Goal: Transaction & Acquisition: Book appointment/travel/reservation

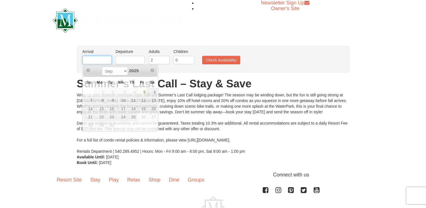
click at [100, 61] on input "text" at bounding box center [97, 60] width 29 height 8
click at [134, 101] on link "11" at bounding box center [132, 100] width 10 height 8
type input "[DATE]"
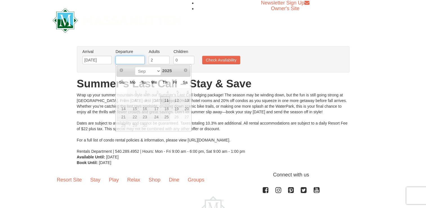
click at [131, 60] on input "text" at bounding box center [129, 60] width 29 height 8
click at [122, 109] on link "14" at bounding box center [122, 109] width 10 height 8
type input "[DATE]"
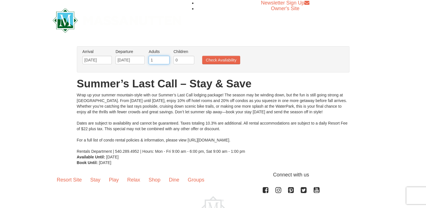
click at [166, 62] on input "1" at bounding box center [159, 60] width 21 height 8
click at [165, 57] on input "2" at bounding box center [159, 60] width 21 height 8
click at [165, 57] on input "3" at bounding box center [159, 60] width 21 height 8
type input "2"
click at [165, 61] on input "2" at bounding box center [159, 60] width 21 height 8
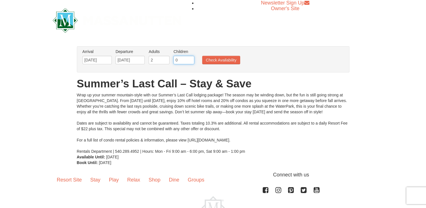
click at [187, 60] on input "0" at bounding box center [183, 60] width 21 height 8
type input "0"
type input "2"
click at [224, 59] on button "Check Availability" at bounding box center [221, 60] width 38 height 8
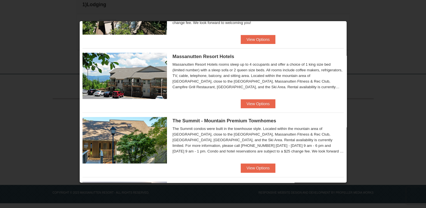
scroll to position [192, 0]
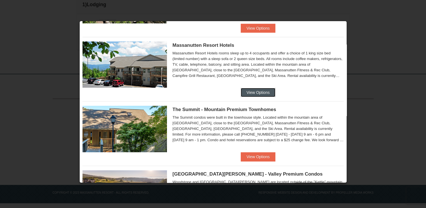
click at [256, 91] on button "View Options" at bounding box center [258, 92] width 34 height 9
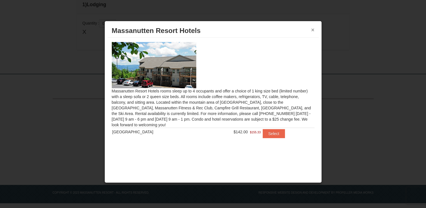
click at [312, 28] on button "×" at bounding box center [312, 30] width 3 height 6
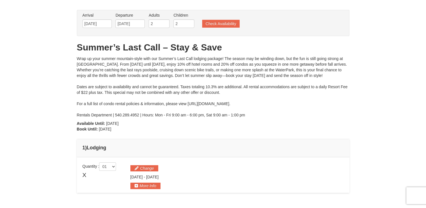
scroll to position [34, 0]
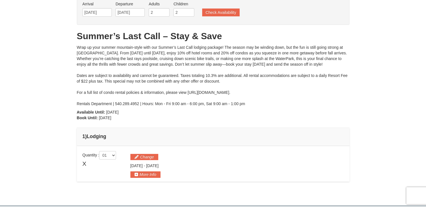
click at [86, 164] on span "X" at bounding box center [85, 163] width 4 height 8
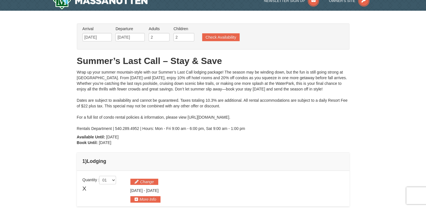
scroll to position [0, 0]
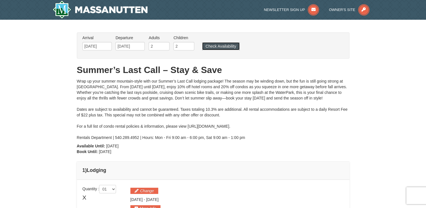
click at [216, 48] on button "Check Availability" at bounding box center [220, 46] width 37 height 8
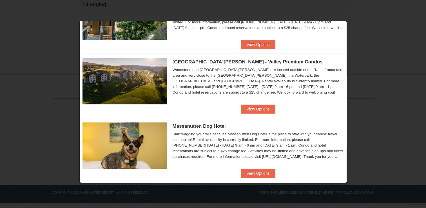
scroll to position [300, 0]
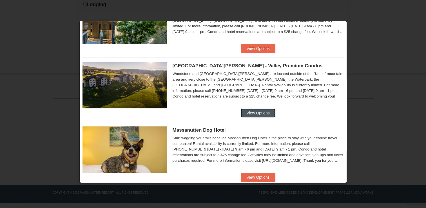
click at [256, 112] on button "View Options" at bounding box center [258, 112] width 34 height 9
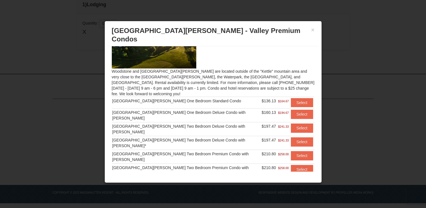
scroll to position [33, 0]
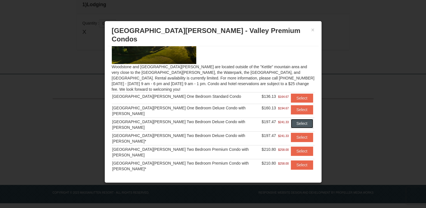
click at [293, 119] on button "Select" at bounding box center [302, 123] width 22 height 9
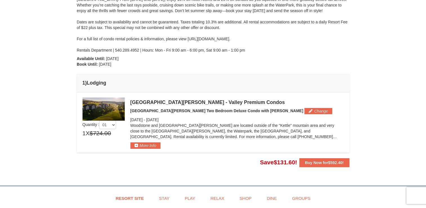
scroll to position [87, 0]
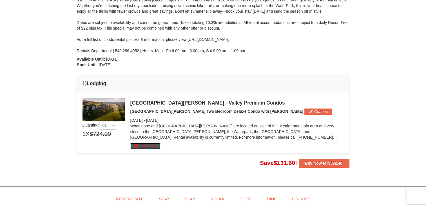
click at [135, 147] on button "More Info" at bounding box center [145, 146] width 30 height 6
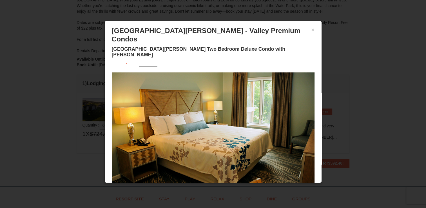
scroll to position [16, 0]
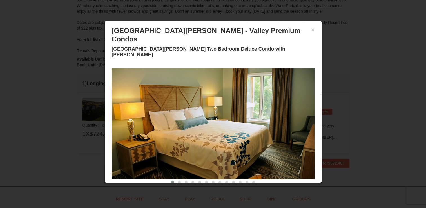
click at [296, 123] on img at bounding box center [213, 123] width 203 height 111
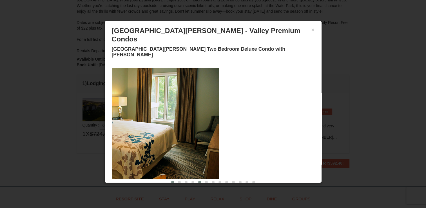
drag, startPoint x: 301, startPoint y: 114, endPoint x: 197, endPoint y: 165, distance: 115.3
click at [197, 165] on section "‹ ›" at bounding box center [213, 126] width 203 height 117
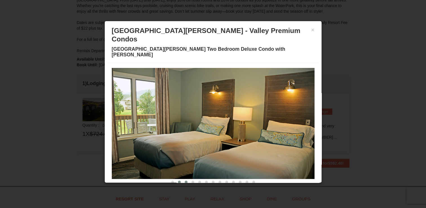
click at [185, 181] on span at bounding box center [186, 182] width 3 height 3
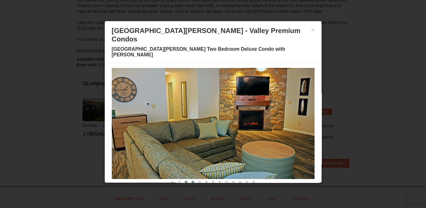
click at [192, 181] on span at bounding box center [193, 182] width 3 height 3
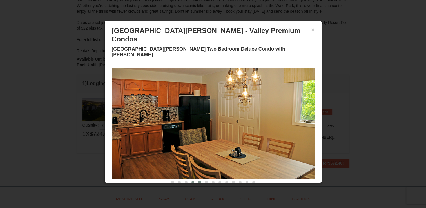
click at [198, 181] on span at bounding box center [199, 182] width 3 height 3
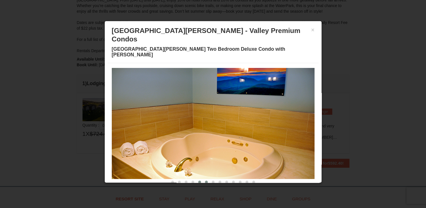
click at [203, 179] on button at bounding box center [206, 182] width 7 height 6
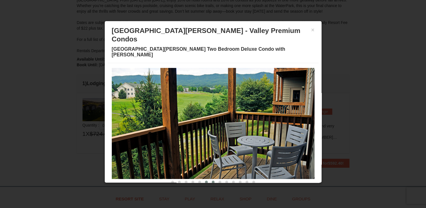
click at [212, 181] on span at bounding box center [213, 182] width 3 height 3
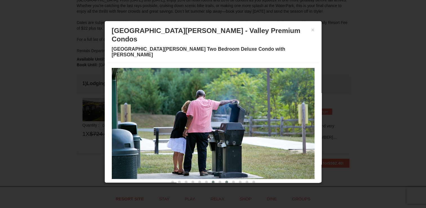
click at [225, 181] on span at bounding box center [226, 182] width 3 height 3
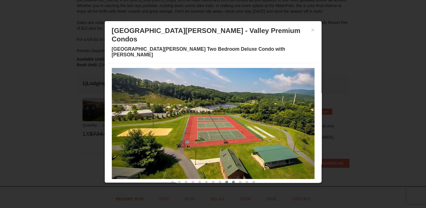
click at [232, 181] on span at bounding box center [233, 182] width 3 height 3
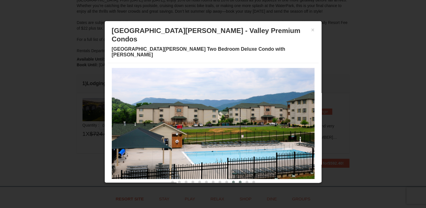
click at [239, 181] on span at bounding box center [240, 182] width 3 height 3
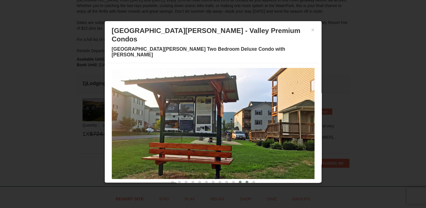
click at [244, 179] on button at bounding box center [247, 182] width 7 height 6
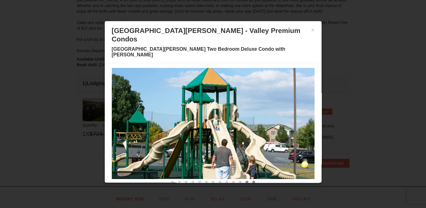
click at [252, 181] on span at bounding box center [253, 182] width 3 height 3
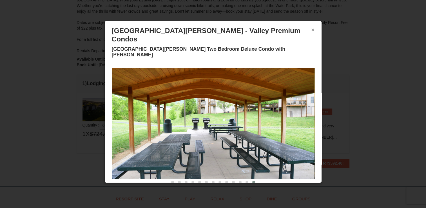
click at [311, 29] on button "×" at bounding box center [312, 30] width 3 height 6
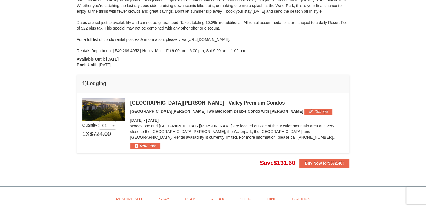
click at [375, 113] on div "× From: To: Adults: 2 Children: 2 Change Arrival Please format dates MM/DD/YYYY…" at bounding box center [213, 56] width 426 height 247
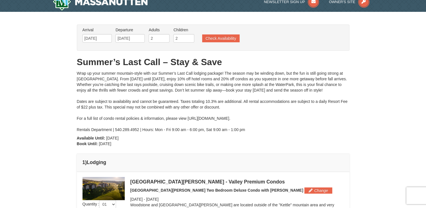
scroll to position [0, 0]
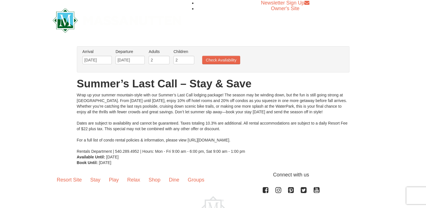
click at [55, 143] on div "× From: To: Adults: 2 Children: 0 Change Arrival Please format dates MM/DD/YYYY…" at bounding box center [213, 106] width 426 height 130
click at [232, 57] on button "Check Availability" at bounding box center [221, 60] width 38 height 8
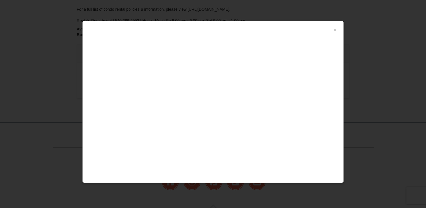
scroll to position [166, 0]
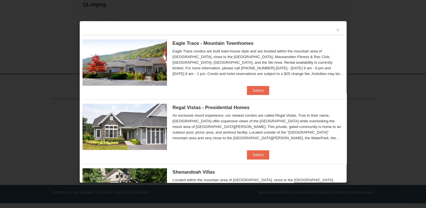
click at [347, 178] on div at bounding box center [213, 104] width 426 height 208
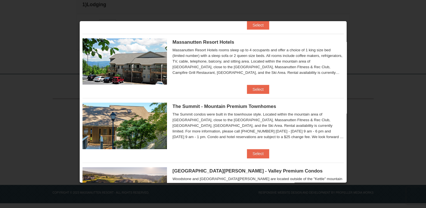
scroll to position [198, 0]
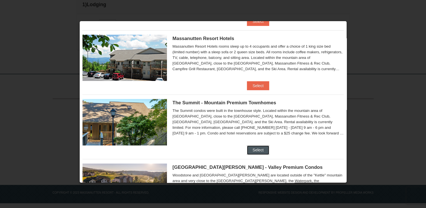
click at [257, 147] on button "Select" at bounding box center [258, 149] width 22 height 9
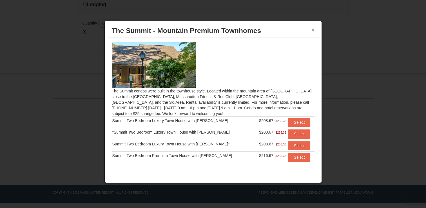
click at [311, 29] on button "×" at bounding box center [312, 30] width 3 height 6
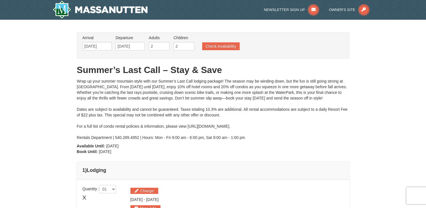
scroll to position [0, 0]
click at [210, 48] on button "Check Availability" at bounding box center [220, 46] width 37 height 8
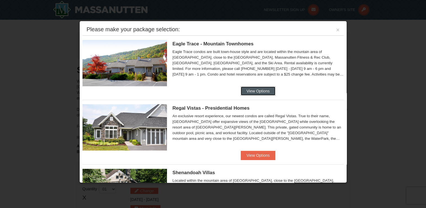
click at [252, 91] on button "View Options" at bounding box center [258, 90] width 34 height 9
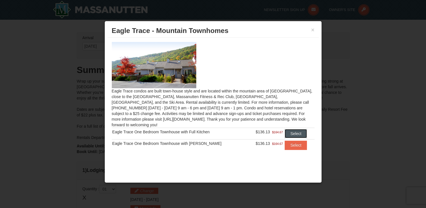
click at [291, 129] on button "Select" at bounding box center [296, 133] width 22 height 9
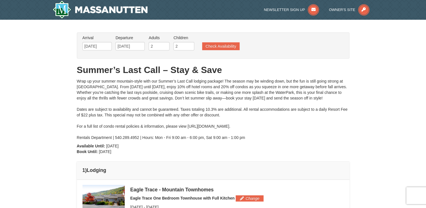
click at [328, 168] on h4 "1 ) Lodging" at bounding box center [213, 170] width 261 height 6
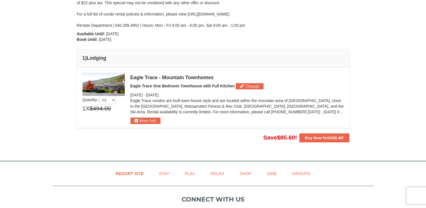
scroll to position [113, 0]
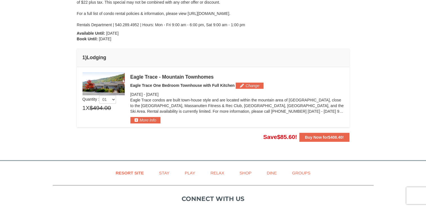
click at [109, 84] on img at bounding box center [104, 83] width 42 height 23
click at [102, 116] on span "Quantity : 01 02 03 04 05 1 X $494.00 $408.40" at bounding box center [104, 95] width 42 height 46
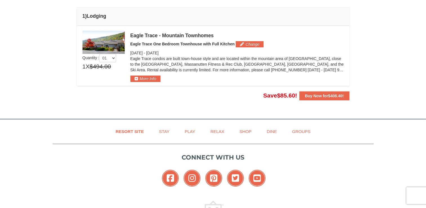
scroll to position [143, 0]
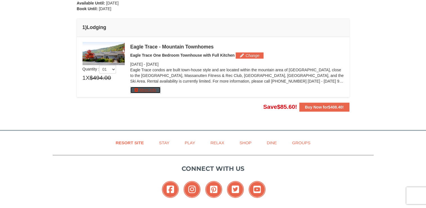
click at [136, 90] on button "More Info" at bounding box center [145, 90] width 30 height 6
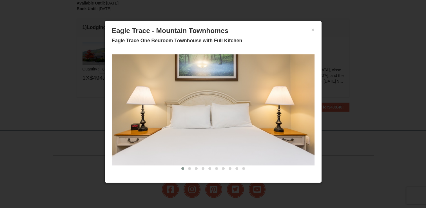
scroll to position [16, 0]
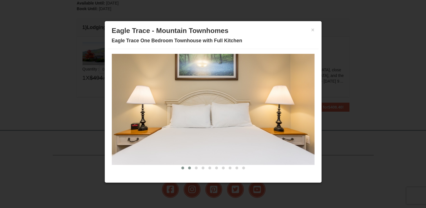
click at [188, 168] on span at bounding box center [189, 167] width 3 height 3
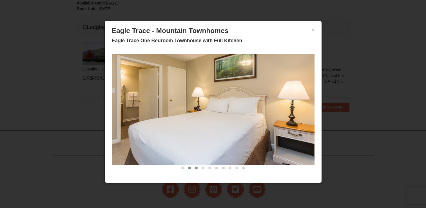
click at [195, 168] on span at bounding box center [196, 167] width 3 height 3
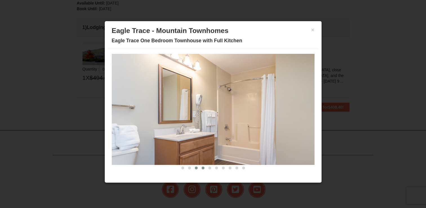
click at [202, 168] on span at bounding box center [203, 167] width 3 height 3
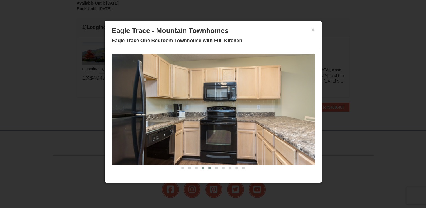
click at [208, 168] on span at bounding box center [209, 167] width 3 height 3
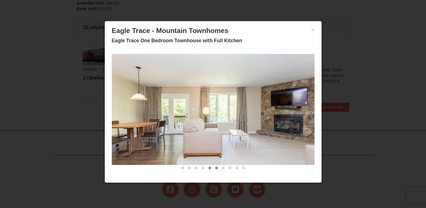
click at [215, 168] on span at bounding box center [216, 167] width 3 height 3
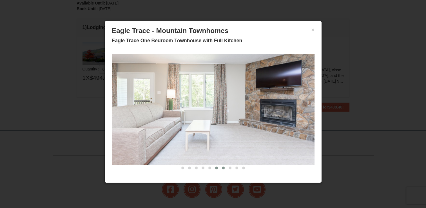
click at [222, 168] on span at bounding box center [223, 167] width 3 height 3
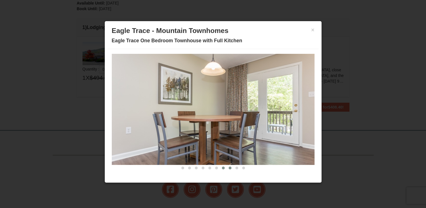
click at [229, 168] on span at bounding box center [230, 167] width 3 height 3
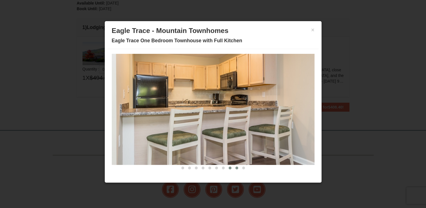
click at [235, 167] on span at bounding box center [236, 167] width 3 height 3
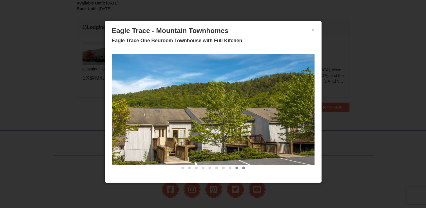
click at [242, 168] on span at bounding box center [243, 167] width 3 height 3
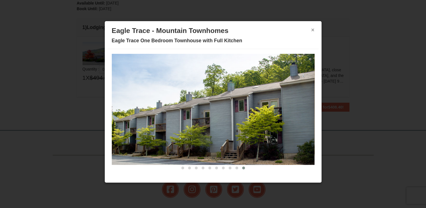
click at [311, 29] on button "×" at bounding box center [312, 30] width 3 height 6
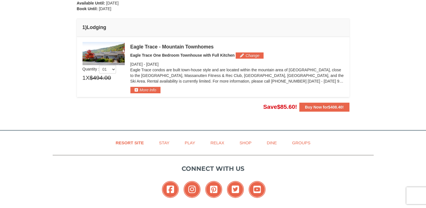
click at [204, 78] on p "Eagle Trace condos are built town-house style and are located within the mounta…" at bounding box center [236, 75] width 213 height 17
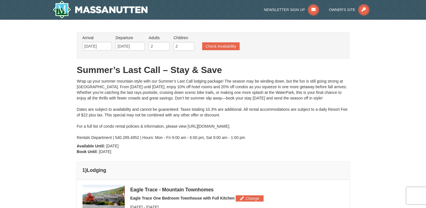
scroll to position [0, 0]
click at [217, 44] on button "Check Availability" at bounding box center [220, 46] width 37 height 8
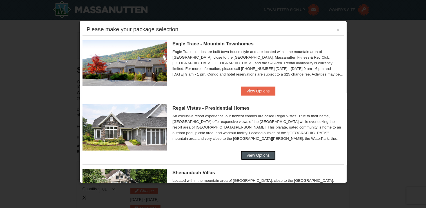
click at [251, 152] on button "View Options" at bounding box center [258, 155] width 34 height 9
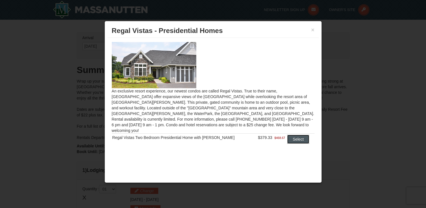
click at [294, 135] on button "Select" at bounding box center [298, 139] width 22 height 9
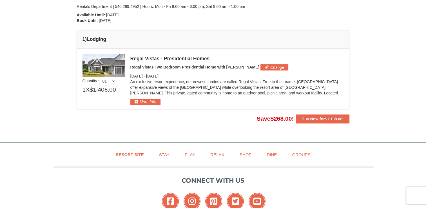
scroll to position [132, 0]
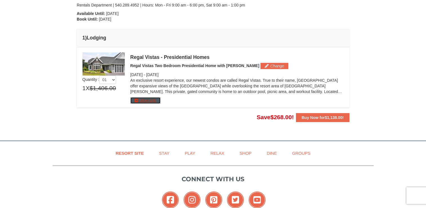
click at [155, 101] on button "More Info" at bounding box center [145, 100] width 30 height 6
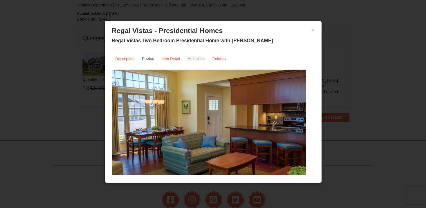
drag, startPoint x: 317, startPoint y: 98, endPoint x: 315, endPoint y: 131, distance: 33.0
click at [315, 131] on div "× Regal Vistas - Presidential Homes Regal Vistas Two Bedroom Presidential Home …" at bounding box center [212, 102] width 217 height 162
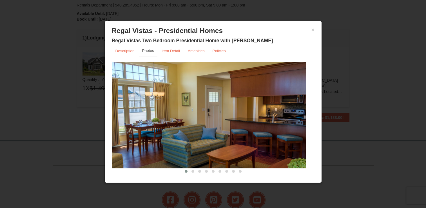
scroll to position [11, 0]
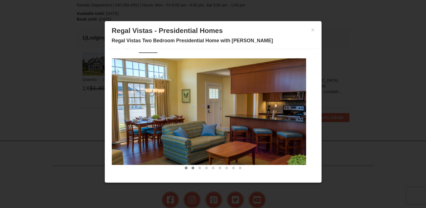
click at [190, 169] on button at bounding box center [193, 168] width 7 height 6
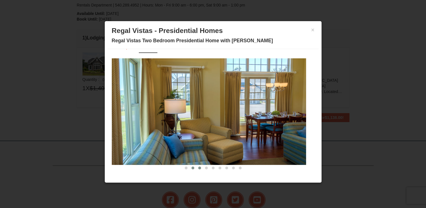
click at [198, 167] on span at bounding box center [199, 167] width 3 height 3
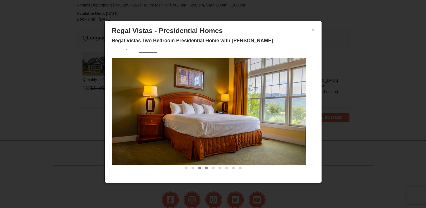
click at [205, 167] on span at bounding box center [206, 167] width 3 height 3
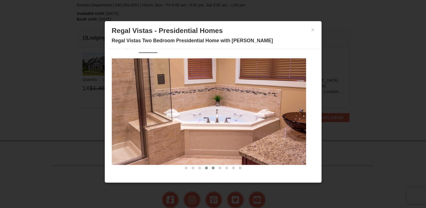
click at [212, 167] on span at bounding box center [213, 167] width 3 height 3
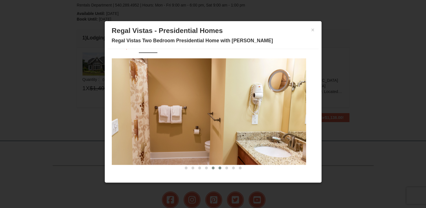
click at [219, 167] on span at bounding box center [220, 167] width 3 height 3
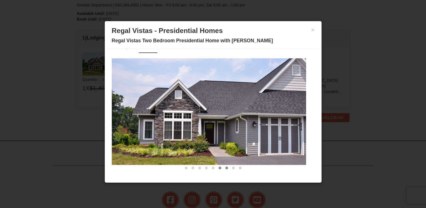
click at [225, 168] on span at bounding box center [226, 167] width 3 height 3
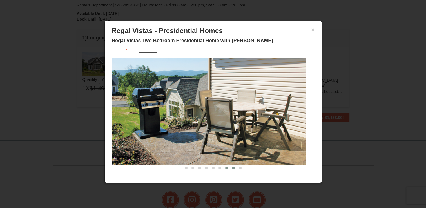
click at [232, 167] on button at bounding box center [233, 168] width 7 height 6
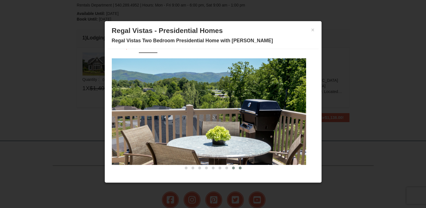
click at [237, 169] on button at bounding box center [240, 168] width 7 height 6
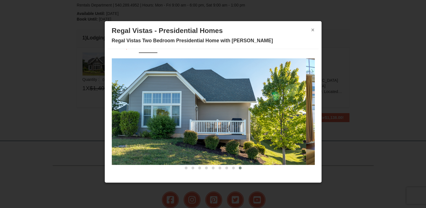
click at [311, 30] on button "×" at bounding box center [312, 30] width 3 height 6
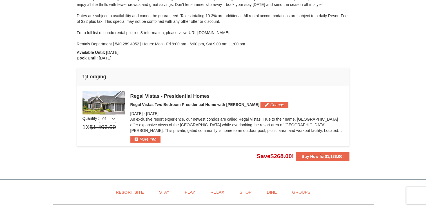
scroll to position [93, 0]
click at [140, 138] on button "More Info" at bounding box center [145, 139] width 30 height 6
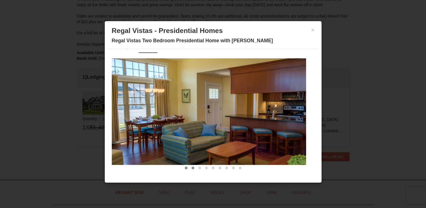
click at [192, 168] on span at bounding box center [193, 167] width 3 height 3
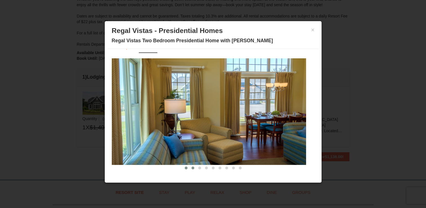
click at [185, 166] on span at bounding box center [186, 167] width 3 height 3
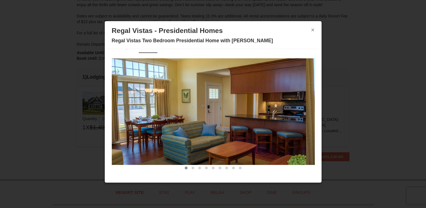
click at [311, 28] on button "×" at bounding box center [312, 30] width 3 height 6
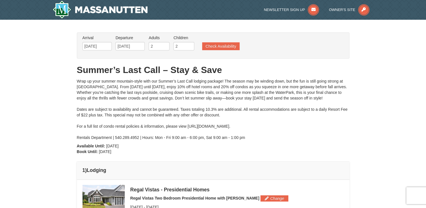
scroll to position [0, 0]
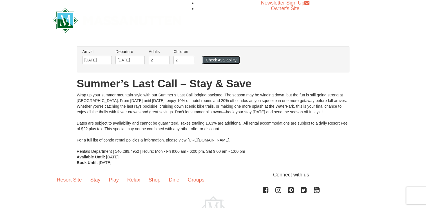
click at [216, 59] on button "Check Availability" at bounding box center [221, 60] width 38 height 8
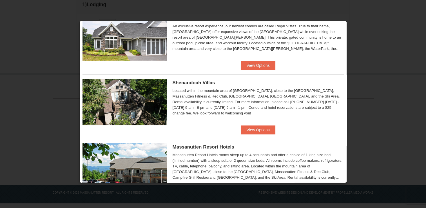
scroll to position [91, 0]
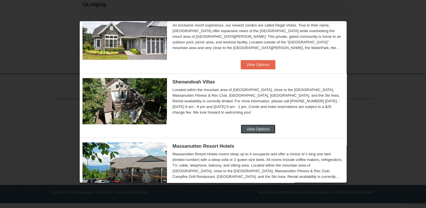
click at [255, 128] on button "View Options" at bounding box center [258, 128] width 34 height 9
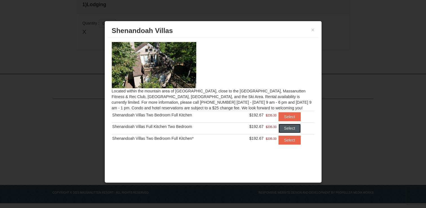
click at [291, 126] on button "Select" at bounding box center [290, 128] width 22 height 9
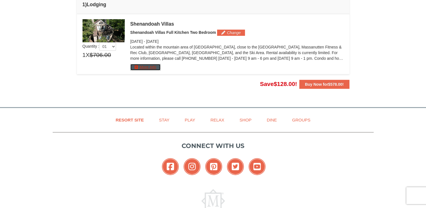
click at [144, 67] on button "More Info" at bounding box center [145, 67] width 30 height 6
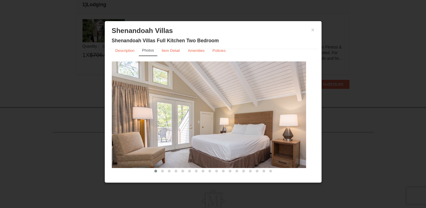
scroll to position [11, 0]
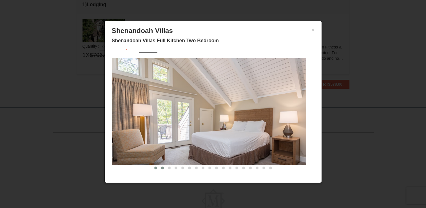
click at [159, 168] on button at bounding box center [162, 168] width 7 height 6
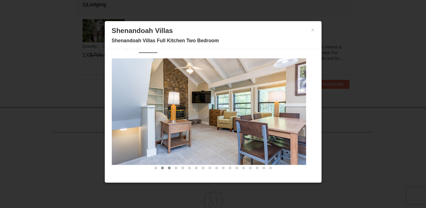
click at [166, 169] on button at bounding box center [169, 168] width 7 height 6
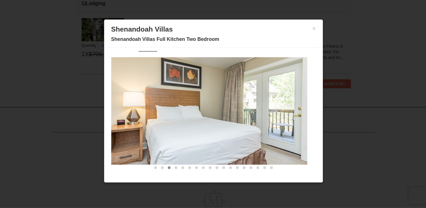
scroll to position [165, 0]
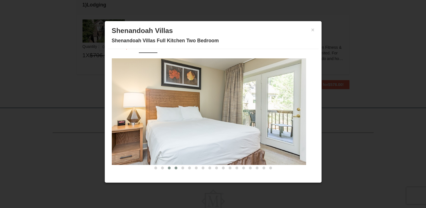
click at [175, 167] on span at bounding box center [176, 167] width 3 height 3
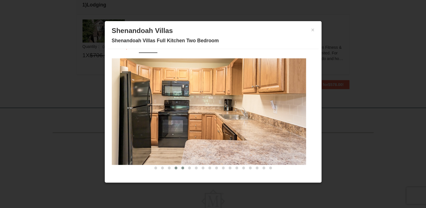
click at [181, 167] on span at bounding box center [182, 167] width 3 height 3
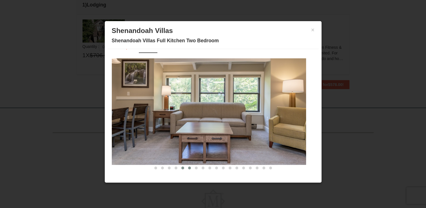
click at [188, 168] on span at bounding box center [189, 167] width 3 height 3
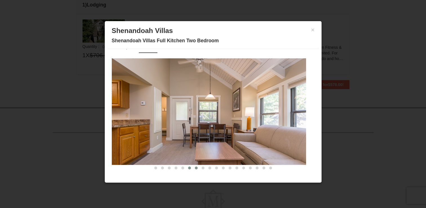
click at [194, 167] on button at bounding box center [196, 168] width 7 height 6
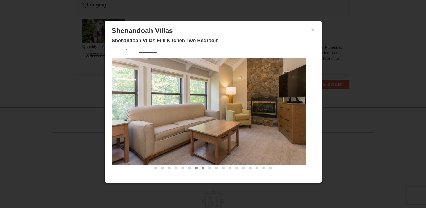
click at [202, 167] on span at bounding box center [203, 167] width 3 height 3
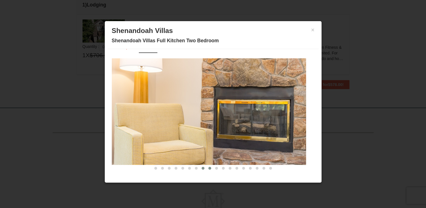
click at [208, 167] on span at bounding box center [209, 168] width 3 height 3
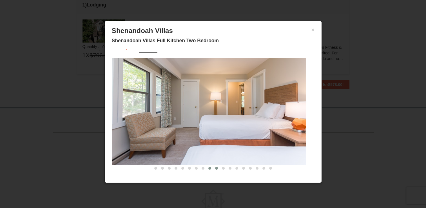
click at [215, 167] on span at bounding box center [216, 168] width 3 height 3
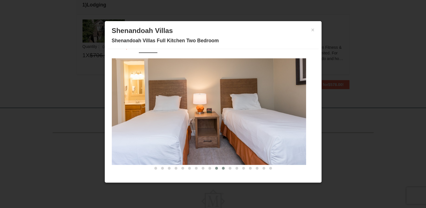
click at [222, 167] on span at bounding box center [223, 168] width 3 height 3
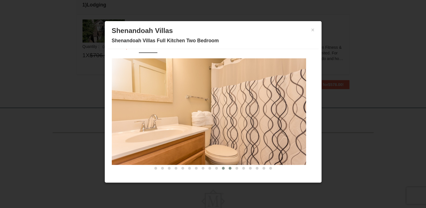
click at [229, 168] on span at bounding box center [230, 168] width 3 height 3
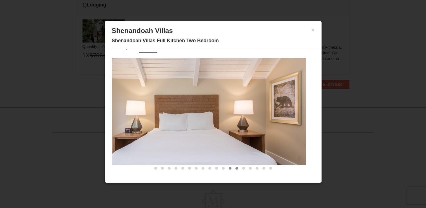
click at [235, 168] on span at bounding box center [236, 168] width 3 height 3
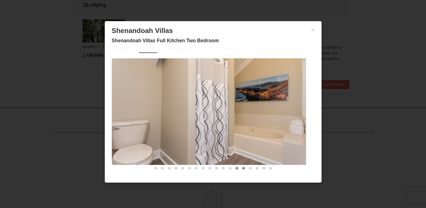
click at [242, 168] on span at bounding box center [243, 168] width 3 height 3
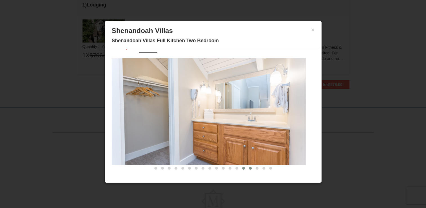
click at [249, 167] on span at bounding box center [250, 168] width 3 height 3
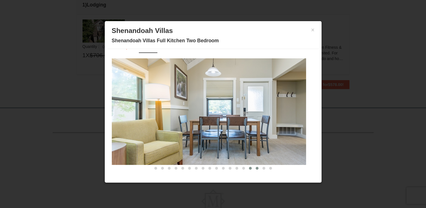
click at [256, 167] on span at bounding box center [257, 168] width 3 height 3
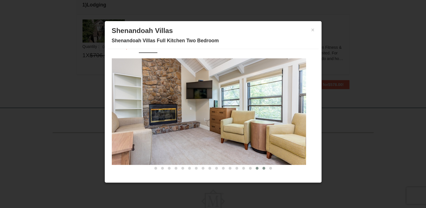
click at [263, 168] on span at bounding box center [264, 168] width 3 height 3
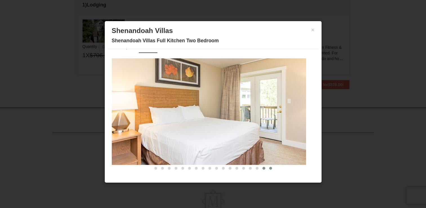
drag, startPoint x: 259, startPoint y: 168, endPoint x: 267, endPoint y: 166, distance: 8.6
click at [267, 166] on div at bounding box center [213, 168] width 203 height 6
click at [269, 168] on span at bounding box center [270, 168] width 3 height 3
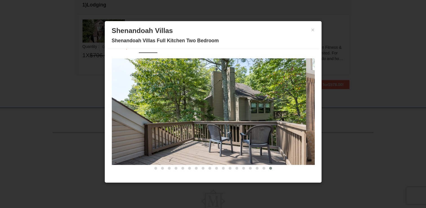
click at [269, 168] on span at bounding box center [270, 168] width 3 height 3
click at [311, 29] on button "×" at bounding box center [312, 30] width 3 height 6
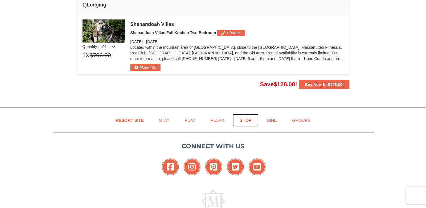
click at [244, 120] on link "Shop" at bounding box center [246, 120] width 26 height 13
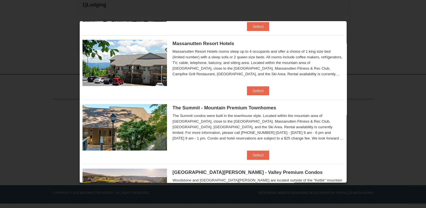
scroll to position [194, 0]
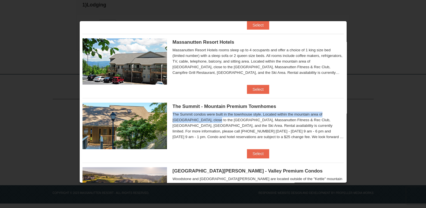
drag, startPoint x: 337, startPoint y: 100, endPoint x: 337, endPoint y: 111, distance: 11.0
click at [337, 111] on div "The Summit - Mountain Premium Townhomes The Summit condos were built in the tow…" at bounding box center [213, 123] width 261 height 51
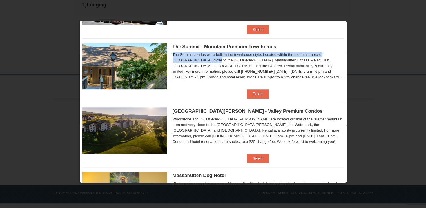
scroll to position [251, 0]
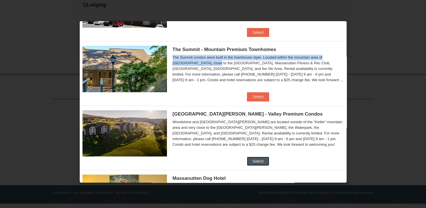
click at [257, 161] on button "Select" at bounding box center [258, 161] width 22 height 9
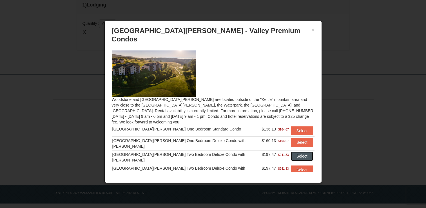
click at [299, 152] on button "Select" at bounding box center [302, 156] width 22 height 9
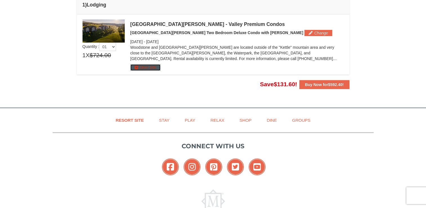
click at [146, 67] on button "More Info" at bounding box center [145, 67] width 30 height 6
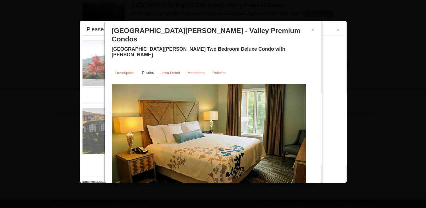
scroll to position [184, 0]
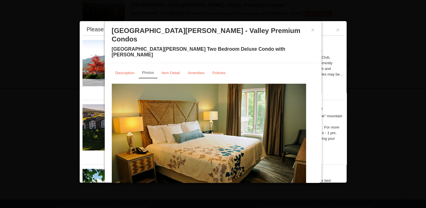
click at [294, 141] on img at bounding box center [209, 137] width 194 height 106
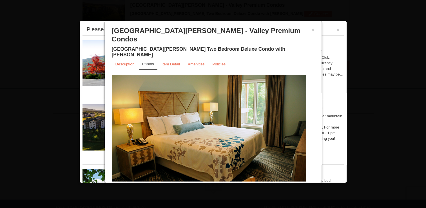
scroll to position [11, 0]
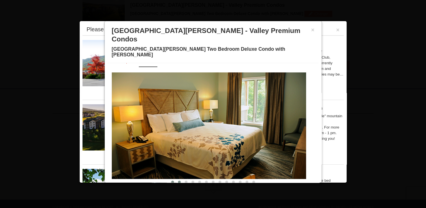
click at [178, 181] on span at bounding box center [179, 182] width 3 height 3
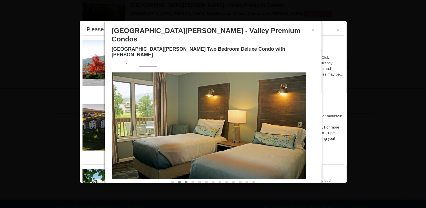
click at [184, 179] on button at bounding box center [186, 182] width 7 height 6
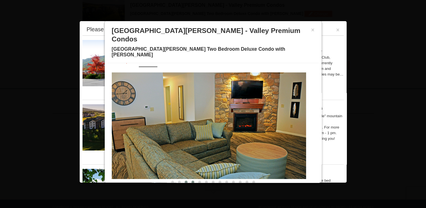
click at [192, 181] on span at bounding box center [193, 182] width 3 height 3
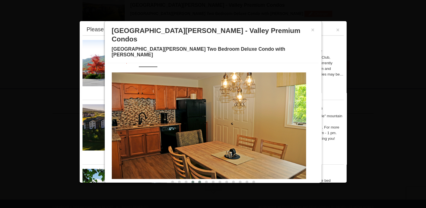
click at [198, 181] on span at bounding box center [199, 182] width 3 height 3
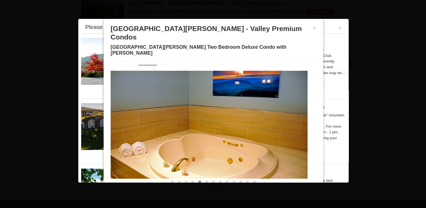
scroll to position [184, 0]
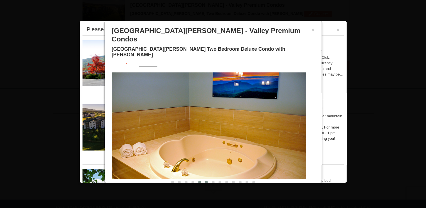
click at [203, 179] on button at bounding box center [206, 182] width 7 height 6
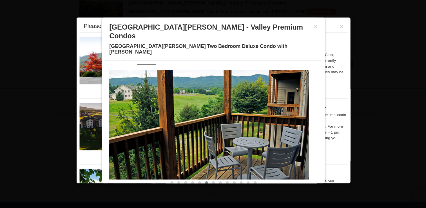
scroll to position [183, 0]
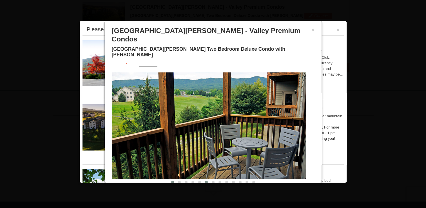
click at [171, 181] on span at bounding box center [172, 182] width 3 height 3
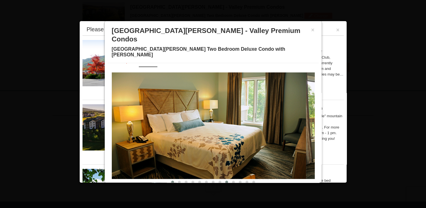
click at [223, 179] on button at bounding box center [226, 182] width 7 height 6
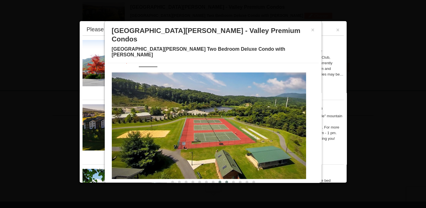
click at [217, 179] on button at bounding box center [220, 182] width 7 height 6
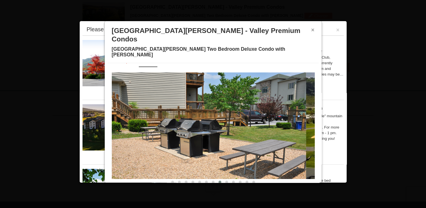
click at [311, 29] on button "×" at bounding box center [312, 30] width 3 height 6
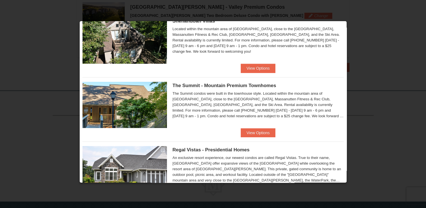
scroll to position [278, 0]
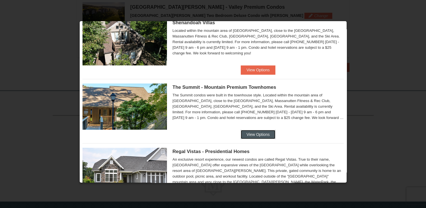
click at [254, 133] on button "View Options" at bounding box center [258, 134] width 34 height 9
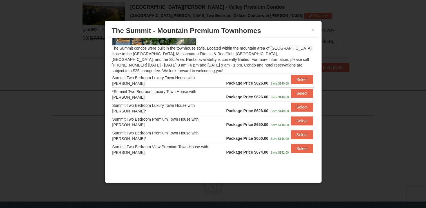
scroll to position [44, 0]
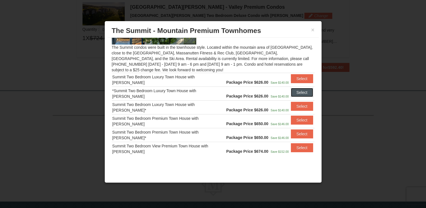
click at [300, 91] on button "Select" at bounding box center [302, 92] width 22 height 9
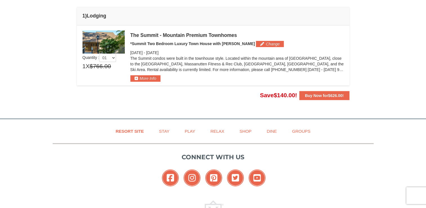
scroll to position [154, 0]
click at [145, 79] on button "More Info" at bounding box center [145, 78] width 30 height 6
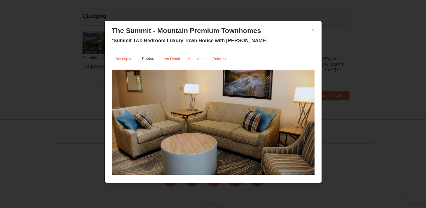
scroll to position [16, 0]
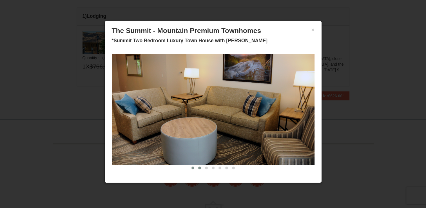
click at [198, 167] on span at bounding box center [199, 167] width 3 height 3
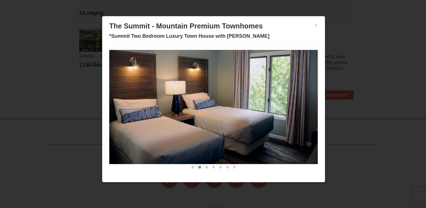
scroll to position [152, 0]
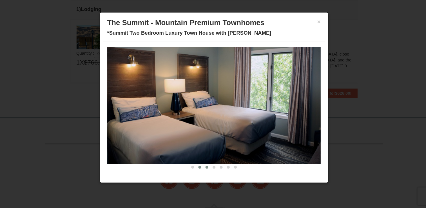
click at [205, 166] on span at bounding box center [206, 167] width 3 height 3
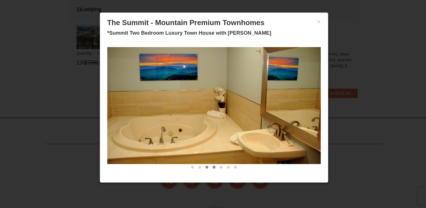
click at [211, 168] on button at bounding box center [213, 168] width 7 height 6
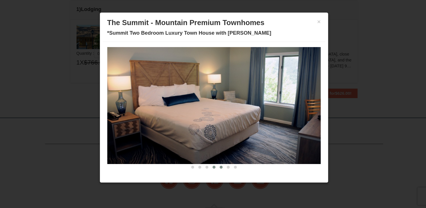
click at [217, 166] on button at bounding box center [220, 168] width 7 height 6
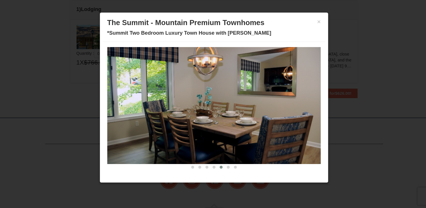
click at [221, 170] on div "Description Photos Item Detail Amenities Policies The Summit - Mountain Premium…" at bounding box center [213, 111] width 211 height 125
click at [225, 167] on span at bounding box center [226, 167] width 3 height 3
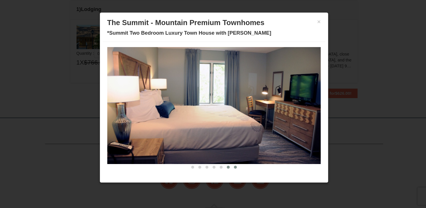
click at [232, 167] on span at bounding box center [233, 167] width 3 height 3
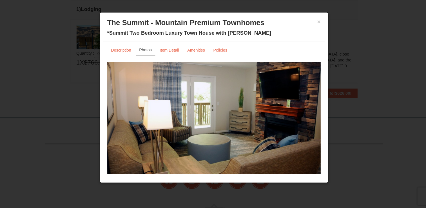
scroll to position [0, 0]
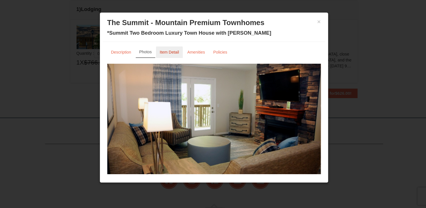
click at [173, 58] on small "Item Detail" at bounding box center [171, 59] width 18 height 4
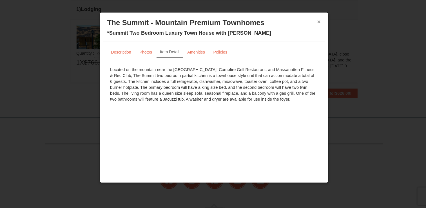
click at [312, 29] on button "×" at bounding box center [312, 30] width 3 height 6
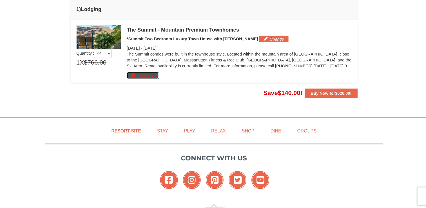
click at [145, 81] on button "More Info" at bounding box center [145, 80] width 30 height 6
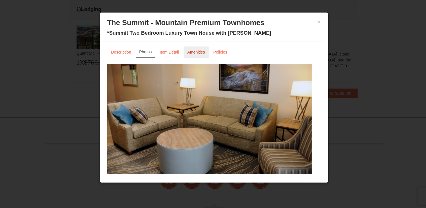
click at [201, 58] on small "Amenities" at bounding box center [196, 59] width 17 height 4
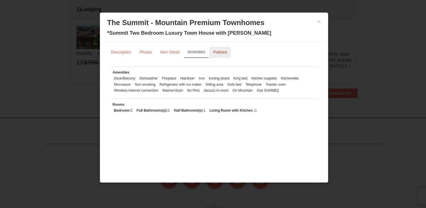
click at [222, 60] on small "Policies" at bounding box center [218, 59] width 13 height 4
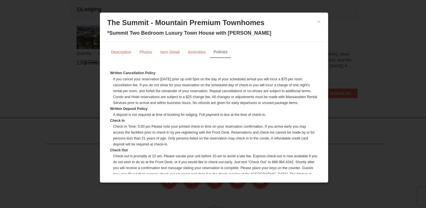
click at [289, 121] on dd "A deposit is not required at time of booking for lodging. Full payment is due a…" at bounding box center [214, 118] width 194 height 6
click at [196, 57] on small "Amenities" at bounding box center [196, 59] width 17 height 4
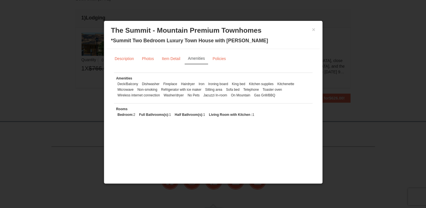
scroll to position [152, 0]
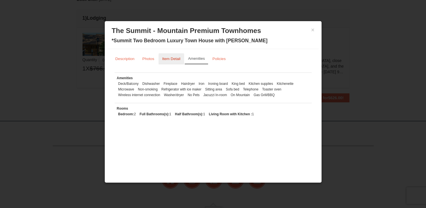
click at [170, 55] on link "Item Detail" at bounding box center [172, 58] width 26 height 11
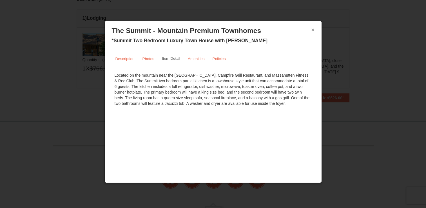
click at [313, 29] on button "×" at bounding box center [312, 30] width 3 height 6
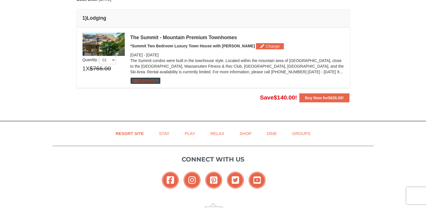
click at [151, 79] on button "More Info" at bounding box center [145, 80] width 30 height 6
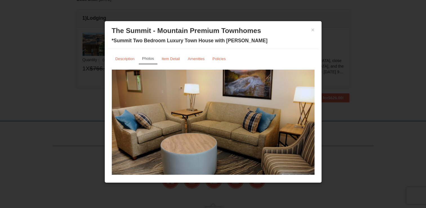
scroll to position [16, 0]
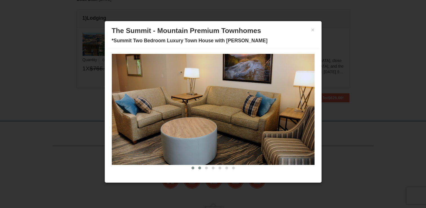
click at [198, 167] on span at bounding box center [199, 167] width 3 height 3
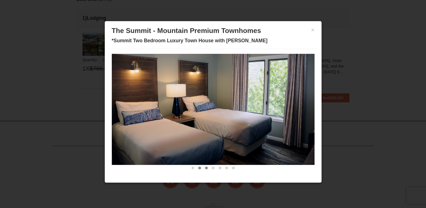
click at [205, 167] on span at bounding box center [206, 167] width 3 height 3
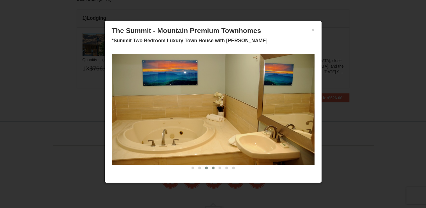
click at [212, 167] on span at bounding box center [213, 167] width 3 height 3
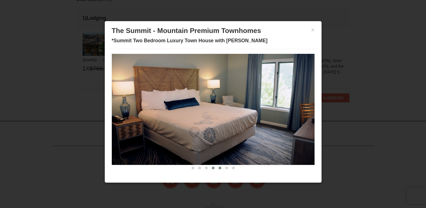
click at [217, 168] on button at bounding box center [220, 168] width 7 height 6
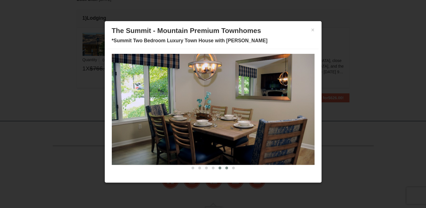
click at [225, 167] on span at bounding box center [226, 167] width 3 height 3
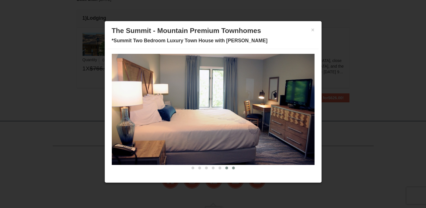
click at [230, 167] on button at bounding box center [233, 168] width 7 height 6
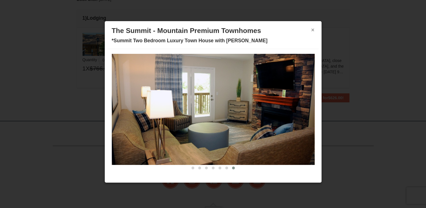
click at [311, 28] on button "×" at bounding box center [312, 30] width 3 height 6
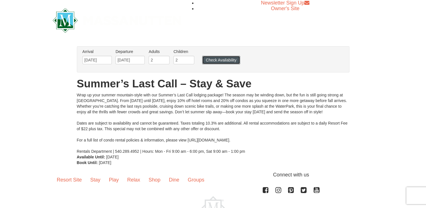
click at [212, 60] on button "Check Availability" at bounding box center [221, 60] width 38 height 8
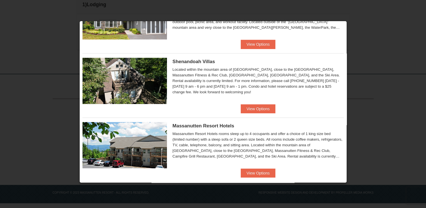
scroll to position [110, 0]
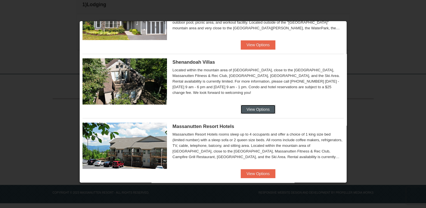
click at [255, 108] on button "View Options" at bounding box center [258, 109] width 34 height 9
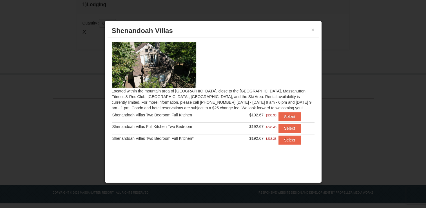
click at [292, 144] on td "Select" at bounding box center [295, 140] width 37 height 12
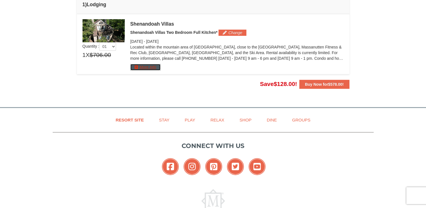
click at [142, 67] on button "More Info" at bounding box center [145, 67] width 30 height 6
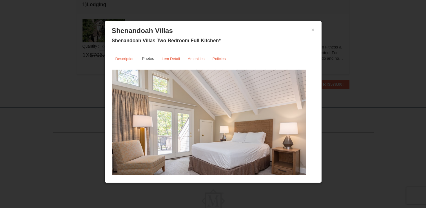
scroll to position [11, 0]
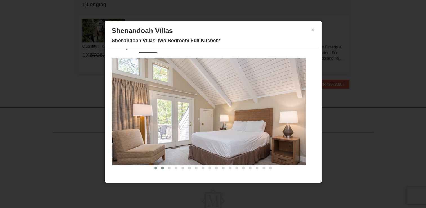
click at [161, 168] on span at bounding box center [162, 167] width 3 height 3
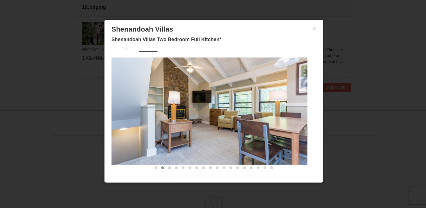
scroll to position [161, 0]
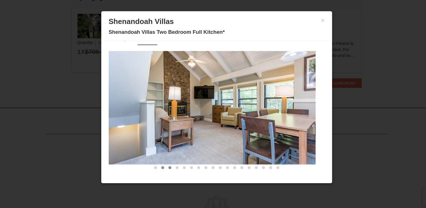
click at [168, 167] on span at bounding box center [169, 167] width 3 height 3
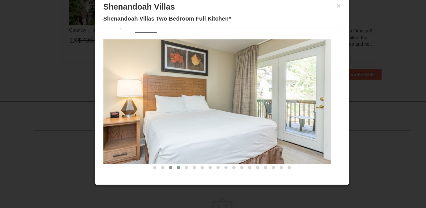
click at [175, 167] on span at bounding box center [176, 167] width 3 height 3
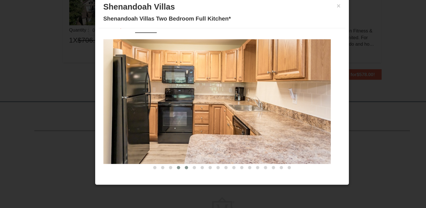
click at [179, 169] on button at bounding box center [182, 168] width 7 height 6
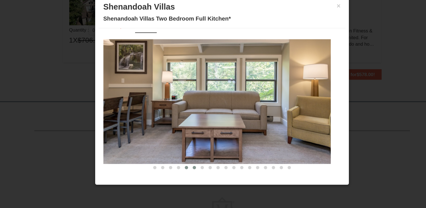
click at [186, 168] on button at bounding box center [189, 168] width 7 height 6
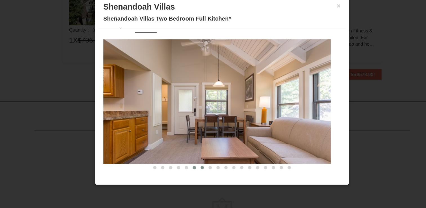
click at [195, 167] on span at bounding box center [196, 167] width 3 height 3
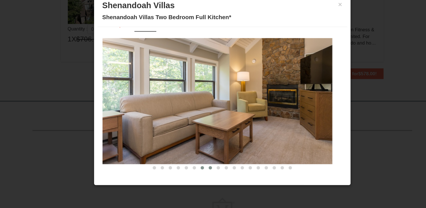
click at [202, 167] on span at bounding box center [203, 167] width 3 height 3
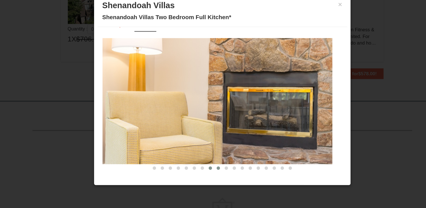
click at [208, 168] on span at bounding box center [209, 168] width 3 height 3
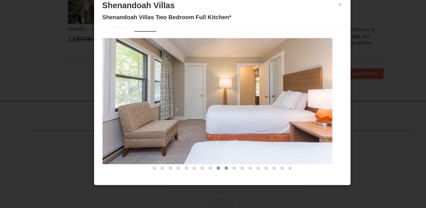
click at [215, 167] on span at bounding box center [216, 168] width 3 height 3
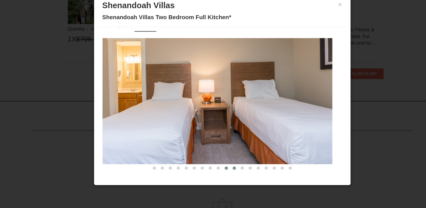
click at [222, 167] on span at bounding box center [223, 168] width 3 height 3
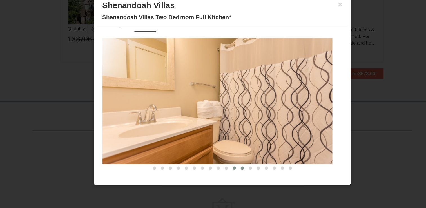
click at [229, 167] on span at bounding box center [230, 168] width 3 height 3
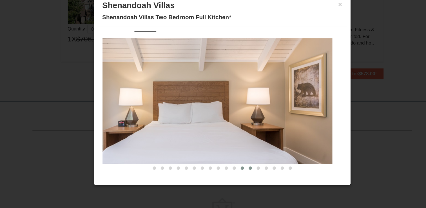
click at [235, 168] on span at bounding box center [236, 168] width 3 height 3
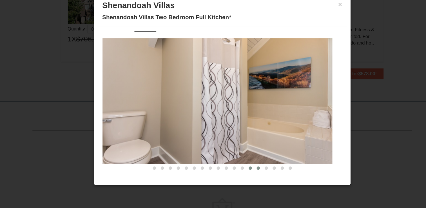
click at [240, 166] on button at bounding box center [243, 168] width 7 height 6
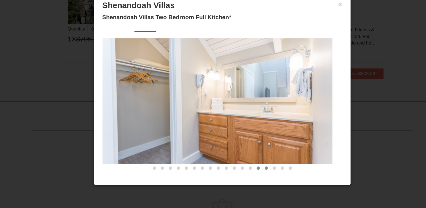
click at [248, 168] on button at bounding box center [250, 168] width 7 height 6
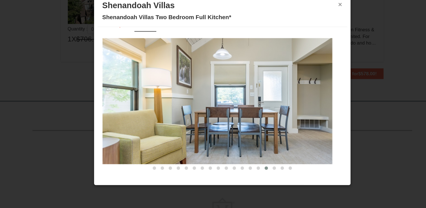
click at [311, 29] on button "×" at bounding box center [312, 30] width 3 height 6
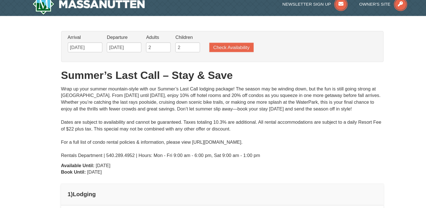
scroll to position [0, 0]
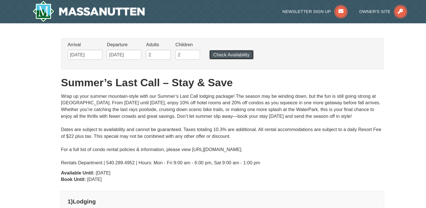
click at [208, 44] on button "Check Availability" at bounding box center [220, 46] width 37 height 8
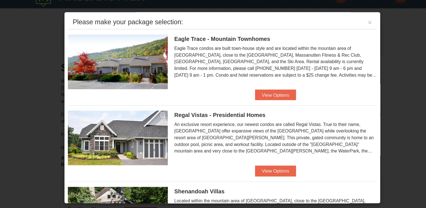
scroll to position [2, 0]
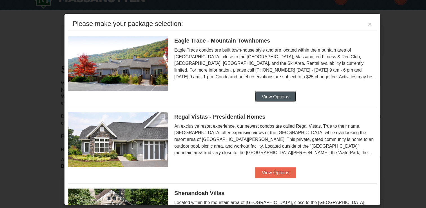
click at [255, 90] on button "View Options" at bounding box center [258, 90] width 34 height 9
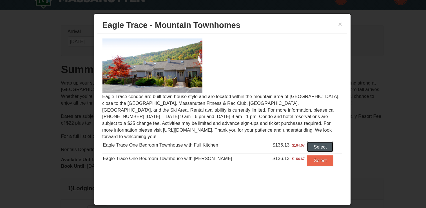
click at [295, 129] on button "Select" at bounding box center [296, 133] width 22 height 9
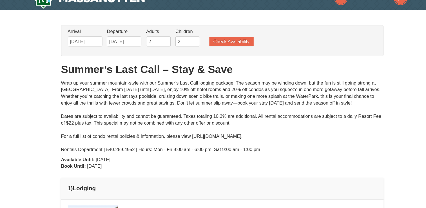
click at [62, 111] on div "× From: To: Adults: 2 Children: 2 Change Arrival Please format dates MM/DD/YYYY…" at bounding box center [213, 141] width 426 height 247
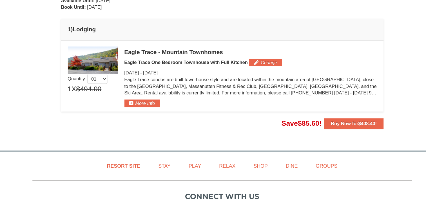
scroll to position [114, 0]
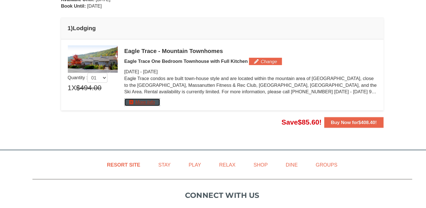
click at [136, 118] on button "More Info" at bounding box center [145, 118] width 30 height 6
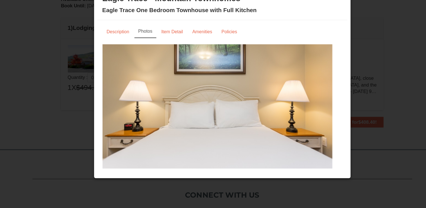
scroll to position [11, 0]
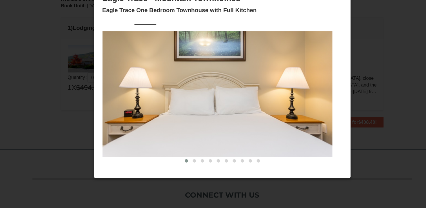
click at [186, 164] on img at bounding box center [209, 111] width 194 height 106
click at [188, 167] on span at bounding box center [189, 167] width 3 height 3
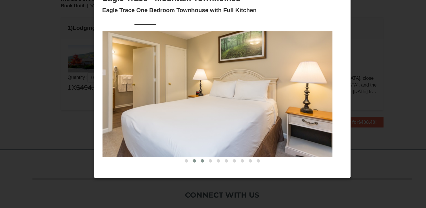
click at [195, 166] on button at bounding box center [196, 168] width 7 height 6
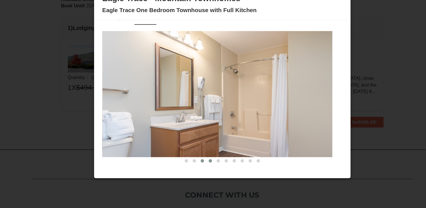
click at [200, 166] on button at bounding box center [203, 168] width 7 height 6
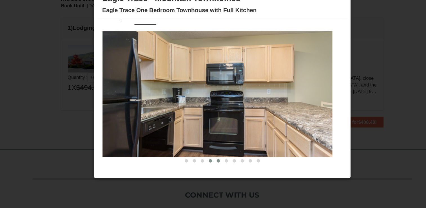
click at [206, 168] on button at bounding box center [209, 168] width 7 height 6
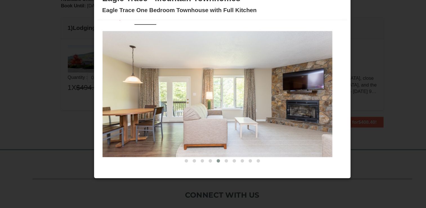
scroll to position [0, 0]
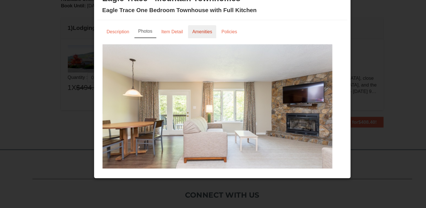
click at [196, 57] on small "Amenities" at bounding box center [196, 59] width 17 height 4
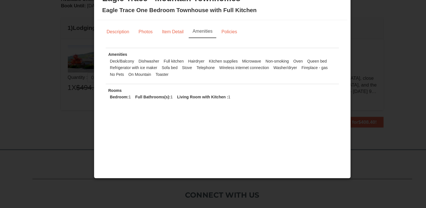
click at [281, 59] on ul "Description Photos Item Detail Amenities Policies" at bounding box center [213, 58] width 203 height 11
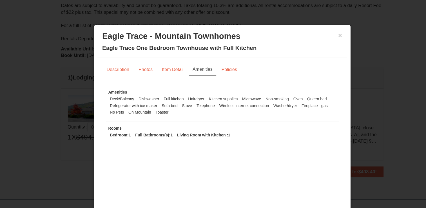
scroll to position [101, 0]
click at [313, 30] on button "×" at bounding box center [312, 30] width 3 height 6
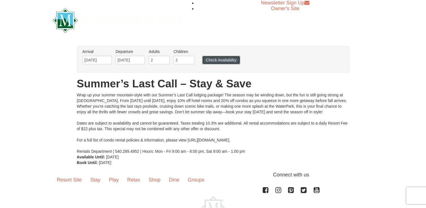
click at [229, 61] on button "Check Availability" at bounding box center [221, 60] width 38 height 8
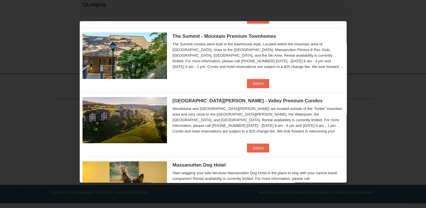
scroll to position [267, 0]
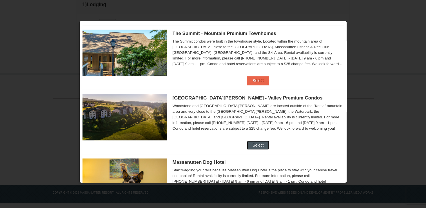
click at [255, 145] on button "Select" at bounding box center [258, 145] width 22 height 9
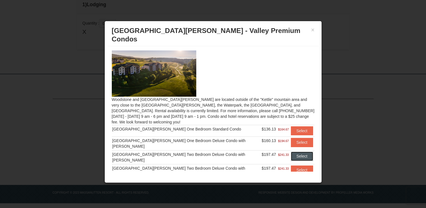
click at [291, 152] on button "Select" at bounding box center [302, 156] width 22 height 9
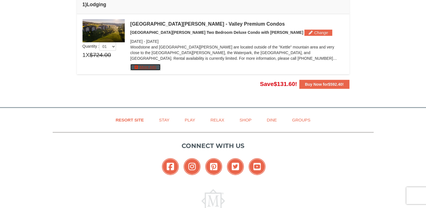
click at [153, 67] on button "More Info" at bounding box center [145, 67] width 30 height 6
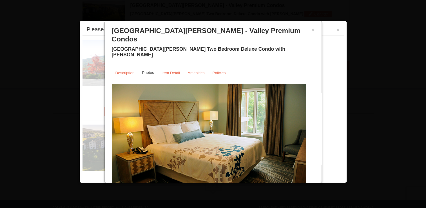
scroll to position [184, 0]
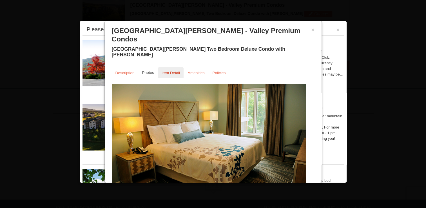
click at [170, 71] on small "Item Detail" at bounding box center [171, 73] width 18 height 4
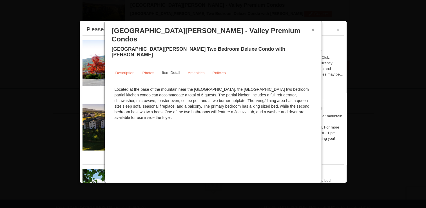
click at [312, 28] on button "×" at bounding box center [312, 30] width 3 height 6
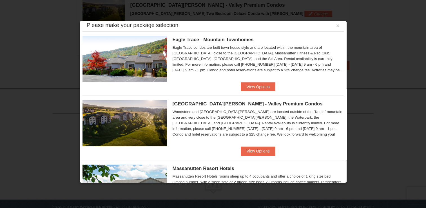
scroll to position [0, 0]
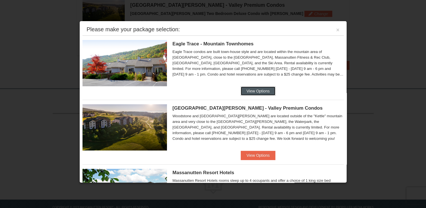
click at [248, 91] on button "View Options" at bounding box center [258, 90] width 34 height 9
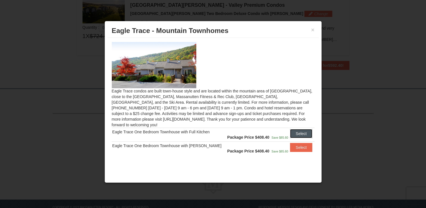
click at [298, 129] on button "Select" at bounding box center [301, 133] width 22 height 9
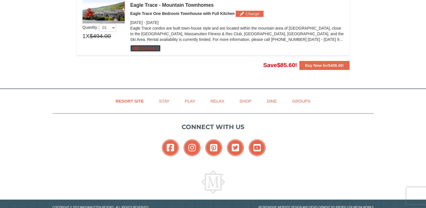
click at [154, 47] on button "More Info" at bounding box center [145, 48] width 30 height 6
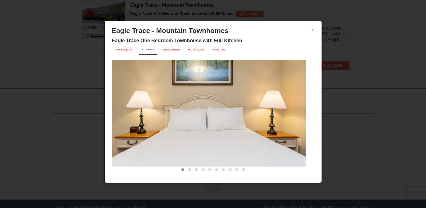
scroll to position [11, 0]
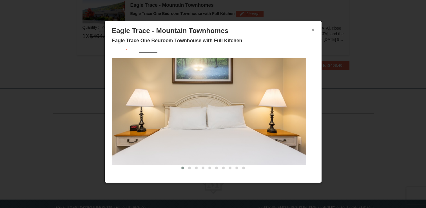
click at [311, 27] on button "×" at bounding box center [312, 30] width 3 height 6
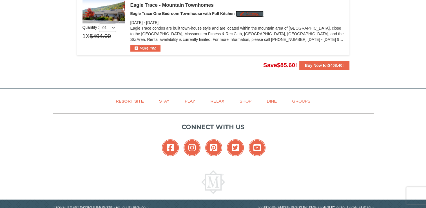
click at [248, 12] on button "Change" at bounding box center [250, 14] width 28 height 6
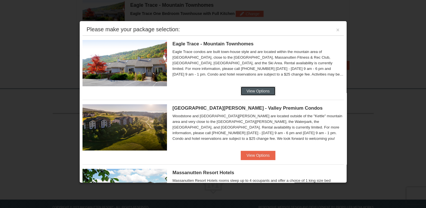
click at [266, 90] on button "View Options" at bounding box center [258, 90] width 34 height 9
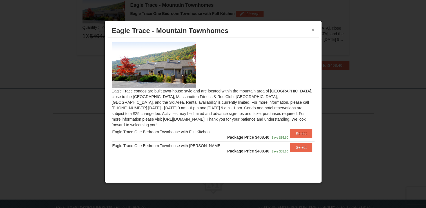
click at [312, 32] on button "×" at bounding box center [312, 30] width 3 height 6
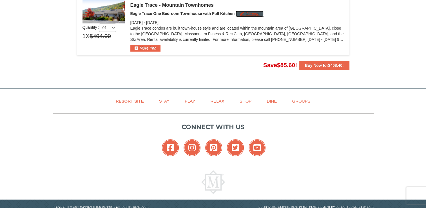
click at [252, 13] on button "Change" at bounding box center [250, 14] width 28 height 6
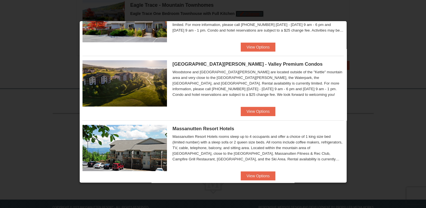
scroll to position [48, 0]
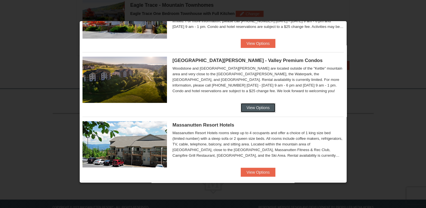
click at [250, 107] on button "View Options" at bounding box center [258, 107] width 34 height 9
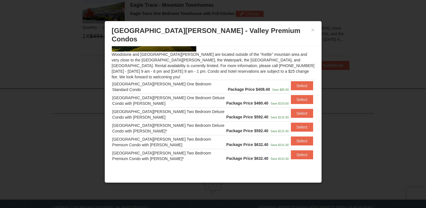
scroll to position [45, 0]
click at [293, 108] on button "Select" at bounding box center [302, 112] width 22 height 9
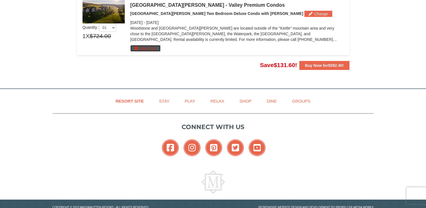
click at [151, 48] on button "More Info" at bounding box center [145, 48] width 30 height 6
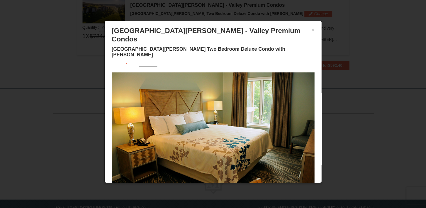
scroll to position [0, 0]
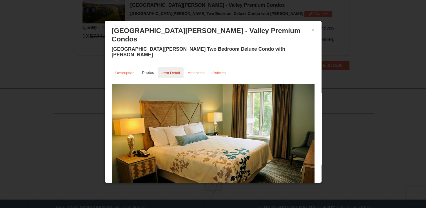
click at [173, 71] on small "Item Detail" at bounding box center [171, 73] width 18 height 4
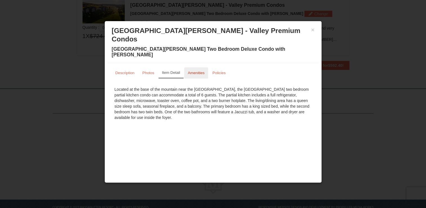
click at [199, 71] on small "Amenities" at bounding box center [196, 73] width 17 height 4
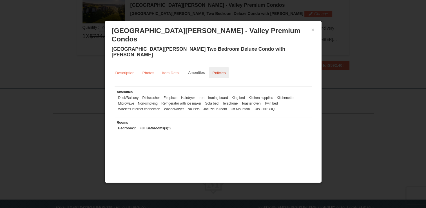
click at [223, 71] on small "Policies" at bounding box center [218, 73] width 13 height 4
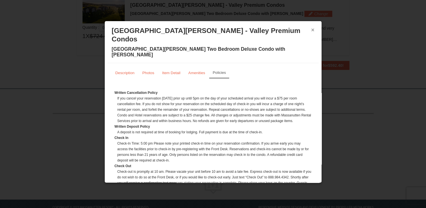
click at [311, 29] on button "×" at bounding box center [312, 30] width 3 height 6
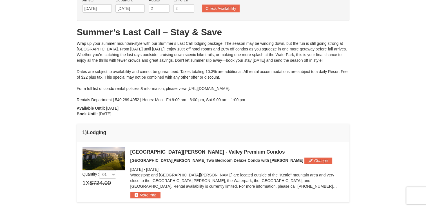
scroll to position [27, 0]
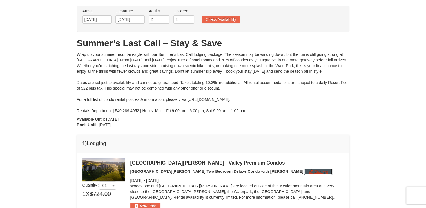
click at [304, 170] on button "Change" at bounding box center [318, 171] width 28 height 6
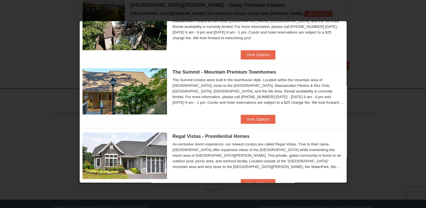
scroll to position [311, 0]
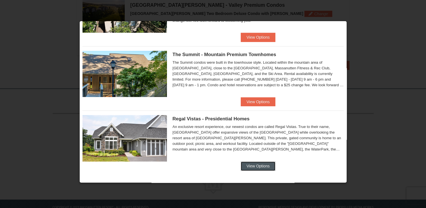
click at [259, 164] on button "View Options" at bounding box center [258, 165] width 34 height 9
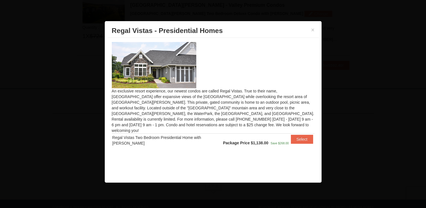
scroll to position [0, 0]
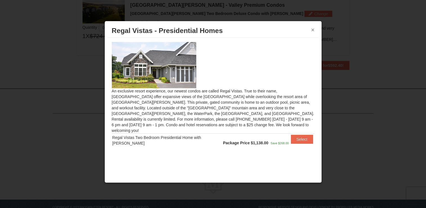
click at [313, 29] on button "×" at bounding box center [312, 30] width 3 height 6
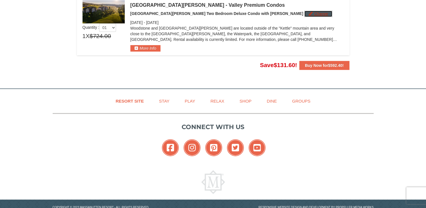
click at [304, 12] on button "Change" at bounding box center [318, 14] width 28 height 6
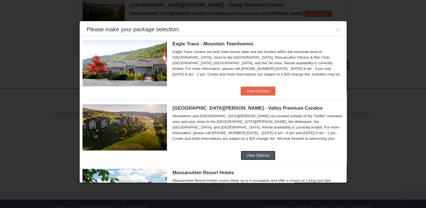
click at [254, 156] on button "View Options" at bounding box center [258, 155] width 34 height 9
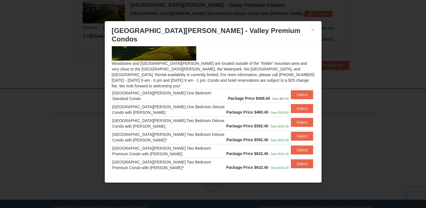
scroll to position [36, 0]
click at [312, 31] on button "×" at bounding box center [312, 30] width 3 height 6
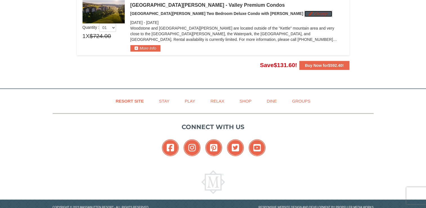
click at [304, 11] on button "Change" at bounding box center [318, 14] width 28 height 6
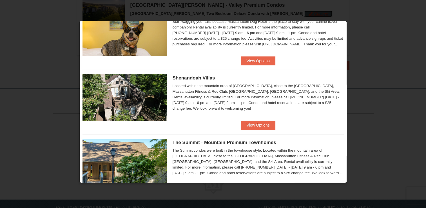
scroll to position [224, 0]
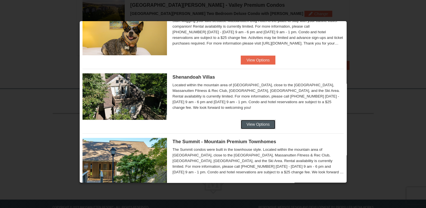
click at [262, 127] on button "View Options" at bounding box center [258, 124] width 34 height 9
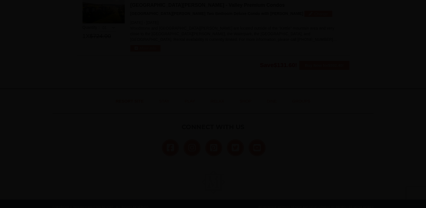
scroll to position [0, 0]
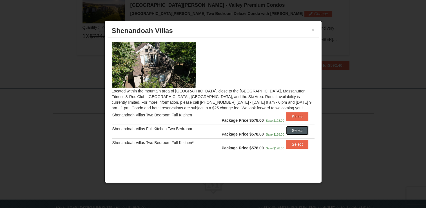
click at [300, 130] on button "Select" at bounding box center [297, 130] width 22 height 9
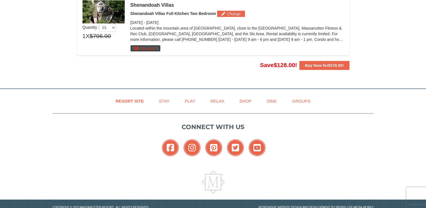
click at [150, 48] on button "More Info" at bounding box center [145, 48] width 30 height 6
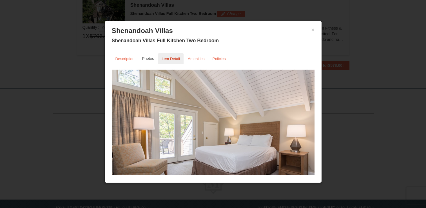
click at [172, 58] on small "Item Detail" at bounding box center [171, 59] width 18 height 4
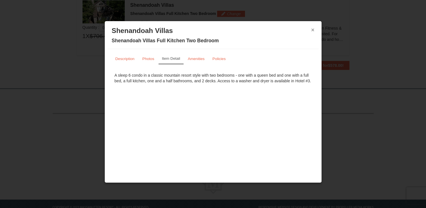
click at [312, 28] on button "×" at bounding box center [312, 30] width 3 height 6
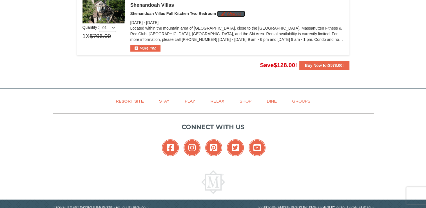
click at [225, 13] on button "Change" at bounding box center [231, 14] width 28 height 6
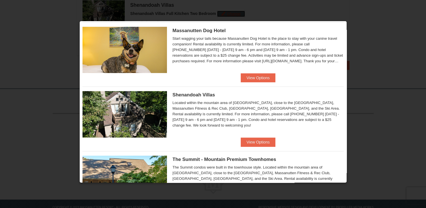
scroll to position [215, 0]
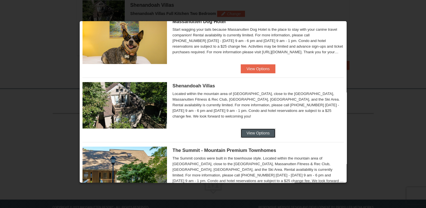
click at [249, 133] on button "View Options" at bounding box center [258, 132] width 34 height 9
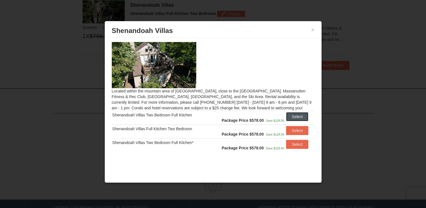
click at [298, 117] on button "Select" at bounding box center [297, 116] width 22 height 9
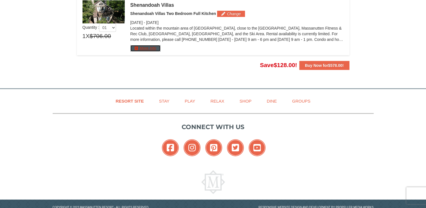
click at [151, 47] on button "More Info" at bounding box center [145, 48] width 30 height 6
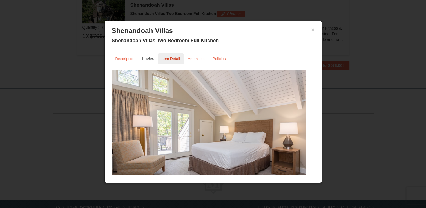
click at [171, 61] on link "Item Detail" at bounding box center [171, 58] width 26 height 11
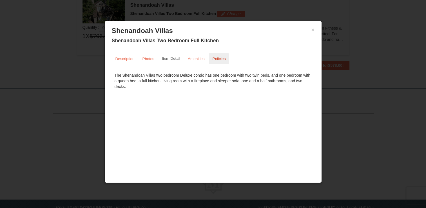
click at [217, 60] on small "Policies" at bounding box center [218, 59] width 13 height 4
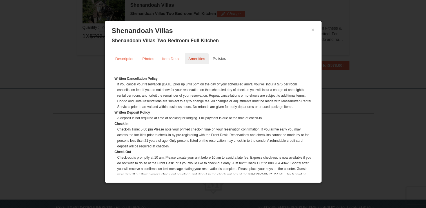
click at [199, 56] on link "Amenities" at bounding box center [197, 58] width 24 height 11
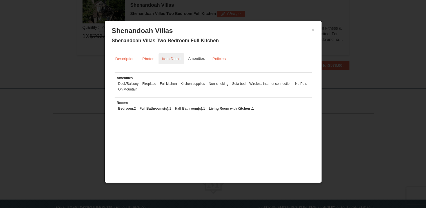
click at [170, 58] on small "Item Detail" at bounding box center [171, 59] width 18 height 4
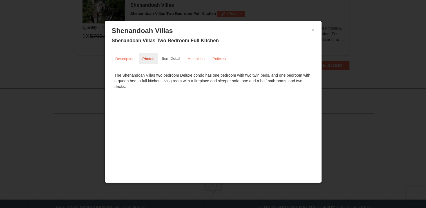
click at [146, 57] on small "Photos" at bounding box center [149, 59] width 12 height 4
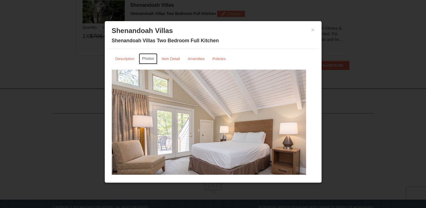
scroll to position [11, 0]
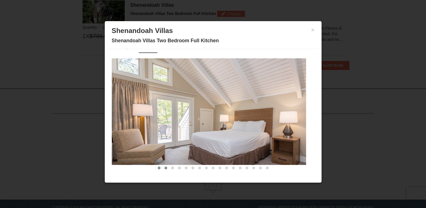
click at [164, 167] on span at bounding box center [165, 167] width 3 height 3
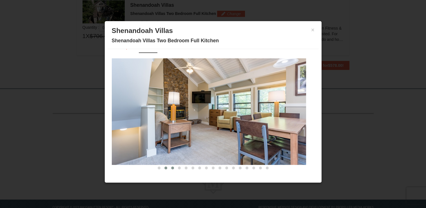
click at [171, 167] on span at bounding box center [172, 167] width 3 height 3
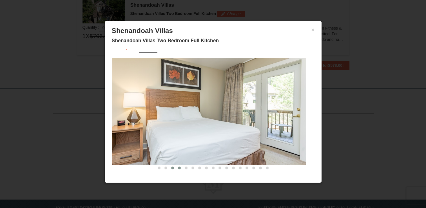
click at [178, 168] on span at bounding box center [179, 167] width 3 height 3
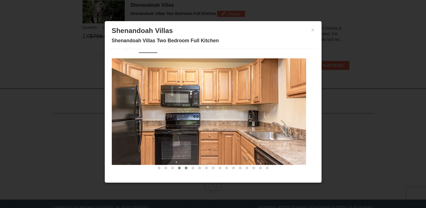
click at [184, 169] on button at bounding box center [186, 168] width 7 height 6
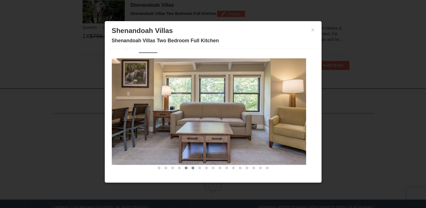
click at [190, 169] on button at bounding box center [193, 168] width 7 height 6
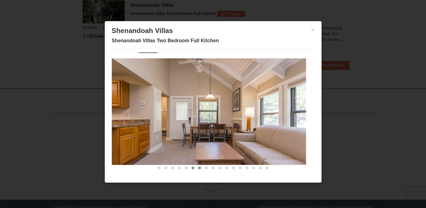
click at [196, 168] on button at bounding box center [199, 168] width 7 height 6
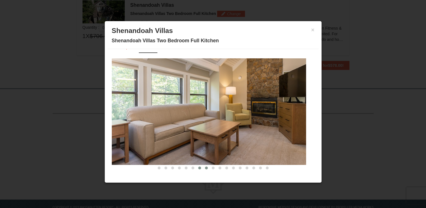
click at [205, 167] on span at bounding box center [206, 167] width 3 height 3
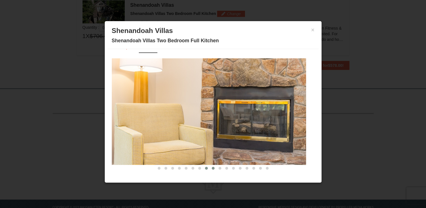
click at [212, 167] on span at bounding box center [213, 168] width 3 height 3
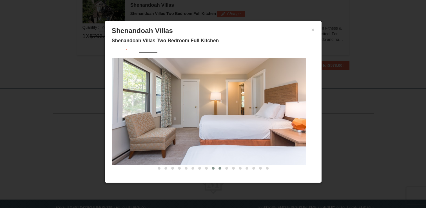
click at [217, 167] on button at bounding box center [220, 168] width 7 height 6
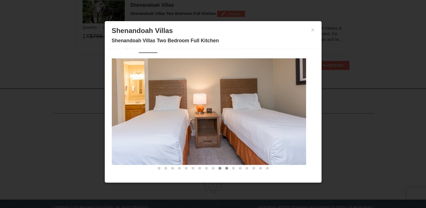
click at [225, 167] on span at bounding box center [226, 168] width 3 height 3
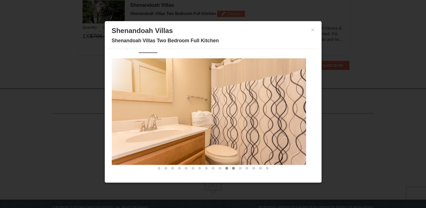
click at [232, 168] on span at bounding box center [233, 168] width 3 height 3
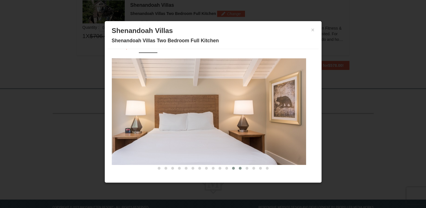
click at [239, 167] on span at bounding box center [240, 168] width 3 height 3
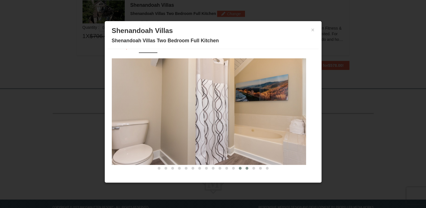
click at [246, 167] on span at bounding box center [247, 168] width 3 height 3
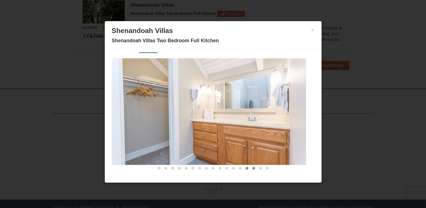
click at [250, 169] on button at bounding box center [253, 168] width 7 height 6
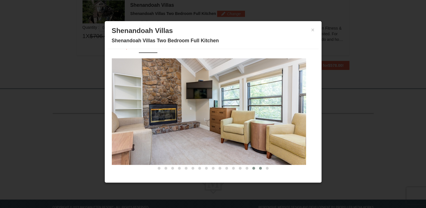
click at [259, 168] on span at bounding box center [260, 168] width 3 height 3
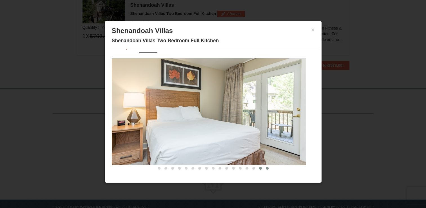
click at [266, 168] on span at bounding box center [267, 168] width 3 height 3
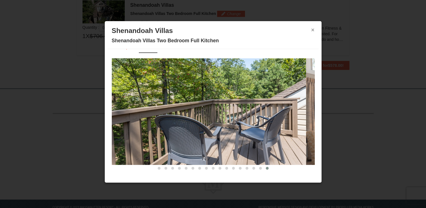
click at [311, 29] on button "×" at bounding box center [312, 30] width 3 height 6
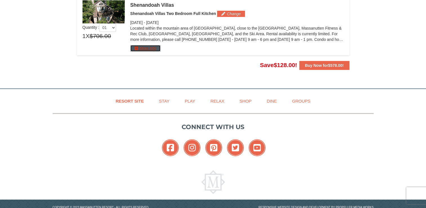
click at [137, 47] on button "More Info" at bounding box center [145, 48] width 30 height 6
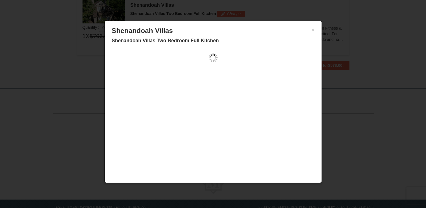
scroll to position [0, 0]
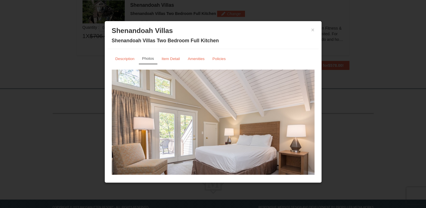
click at [306, 28] on h3 "Shenandoah Villas" at bounding box center [213, 30] width 203 height 8
click at [311, 29] on button "×" at bounding box center [312, 30] width 3 height 6
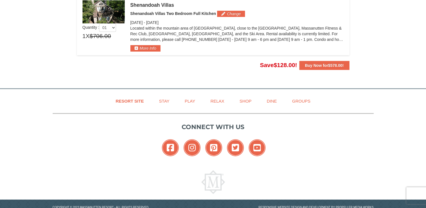
click at [341, 40] on p "Located within the mountain area of Massanutten, close to the Mountain Greens G…" at bounding box center [236, 33] width 213 height 17
click at [151, 47] on button "More Info" at bounding box center [145, 48] width 30 height 6
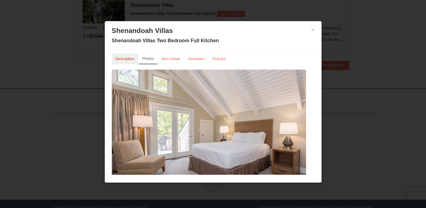
click at [125, 59] on small "Description" at bounding box center [124, 59] width 19 height 4
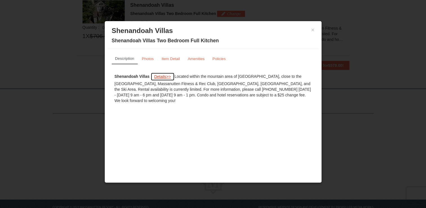
click at [166, 75] on span "Details" at bounding box center [160, 76] width 12 height 5
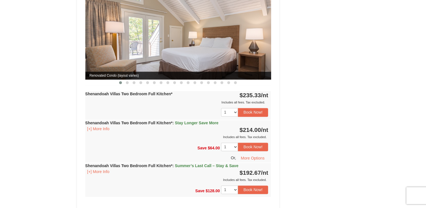
scroll to position [777, 0]
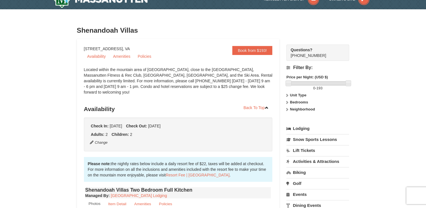
scroll to position [0, 0]
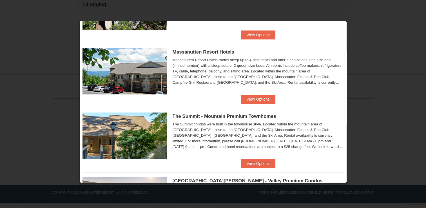
scroll to position [195, 0]
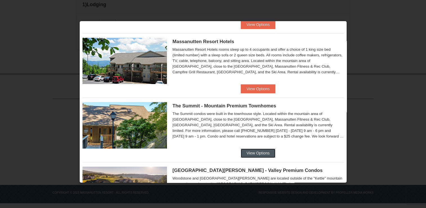
click at [253, 153] on button "View Options" at bounding box center [258, 152] width 34 height 9
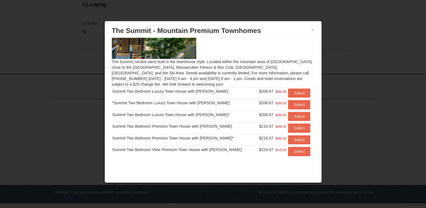
scroll to position [33, 0]
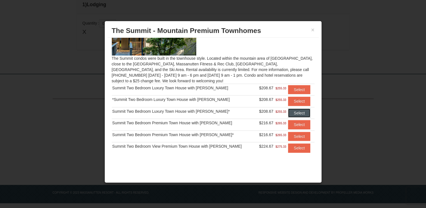
click at [293, 112] on button "Select" at bounding box center [299, 112] width 22 height 9
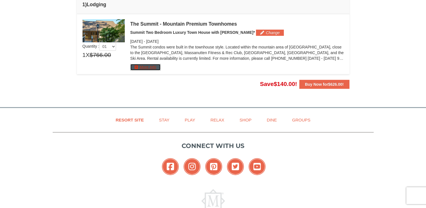
click at [144, 68] on button "More Info" at bounding box center [145, 67] width 30 height 6
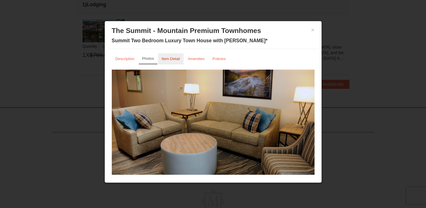
click at [171, 64] on link "Item Detail" at bounding box center [171, 58] width 26 height 11
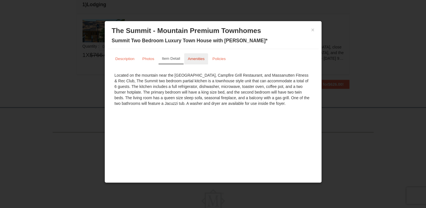
click at [199, 60] on small "Amenities" at bounding box center [196, 59] width 17 height 4
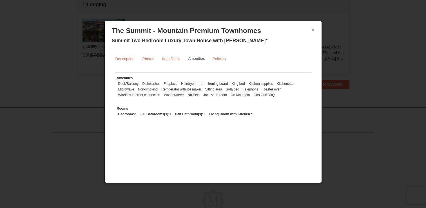
click at [312, 27] on button "×" at bounding box center [312, 30] width 3 height 6
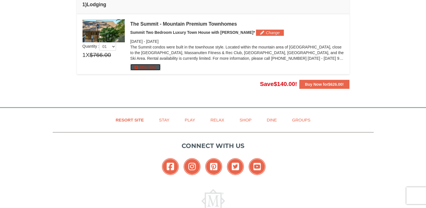
click at [154, 67] on button "More Info" at bounding box center [145, 67] width 30 height 6
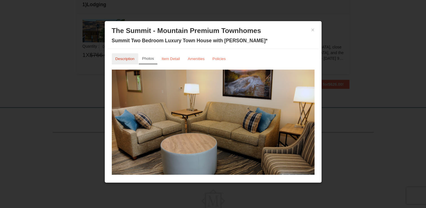
click at [120, 58] on small "Description" at bounding box center [124, 59] width 19 height 4
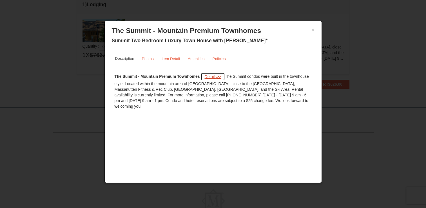
click at [208, 75] on span "Details" at bounding box center [210, 76] width 12 height 5
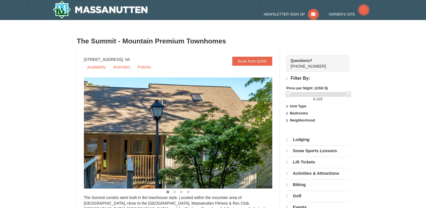
select select "9"
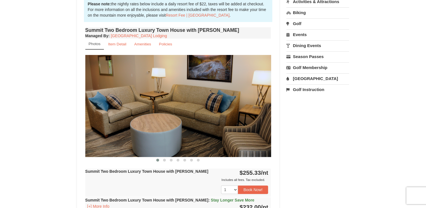
scroll to position [203, 0]
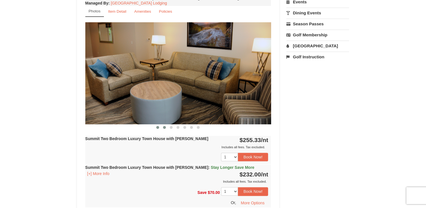
click at [165, 128] on button at bounding box center [164, 127] width 7 height 6
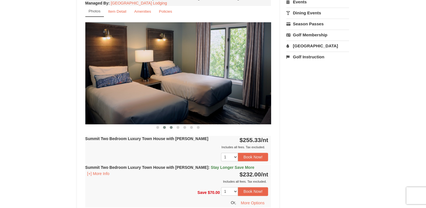
click at [173, 128] on button at bounding box center [171, 127] width 7 height 6
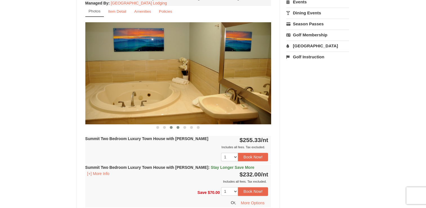
click at [178, 126] on span at bounding box center [178, 127] width 3 height 3
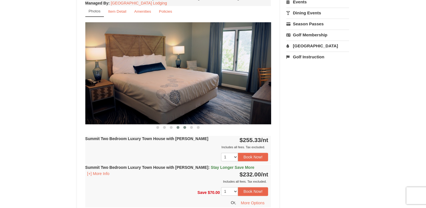
click at [185, 126] on span at bounding box center [184, 127] width 3 height 3
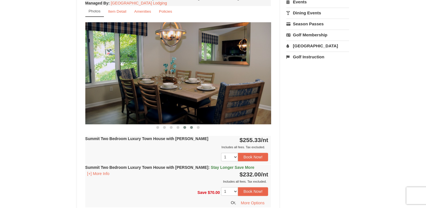
click at [192, 127] on span at bounding box center [191, 127] width 3 height 3
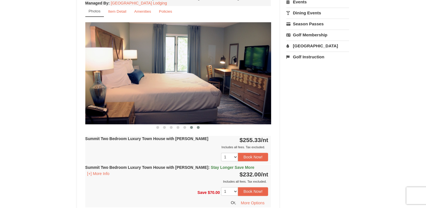
click at [198, 127] on span at bounding box center [198, 127] width 3 height 3
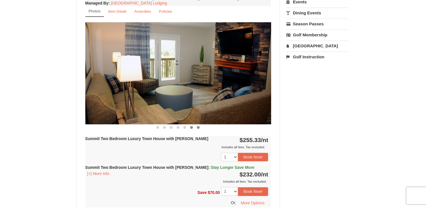
click at [193, 127] on button at bounding box center [191, 127] width 7 height 6
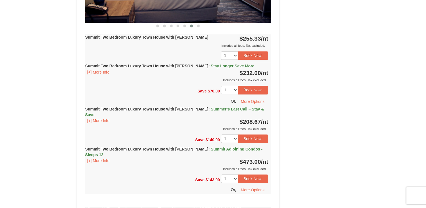
scroll to position [293, 0]
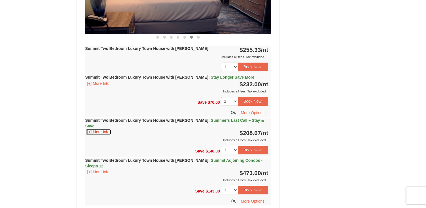
click at [100, 129] on button "[+] More Info" at bounding box center [98, 132] width 26 height 6
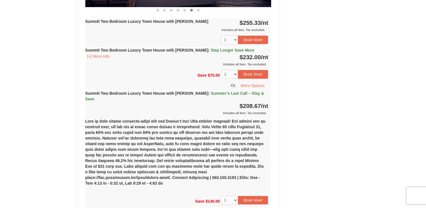
scroll to position [327, 0]
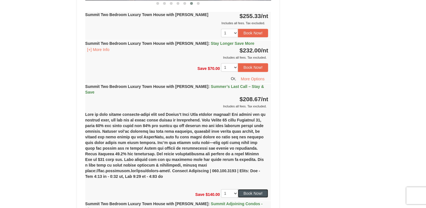
click at [247, 189] on button "Book Now!" at bounding box center [253, 193] width 30 height 8
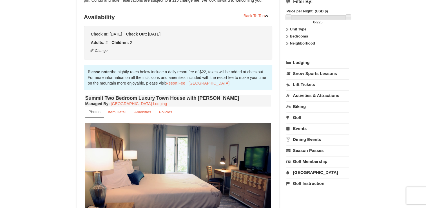
scroll to position [49, 0]
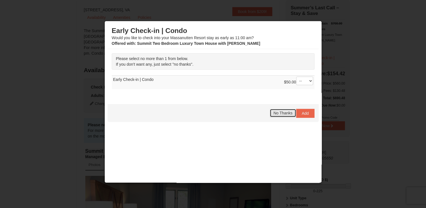
click at [279, 112] on span "No Thanks" at bounding box center [282, 113] width 19 height 5
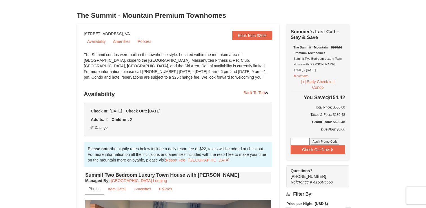
scroll to position [28, 0]
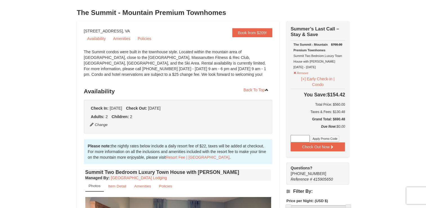
click at [297, 135] on input at bounding box center [300, 138] width 19 height 7
paste input "SWING50IN24"
type input "SWING50IN24"
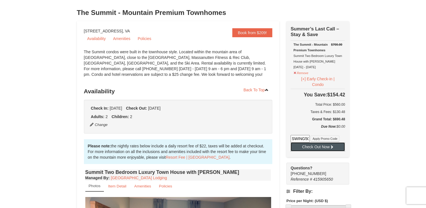
click at [311, 147] on button "Check Out Now" at bounding box center [318, 146] width 54 height 9
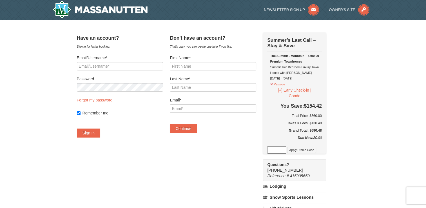
click at [348, 137] on div "Have an account? Sign in for faster booking. Email/Username* Password Forgot my…" at bounding box center [213, 174] width 273 height 285
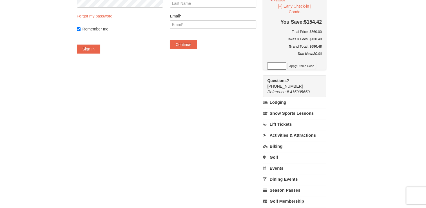
scroll to position [146, 0]
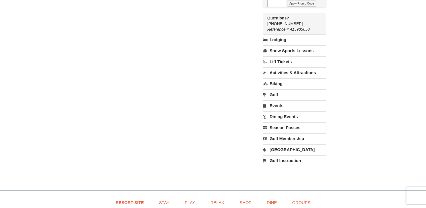
click at [283, 148] on link "[GEOGRAPHIC_DATA]" at bounding box center [294, 149] width 63 height 10
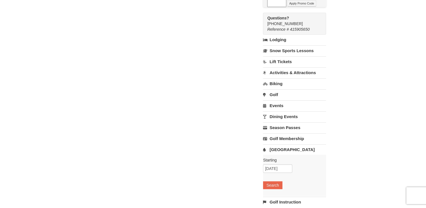
click at [251, 165] on div "Have an account? Sign in for faster booking. Email/Username* Password Forgot my…" at bounding box center [213, 49] width 273 height 327
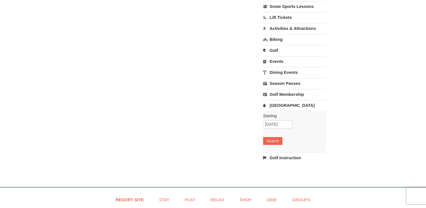
scroll to position [192, 0]
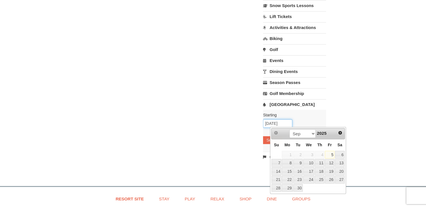
click at [282, 123] on input "[DATE]" at bounding box center [277, 123] width 29 height 8
click at [322, 164] on link "11" at bounding box center [320, 163] width 10 height 8
type input "09/11/2025"
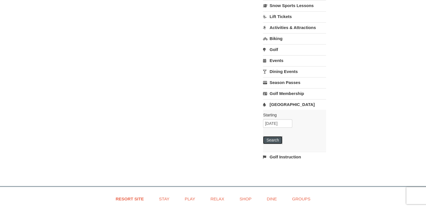
click at [275, 139] on button "Search" at bounding box center [272, 140] width 19 height 8
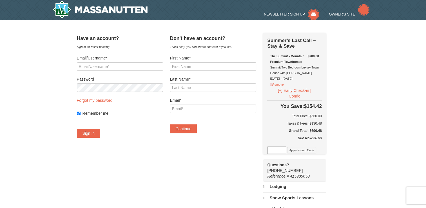
scroll to position [192, 0]
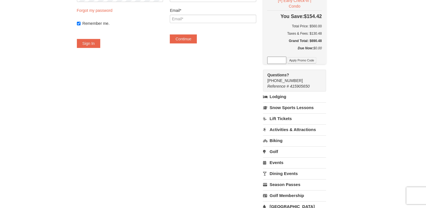
scroll to position [90, 0]
click at [283, 130] on link "Activities & Attractions" at bounding box center [294, 129] width 63 height 10
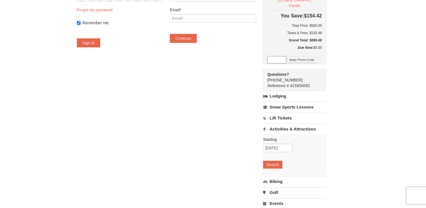
click at [248, 137] on div "Have an account? Sign in for faster booking. Email/Username* Password Forgot my…" at bounding box center [213, 105] width 273 height 327
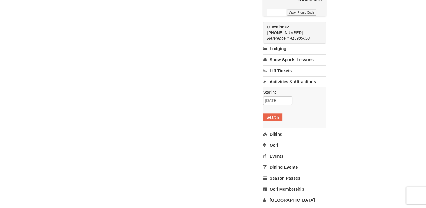
scroll to position [146, 0]
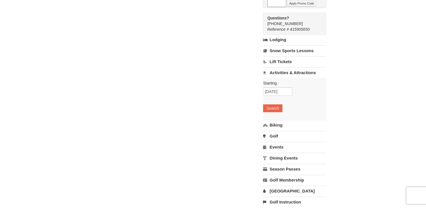
click at [246, 159] on div "Have an account? Sign in for faster booking. Email/Username* Password Forgot my…" at bounding box center [213, 49] width 273 height 327
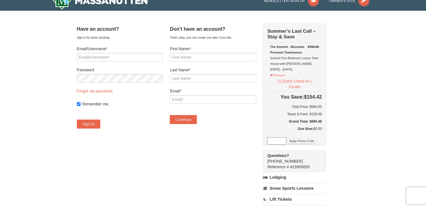
scroll to position [0, 0]
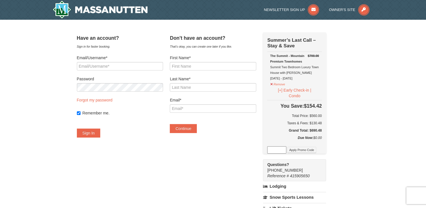
click at [289, 157] on div "Check Out Now Summer’s Last Call – Stay & Save $700.00 The Summit - Mountain Pr…" at bounding box center [294, 106] width 63 height 149
click at [204, 64] on input "First Name*" at bounding box center [213, 66] width 86 height 8
type input "Tontalia"
type input "Monroe"
type input "monroetontalia@gmail.com"
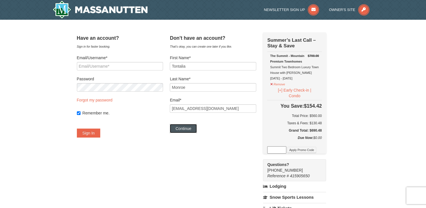
click at [190, 128] on button "Continue" at bounding box center [183, 128] width 27 height 9
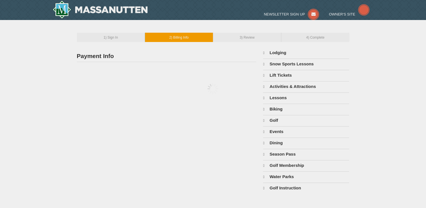
type input "Tontalia Monroe"
type input "[EMAIL_ADDRESS][DOMAIN_NAME]"
select select "9"
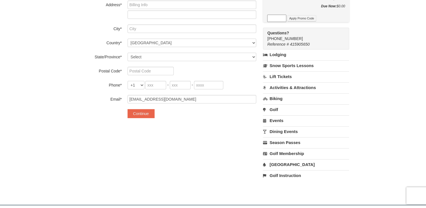
scroll to position [146, 0]
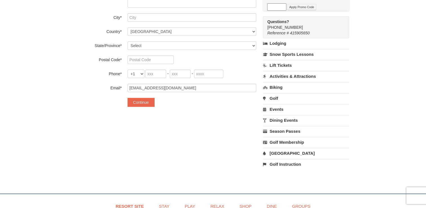
click at [282, 152] on link "[GEOGRAPHIC_DATA]" at bounding box center [306, 153] width 86 height 10
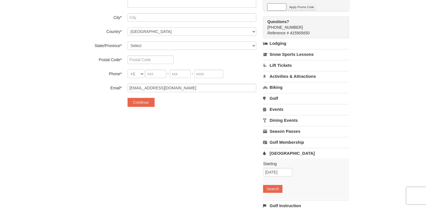
click at [248, 184] on div "Payment Info Card To Use* New Card CVV* Card Holder's Name* Tontalia Monroe Car…" at bounding box center [213, 58] width 273 height 315
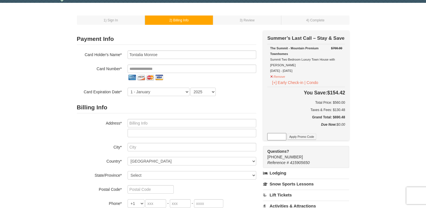
scroll to position [0, 0]
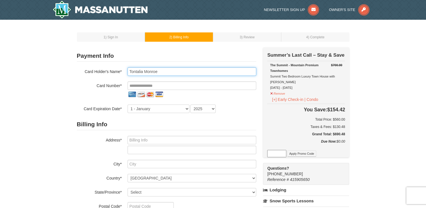
click at [166, 72] on input "Tontalia Monroe" at bounding box center [192, 71] width 129 height 8
type input "T"
type input "[PERSON_NAME]"
click at [77, 90] on div "Card Number*" at bounding box center [166, 89] width 179 height 17
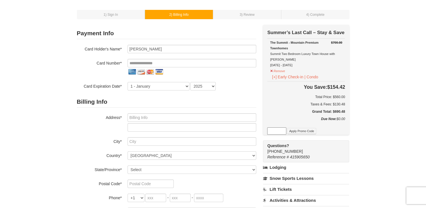
scroll to position [34, 0]
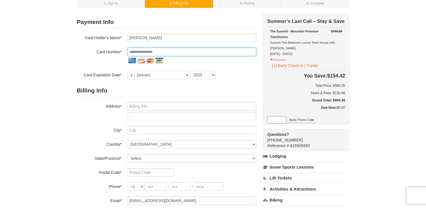
click at [135, 52] on input "tel" at bounding box center [192, 52] width 129 height 8
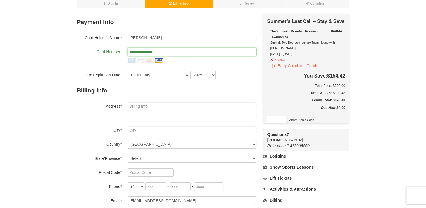
type input "**********"
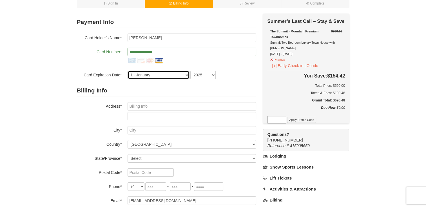
click at [137, 75] on select "1 - January 2 - February 3 - March 4 - April 5 - May 6 - June 7 - July 8 - Augu…" at bounding box center [159, 75] width 62 height 8
select select "11"
click at [128, 71] on select "1 - January 2 - February 3 - March 4 - April 5 - May 6 - June 7 - July 8 - Augu…" at bounding box center [159, 75] width 62 height 8
click at [201, 76] on select "2025 2026 2027 2028 2029 2030 2031 2032 2033 2034" at bounding box center [202, 75] width 25 height 8
select select "2029"
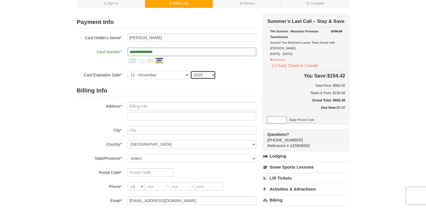
click at [190, 71] on select "2025 2026 2027 2028 2029 2030 2031 2032 2033 2034" at bounding box center [202, 75] width 25 height 8
click at [142, 107] on input "text" at bounding box center [192, 106] width 129 height 8
type input "411 Lyndhurst Street"
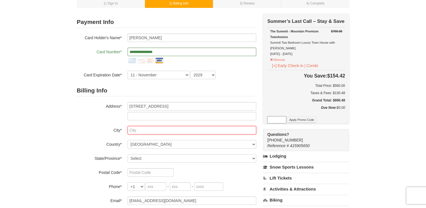
type input "Baltimore"
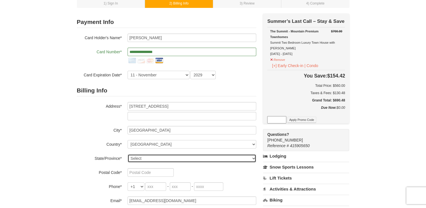
select select "MD"
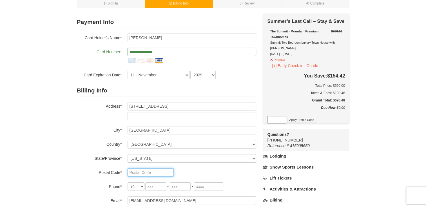
type input "21229"
type input "703"
type input "244"
click at [66, 135] on div "1 ) Sign In 2 ) Billing Info 3 ) Review ) Complete ×" at bounding box center [213, 164] width 426 height 356
click at [217, 186] on input "8021" at bounding box center [208, 186] width 29 height 8
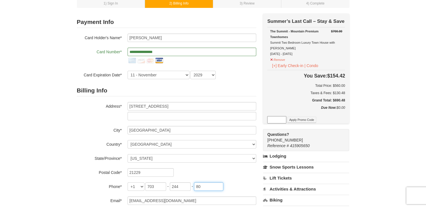
type input "8"
click at [161, 188] on input "703" at bounding box center [155, 186] width 21 height 8
type input "7"
type input "202"
type input "4"
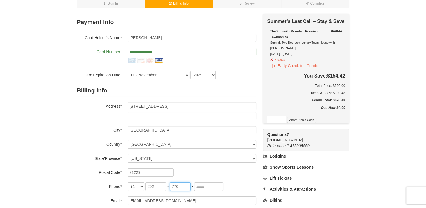
type input "770"
type input "9327"
click at [82, 204] on div "Email* monroetontalia@gmail.com" at bounding box center [166, 200] width 179 height 8
click at [87, 200] on label "Email*" at bounding box center [99, 199] width 45 height 7
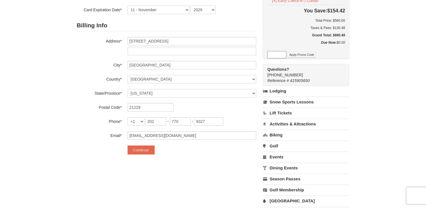
scroll to position [101, 0]
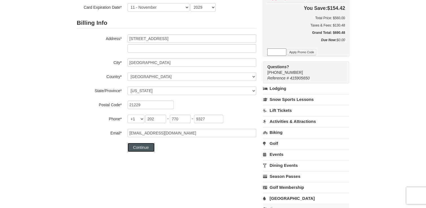
click at [144, 148] on button "Continue" at bounding box center [141, 147] width 27 height 9
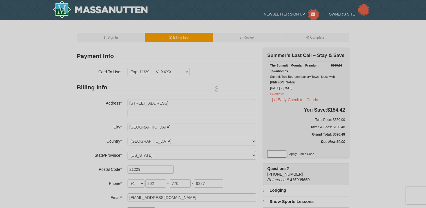
select select "MD"
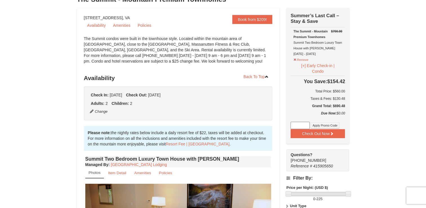
scroll to position [28, 0]
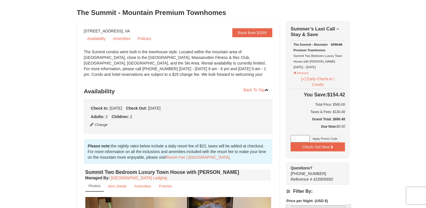
drag, startPoint x: 1, startPoint y: 0, endPoint x: 18, endPoint y: 102, distance: 103.3
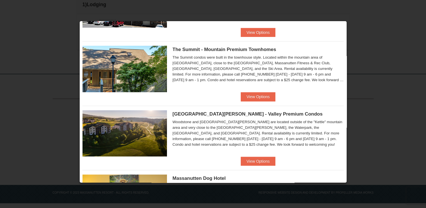
scroll to position [263, 0]
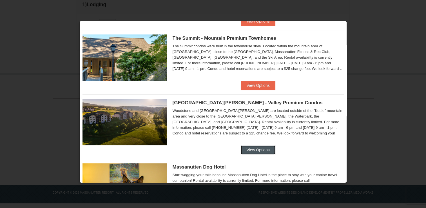
click at [253, 147] on button "View Options" at bounding box center [258, 149] width 34 height 9
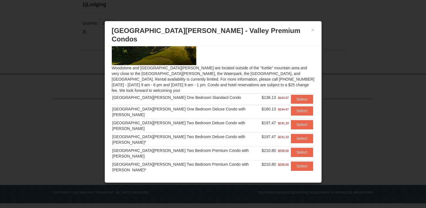
scroll to position [33, 0]
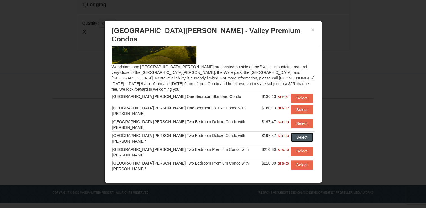
click at [295, 133] on button "Select" at bounding box center [302, 137] width 22 height 9
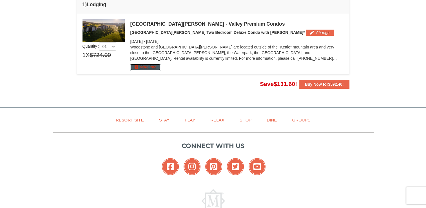
click at [152, 67] on button "More Info" at bounding box center [145, 67] width 30 height 6
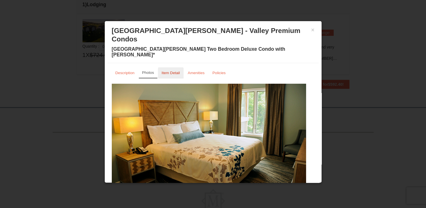
click at [167, 71] on small "Item Detail" at bounding box center [171, 73] width 18 height 4
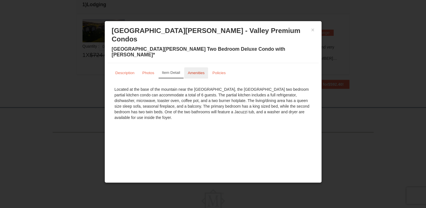
click at [199, 71] on small "Amenities" at bounding box center [196, 73] width 17 height 4
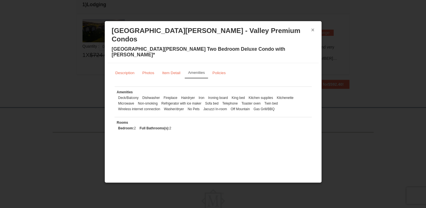
click at [313, 29] on button "×" at bounding box center [312, 30] width 3 height 6
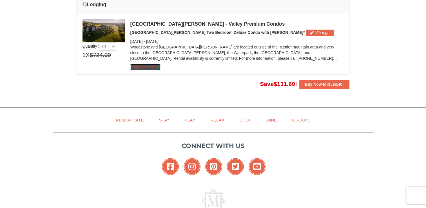
click at [151, 67] on button "More Info" at bounding box center [145, 67] width 30 height 6
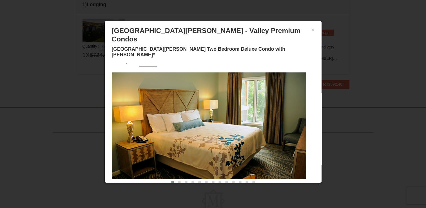
scroll to position [11, 0]
click at [178, 181] on span at bounding box center [179, 182] width 3 height 3
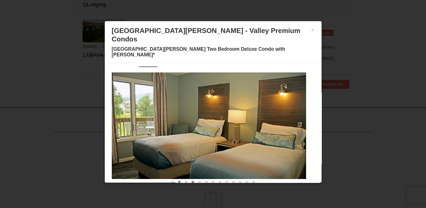
click at [192, 181] on span at bounding box center [193, 182] width 3 height 3
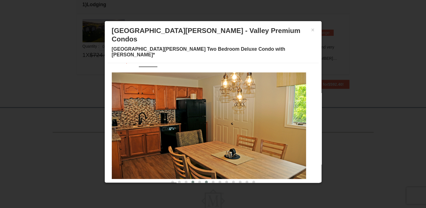
click at [205, 181] on span at bounding box center [206, 182] width 3 height 3
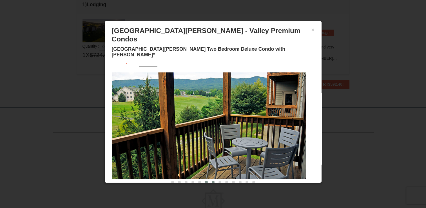
click at [212, 181] on span at bounding box center [213, 182] width 3 height 3
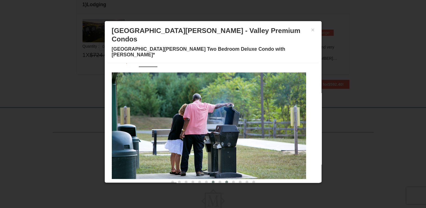
click at [223, 179] on button at bounding box center [226, 182] width 7 height 6
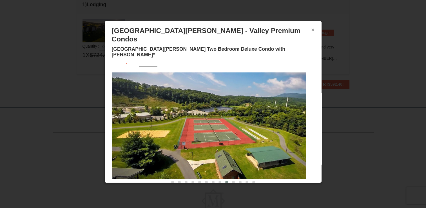
click at [311, 30] on button "×" at bounding box center [312, 30] width 3 height 6
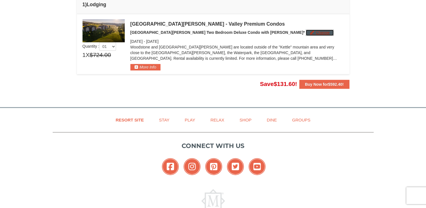
click at [306, 33] on button "Change" at bounding box center [320, 33] width 28 height 6
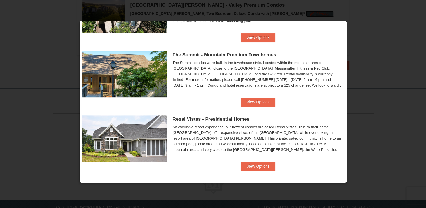
scroll to position [311, 0]
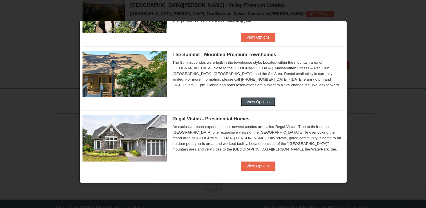
click at [250, 102] on button "View Options" at bounding box center [258, 101] width 34 height 9
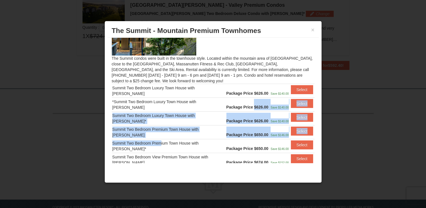
drag, startPoint x: 250, startPoint y: 102, endPoint x: 157, endPoint y: 137, distance: 98.8
click at [157, 137] on tbody "Summit Two Bedroom Luxury Town House with Jacuzzi Package Price $626.00 Save $1…" at bounding box center [213, 125] width 203 height 83
drag, startPoint x: 157, startPoint y: 137, endPoint x: 218, endPoint y: 84, distance: 80.2
click at [218, 84] on div "The Summit condos were built in the townhouse style. Located within the mountai…" at bounding box center [213, 100] width 211 height 125
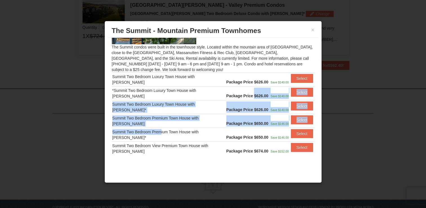
scroll to position [45, 0]
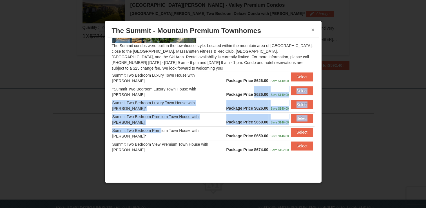
click at [313, 30] on button "×" at bounding box center [312, 30] width 3 height 6
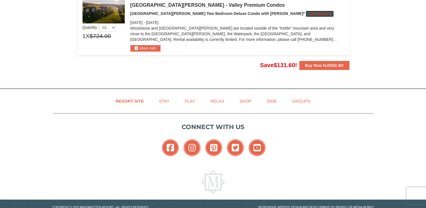
click at [306, 12] on button "Change" at bounding box center [320, 14] width 28 height 6
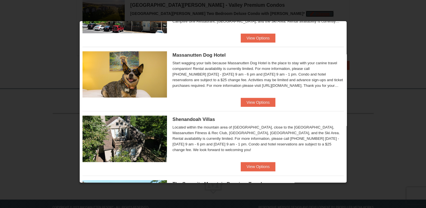
scroll to position [192, 0]
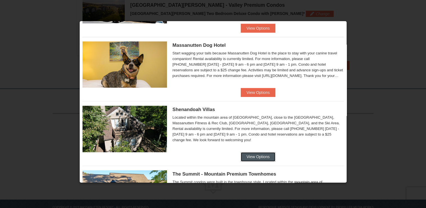
click at [250, 155] on button "View Options" at bounding box center [258, 156] width 34 height 9
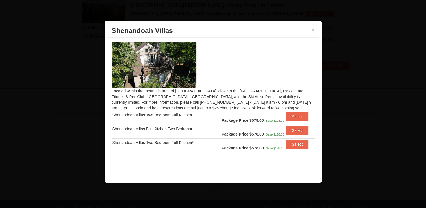
scroll to position [0, 0]
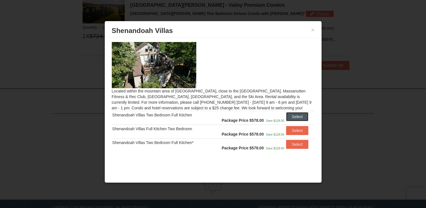
click at [303, 115] on button "Select" at bounding box center [297, 116] width 22 height 9
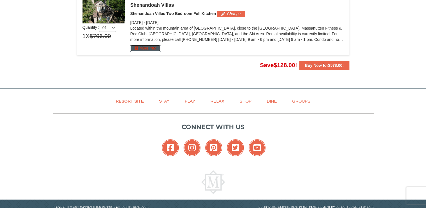
click at [145, 45] on button "More Info" at bounding box center [145, 48] width 30 height 6
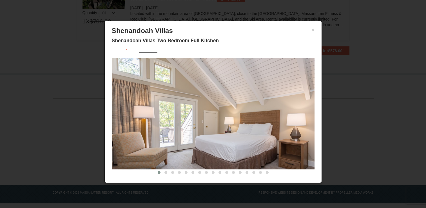
scroll to position [16, 0]
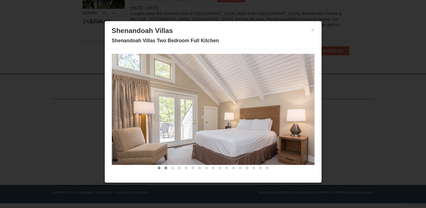
click at [163, 166] on button at bounding box center [166, 168] width 7 height 6
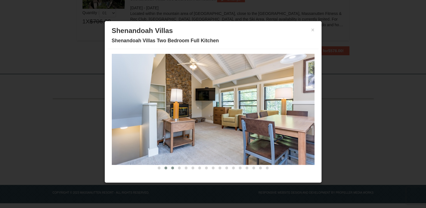
click at [171, 166] on span at bounding box center [172, 167] width 3 height 3
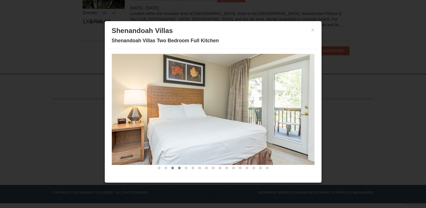
click at [176, 168] on button at bounding box center [179, 168] width 7 height 6
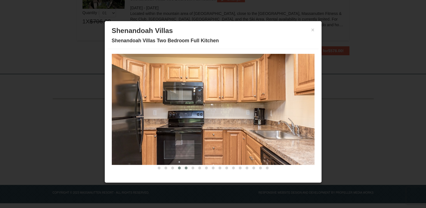
click at [185, 166] on span at bounding box center [186, 167] width 3 height 3
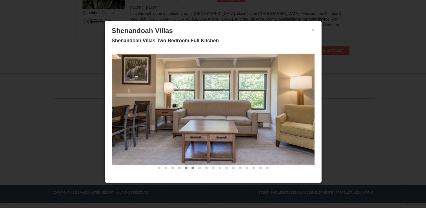
click at [190, 166] on button at bounding box center [193, 168] width 7 height 6
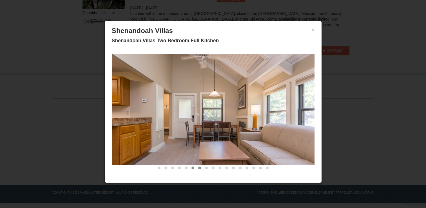
click at [198, 166] on span at bounding box center [199, 167] width 3 height 3
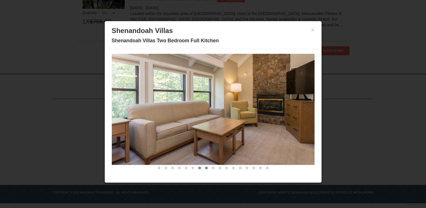
click at [203, 165] on button at bounding box center [206, 168] width 7 height 6
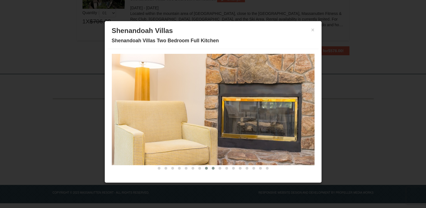
click at [212, 167] on span at bounding box center [213, 168] width 3 height 3
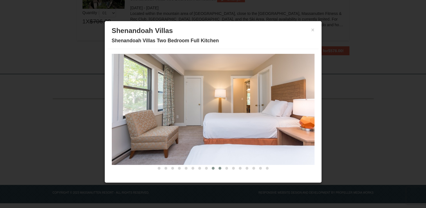
click at [219, 167] on span at bounding box center [220, 168] width 3 height 3
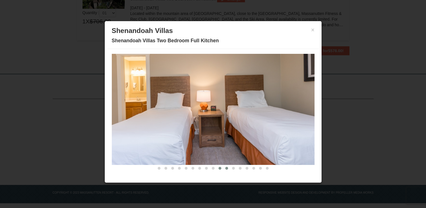
click at [225, 167] on span at bounding box center [226, 168] width 3 height 3
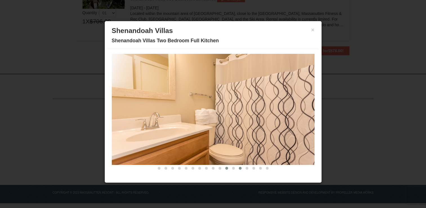
click at [239, 167] on span at bounding box center [240, 168] width 3 height 3
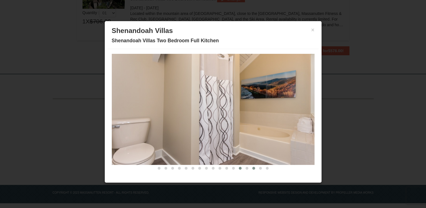
click at [252, 167] on span at bounding box center [253, 168] width 3 height 3
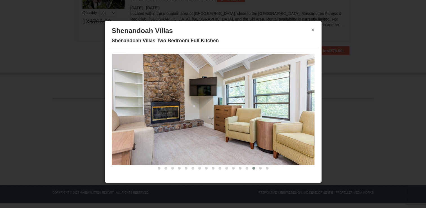
click at [311, 29] on button "×" at bounding box center [312, 30] width 3 height 6
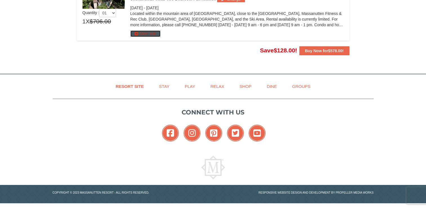
click at [137, 33] on button "More Info" at bounding box center [145, 33] width 30 height 6
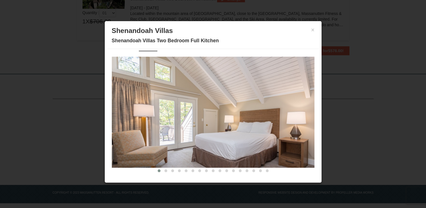
scroll to position [11, 0]
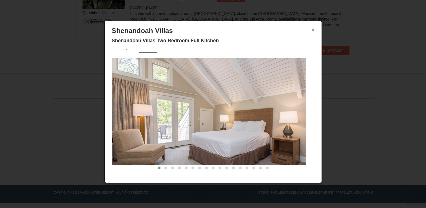
click at [311, 28] on button "×" at bounding box center [312, 30] width 3 height 6
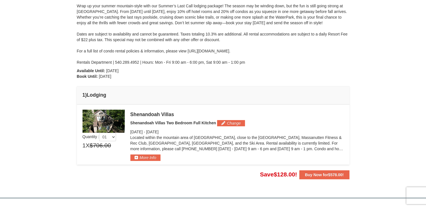
scroll to position [64, 0]
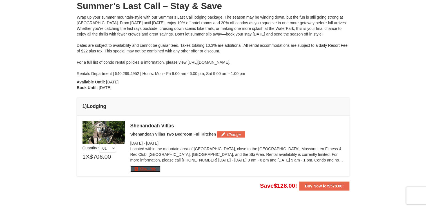
click at [148, 166] on button "More Info" at bounding box center [145, 169] width 30 height 6
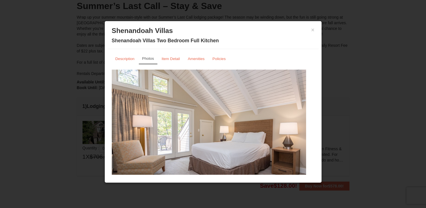
scroll to position [0, 0]
click at [128, 59] on small "Description" at bounding box center [124, 59] width 19 height 4
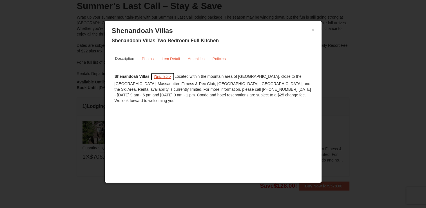
click at [161, 76] on span "Details" at bounding box center [160, 76] width 12 height 5
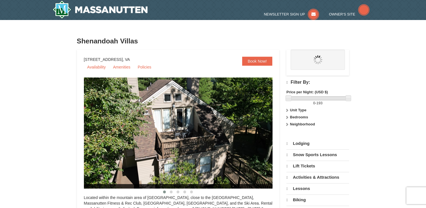
select select "9"
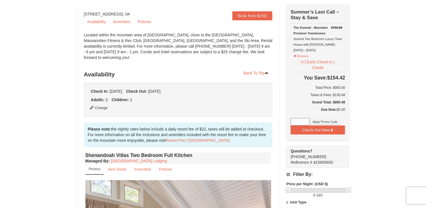
scroll to position [56, 0]
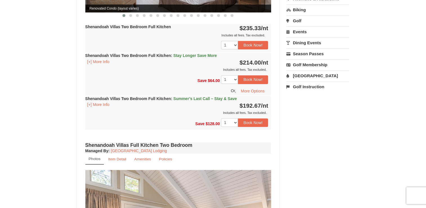
scroll to position [315, 0]
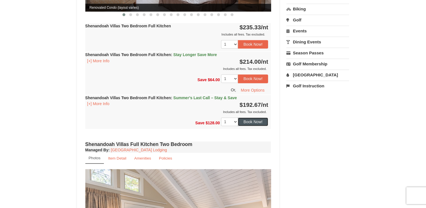
click at [251, 117] on button "Book Now!" at bounding box center [253, 121] width 30 height 8
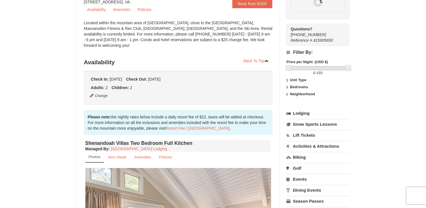
scroll to position [49, 0]
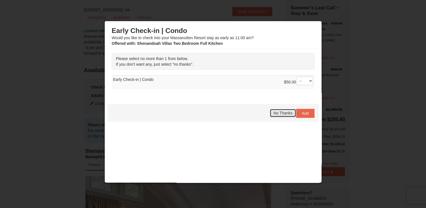
click at [284, 113] on span "No Thanks" at bounding box center [282, 113] width 19 height 5
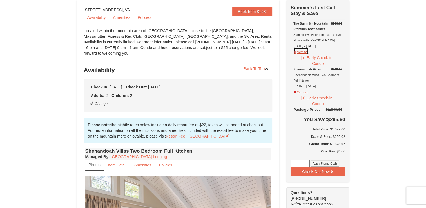
click at [295, 51] on button "Remove" at bounding box center [300, 51] width 15 height 7
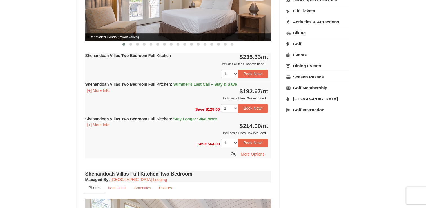
scroll to position [275, 0]
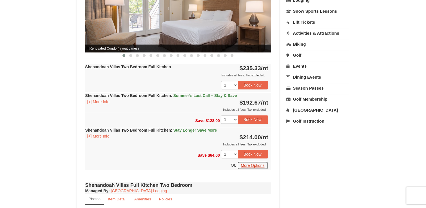
click at [256, 161] on button "More Options" at bounding box center [252, 165] width 31 height 8
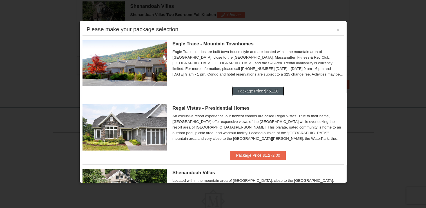
click at [247, 89] on button "Package Price $451.20" at bounding box center [258, 90] width 52 height 9
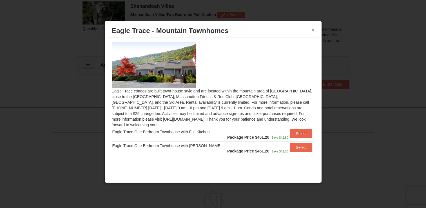
click at [313, 30] on button "×" at bounding box center [312, 30] width 3 height 6
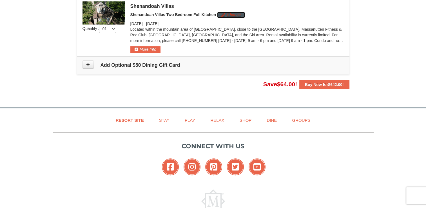
click at [226, 15] on button "Change" at bounding box center [231, 15] width 28 height 6
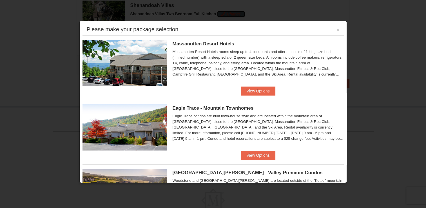
scroll to position [184, 0]
click at [365, 172] on div at bounding box center [213, 104] width 426 height 208
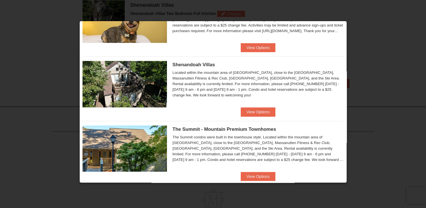
scroll to position [281, 0]
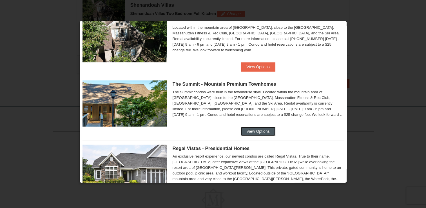
click at [259, 131] on button "View Options" at bounding box center [258, 131] width 34 height 9
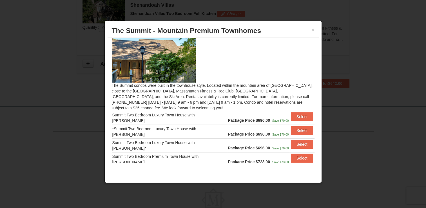
scroll to position [1, 0]
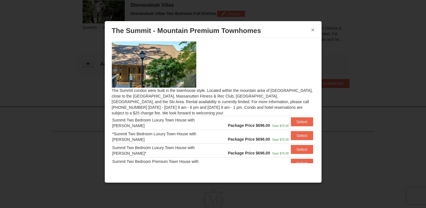
click at [312, 30] on button "×" at bounding box center [312, 30] width 3 height 6
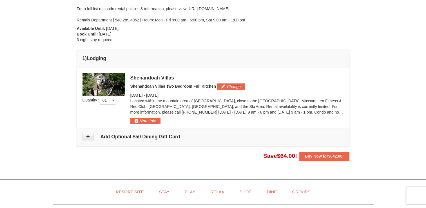
scroll to position [113, 0]
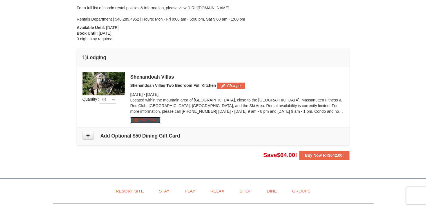
click at [146, 120] on button "More Info" at bounding box center [145, 120] width 30 height 6
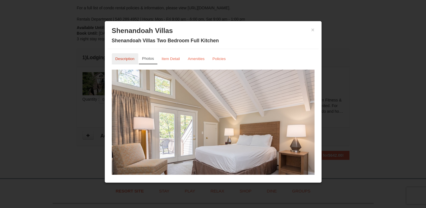
click at [128, 59] on small "Description" at bounding box center [124, 59] width 19 height 4
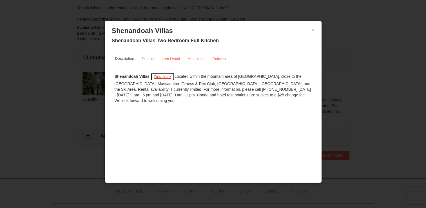
click at [162, 76] on span "Details" at bounding box center [160, 76] width 12 height 5
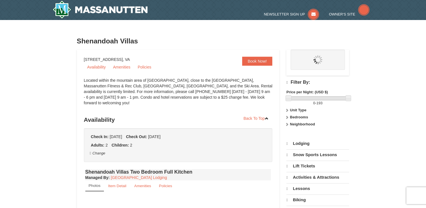
select select "9"
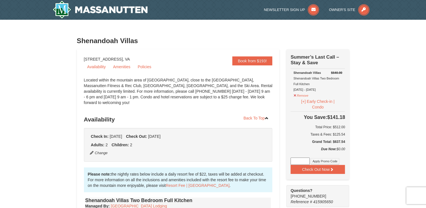
click at [266, 167] on div "Please note: the nightly rates below include a daily resort fee of $22, taxes w…" at bounding box center [178, 179] width 189 height 25
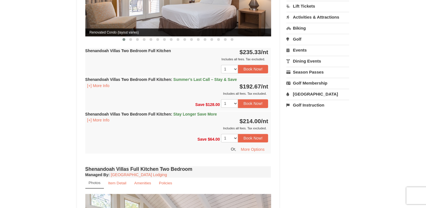
scroll to position [293, 0]
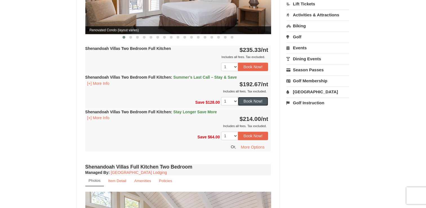
click at [248, 97] on button "Book Now!" at bounding box center [253, 101] width 30 height 8
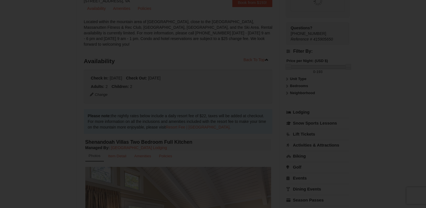
scroll to position [49, 0]
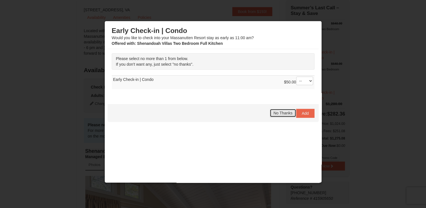
click at [277, 113] on span "No Thanks" at bounding box center [282, 113] width 19 height 5
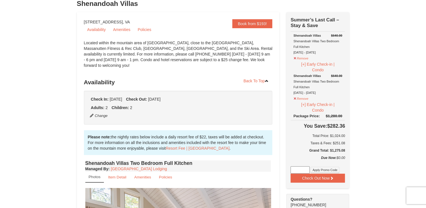
scroll to position [38, 0]
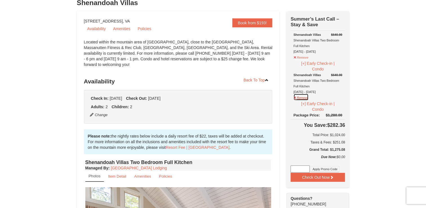
click at [300, 96] on button "Remove" at bounding box center [300, 97] width 15 height 7
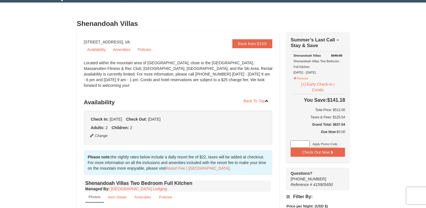
scroll to position [16, 0]
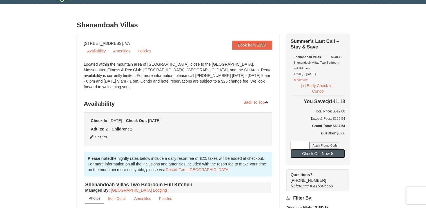
click at [315, 153] on button "Check Out Now" at bounding box center [318, 153] width 54 height 9
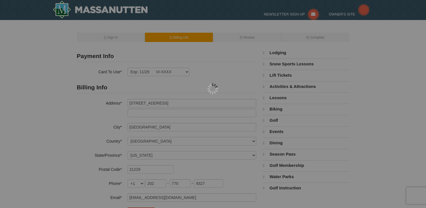
select select "MD"
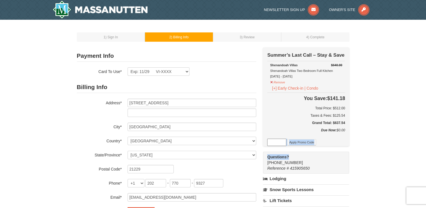
drag, startPoint x: 0, startPoint y: 0, endPoint x: 265, endPoint y: 139, distance: 299.0
click at [265, 139] on div "Check Out Now Summer’s Last Call – Stay & Save $640.00 [GEOGRAPHIC_DATA] Shenan…" at bounding box center [306, 110] width 86 height 126
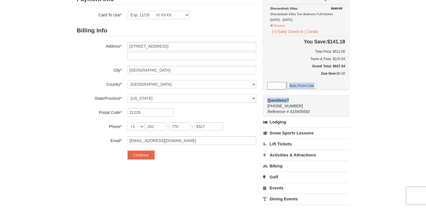
scroll to position [57, 0]
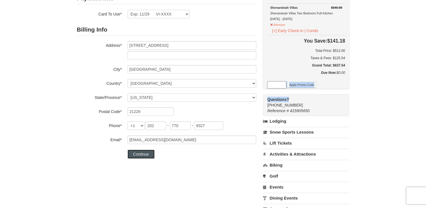
click at [137, 156] on button "Continue" at bounding box center [141, 154] width 27 height 9
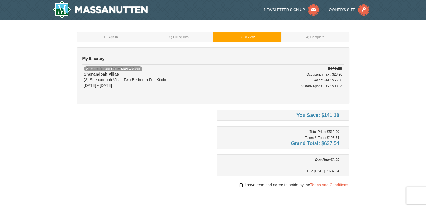
click at [241, 185] on input "checkbox" at bounding box center [241, 185] width 4 height 5
checkbox input "true"
click at [207, 179] on div "You Save: $141.18 Total Price: $512.00 Taxes & Fees: $125.54 Grand Total: $637.…" at bounding box center [213, 177] width 273 height 134
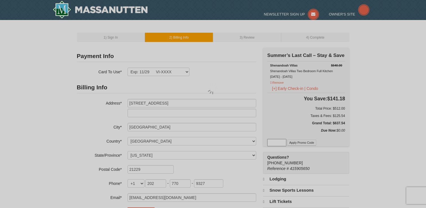
select select "MD"
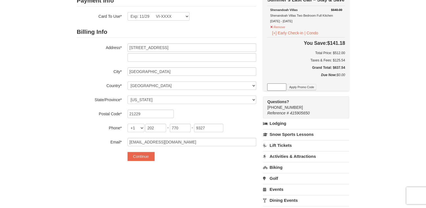
scroll to position [55, 0]
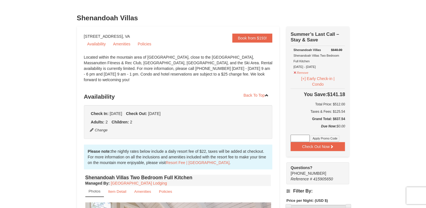
scroll to position [16, 0]
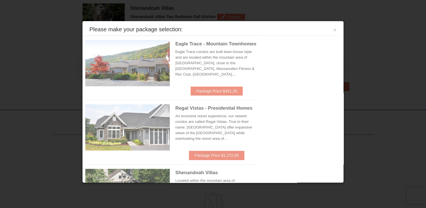
scroll to position [183, 0]
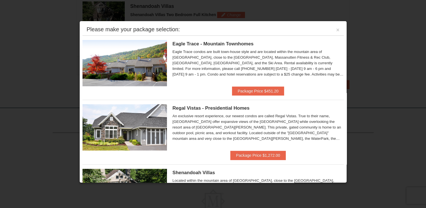
click at [218, 41] on span "Eagle Trace - Mountain Townhomes" at bounding box center [213, 43] width 81 height 5
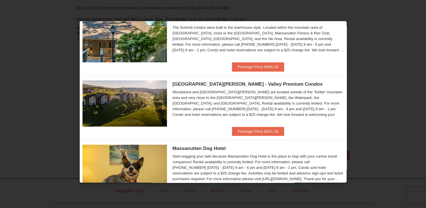
scroll to position [282, 0]
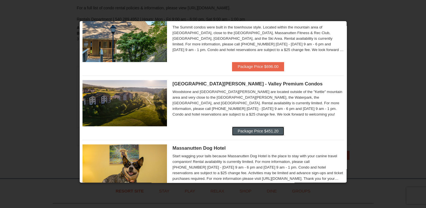
click at [251, 131] on button "Package Price $451.20" at bounding box center [258, 130] width 52 height 9
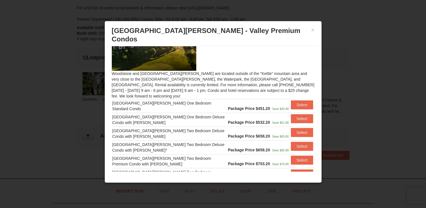
scroll to position [34, 0]
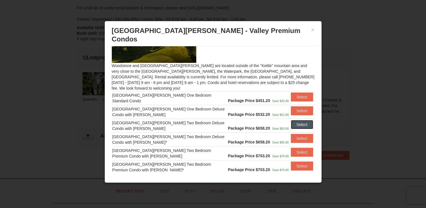
click at [291, 120] on button "Select" at bounding box center [302, 124] width 22 height 9
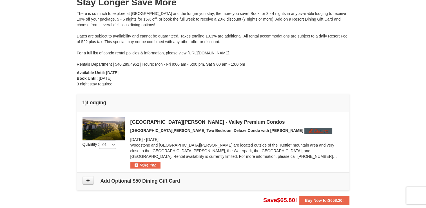
scroll to position [79, 0]
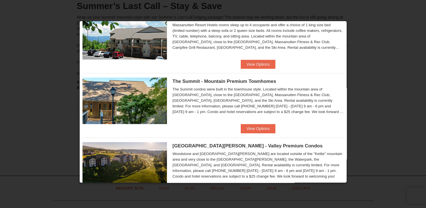
scroll to position [225, 0]
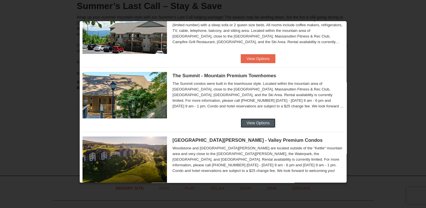
click at [253, 124] on button "View Options" at bounding box center [258, 122] width 34 height 9
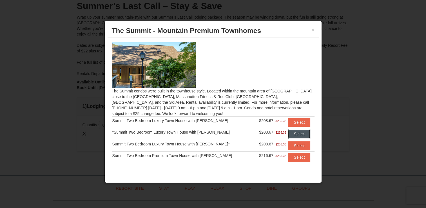
click at [288, 134] on button "Select" at bounding box center [299, 133] width 22 height 9
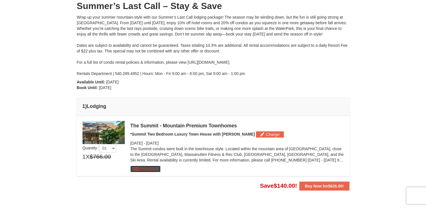
click at [144, 169] on button "More Info" at bounding box center [145, 169] width 30 height 6
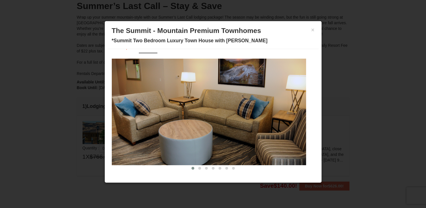
scroll to position [11, 0]
click at [196, 165] on button at bounding box center [199, 168] width 7 height 6
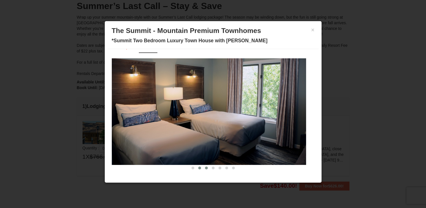
click at [205, 168] on button at bounding box center [206, 168] width 7 height 6
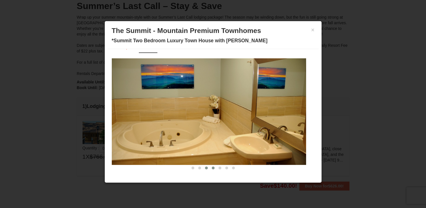
click at [210, 166] on button at bounding box center [213, 168] width 7 height 6
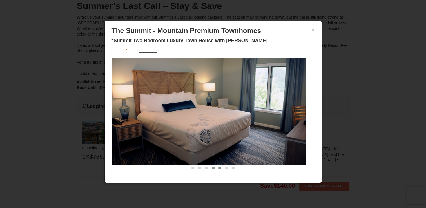
click at [219, 166] on span at bounding box center [220, 167] width 3 height 3
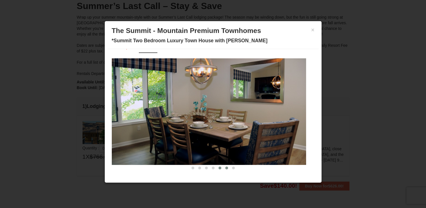
click at [225, 166] on span at bounding box center [226, 167] width 3 height 3
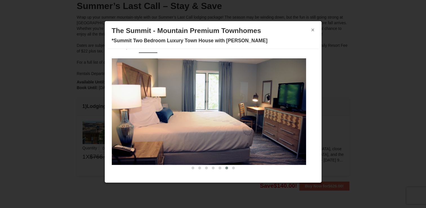
click at [311, 28] on button "×" at bounding box center [312, 30] width 3 height 6
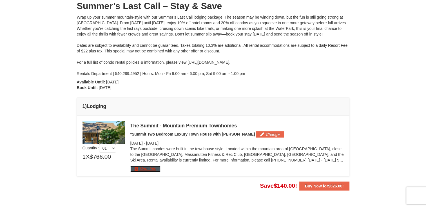
click at [142, 168] on button "More Info" at bounding box center [145, 169] width 30 height 6
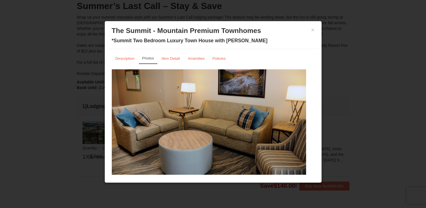
scroll to position [0, 0]
click at [120, 61] on small "Description" at bounding box center [124, 59] width 19 height 4
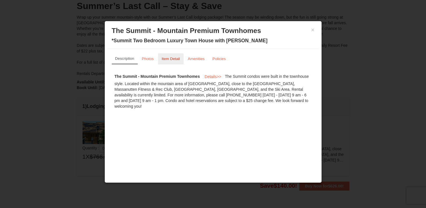
click at [175, 59] on small "Item Detail" at bounding box center [171, 59] width 18 height 4
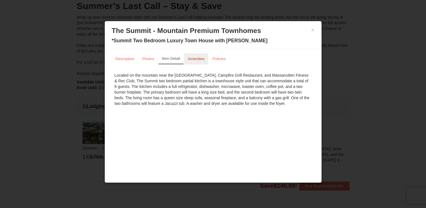
click at [194, 58] on small "Amenities" at bounding box center [196, 59] width 17 height 4
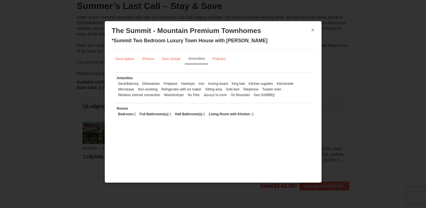
click at [312, 30] on button "×" at bounding box center [312, 30] width 3 height 6
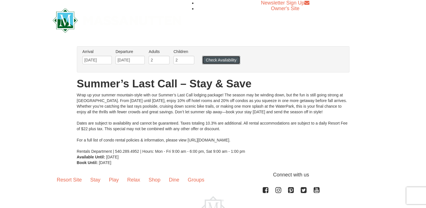
click at [222, 61] on button "Check Availability" at bounding box center [221, 60] width 38 height 8
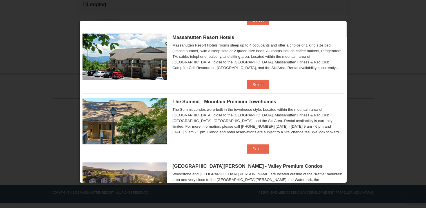
scroll to position [203, 0]
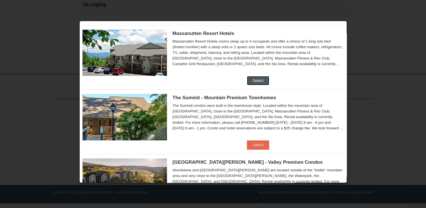
click at [257, 81] on button "Select" at bounding box center [258, 80] width 22 height 9
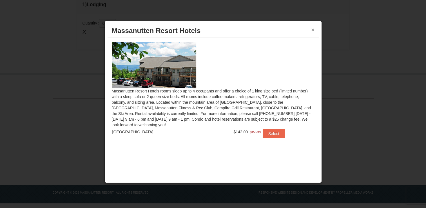
click at [313, 30] on button "×" at bounding box center [312, 30] width 3 height 6
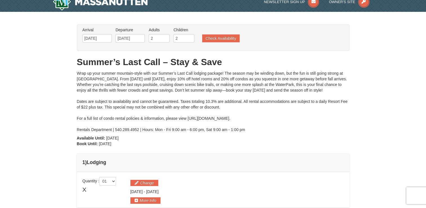
scroll to position [0, 0]
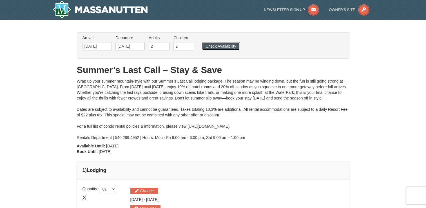
click at [222, 43] on button "Check Availability" at bounding box center [220, 46] width 37 height 8
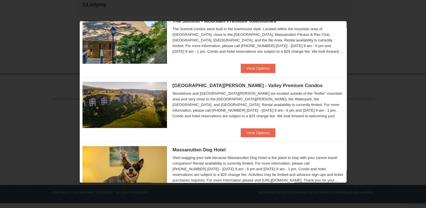
scroll to position [285, 0]
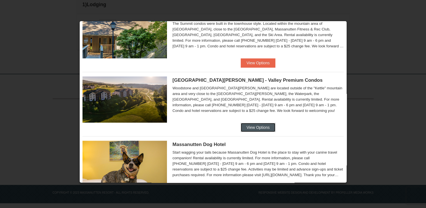
click at [258, 126] on button "View Options" at bounding box center [258, 127] width 34 height 9
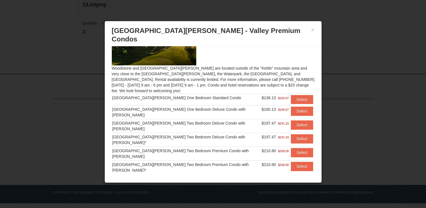
scroll to position [33, 0]
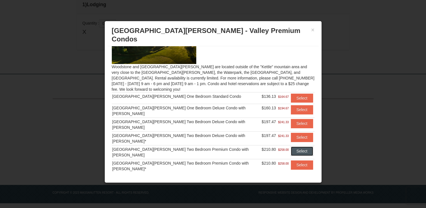
click at [298, 146] on button "Select" at bounding box center [302, 150] width 22 height 9
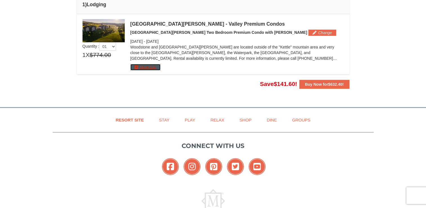
click at [146, 68] on button "More Info" at bounding box center [145, 67] width 30 height 6
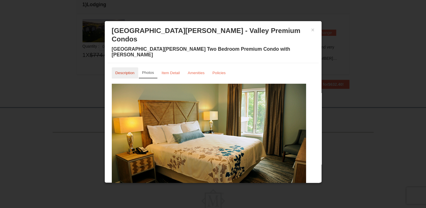
click at [125, 71] on small "Description" at bounding box center [124, 73] width 19 height 4
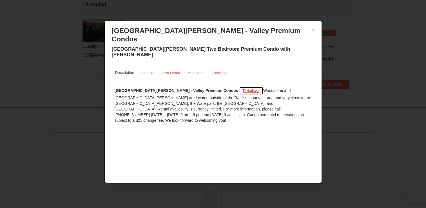
click at [243, 88] on span "Details" at bounding box center [249, 90] width 12 height 5
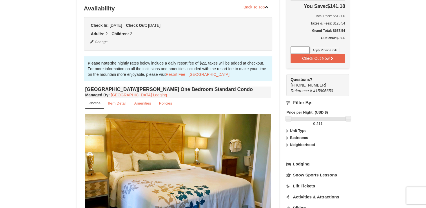
scroll to position [158, 0]
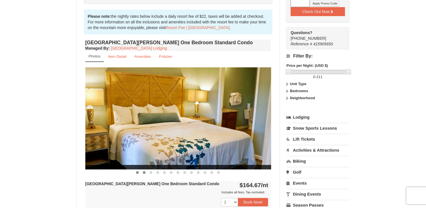
click at [144, 172] on span at bounding box center [144, 172] width 3 height 3
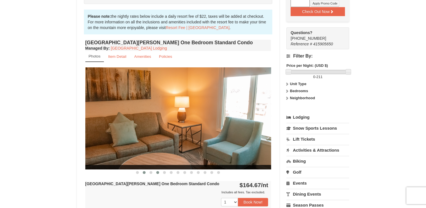
click at [157, 172] on span at bounding box center [157, 172] width 3 height 3
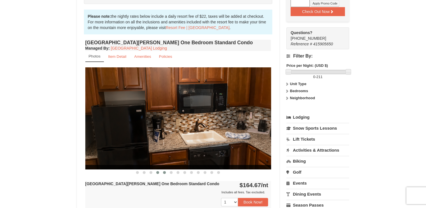
click at [163, 172] on span at bounding box center [164, 172] width 3 height 3
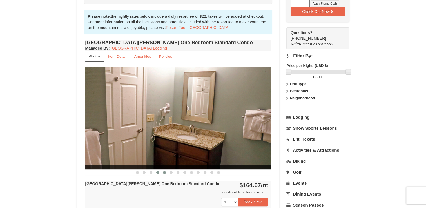
click at [158, 172] on span at bounding box center [157, 172] width 3 height 3
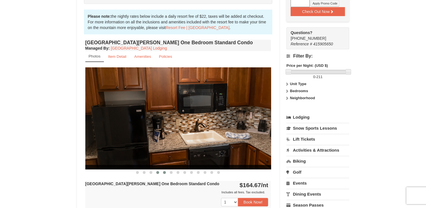
click at [167, 172] on button at bounding box center [164, 173] width 7 height 6
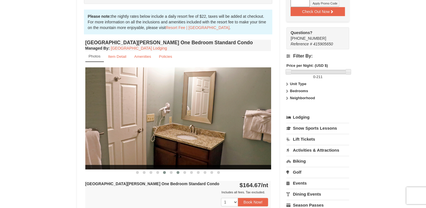
click at [176, 173] on button at bounding box center [178, 173] width 7 height 6
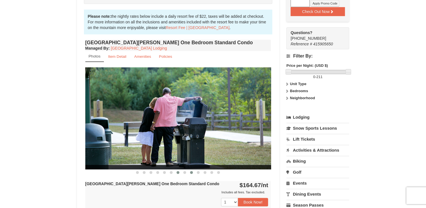
click at [188, 172] on button at bounding box center [191, 173] width 7 height 6
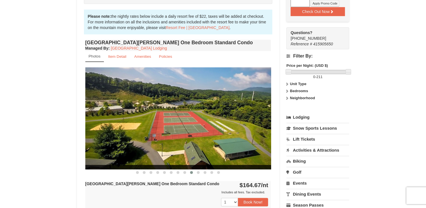
click at [203, 197] on div "1 2 3 4 5 6 7 8 9 10 11 12 13 14 15 16 17 18 19 20 21 22 23 24" at bounding box center [178, 202] width 186 height 14
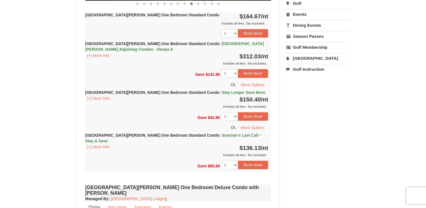
scroll to position [327, 0]
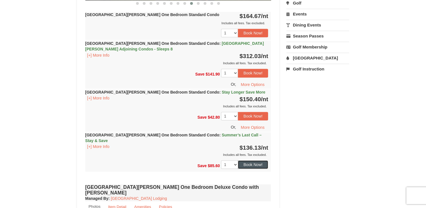
click at [254, 160] on button "Book Now!" at bounding box center [253, 164] width 30 height 8
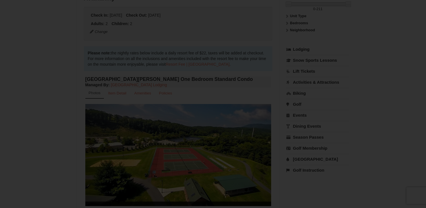
scroll to position [49, 0]
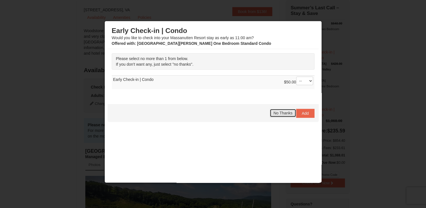
click at [279, 111] on span "No Thanks" at bounding box center [282, 113] width 19 height 5
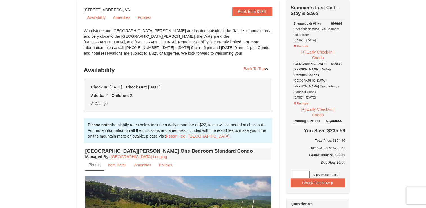
click at [124, 167] on link "Item Detail" at bounding box center [117, 164] width 26 height 11
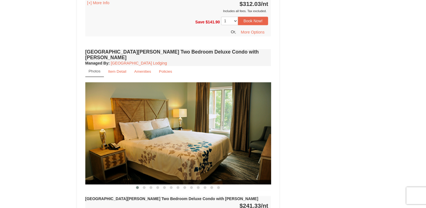
scroll to position [725, 0]
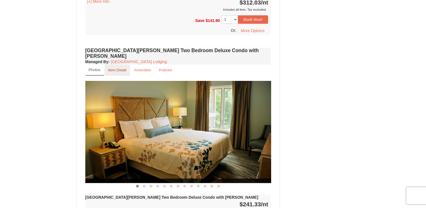
click at [121, 68] on small "Item Detail" at bounding box center [117, 70] width 18 height 4
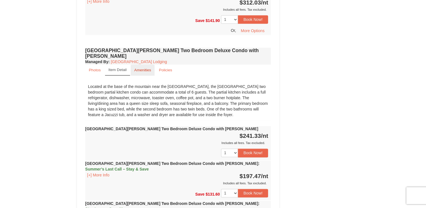
click at [144, 68] on small "Amenities" at bounding box center [142, 70] width 17 height 4
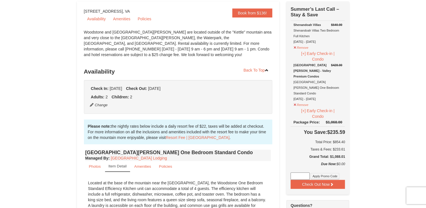
scroll to position [0, 0]
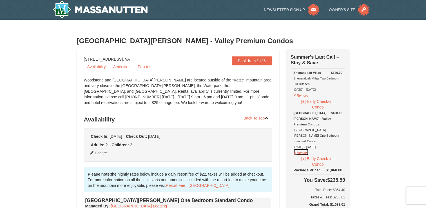
click at [301, 148] on button "Remove" at bounding box center [300, 151] width 15 height 7
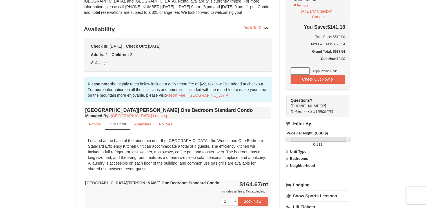
scroll to position [101, 0]
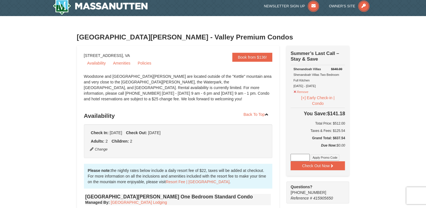
scroll to position [0, 0]
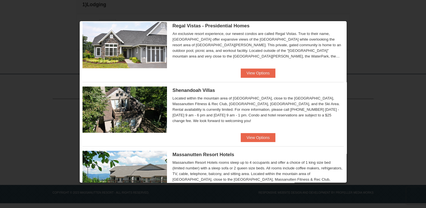
scroll to position [97, 0]
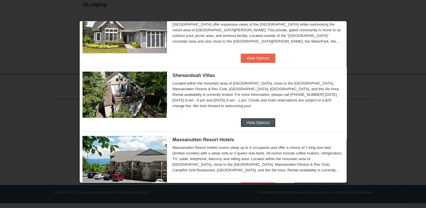
click at [254, 122] on button "View Options" at bounding box center [258, 122] width 34 height 9
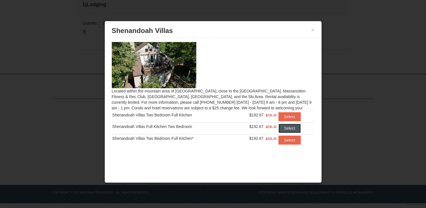
click at [287, 127] on button "Select" at bounding box center [290, 128] width 22 height 9
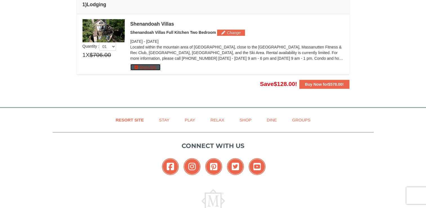
click at [140, 67] on button "More Info" at bounding box center [145, 67] width 30 height 6
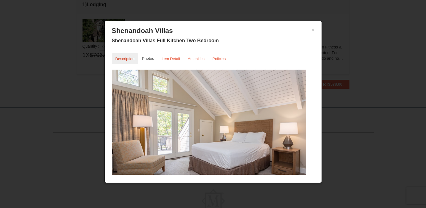
click at [129, 59] on small "Description" at bounding box center [124, 59] width 19 height 4
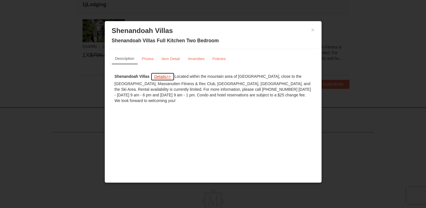
click at [161, 76] on span "Details" at bounding box center [160, 76] width 12 height 5
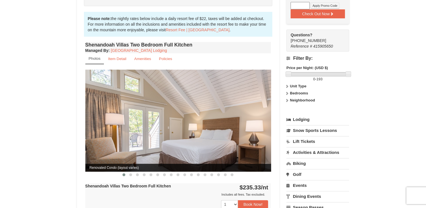
scroll to position [180, 0]
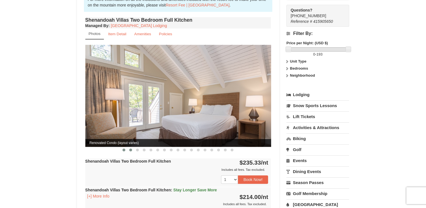
click at [130, 148] on span at bounding box center [130, 149] width 3 height 3
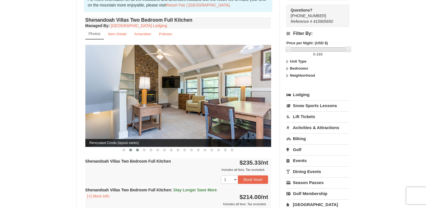
click at [138, 148] on span at bounding box center [137, 149] width 3 height 3
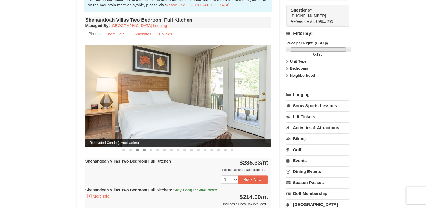
click at [143, 147] on button at bounding box center [144, 150] width 7 height 6
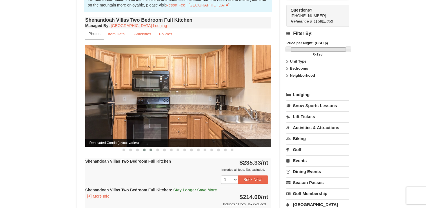
click at [151, 148] on span at bounding box center [151, 149] width 3 height 3
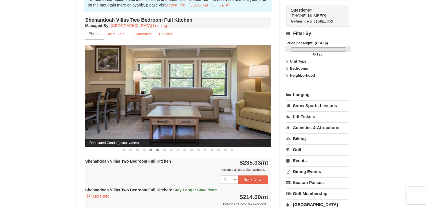
click at [158, 148] on span at bounding box center [157, 149] width 3 height 3
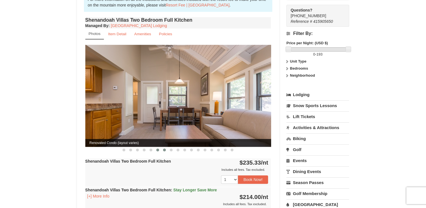
click at [167, 147] on button at bounding box center [164, 150] width 7 height 6
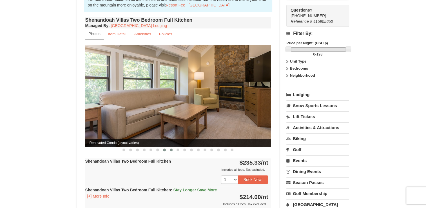
click at [171, 148] on span at bounding box center [171, 149] width 3 height 3
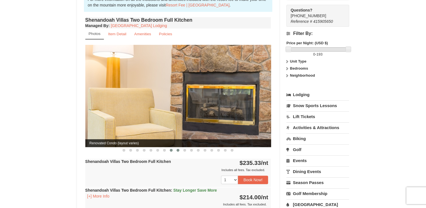
click at [178, 149] on span at bounding box center [178, 150] width 3 height 3
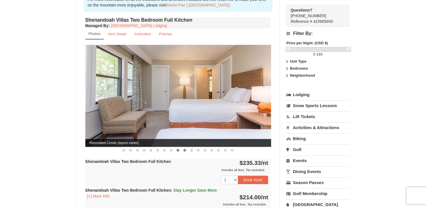
click at [185, 149] on span at bounding box center [184, 150] width 3 height 3
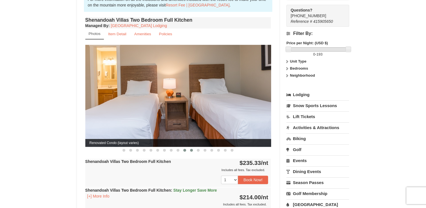
click at [192, 149] on span at bounding box center [191, 150] width 3 height 3
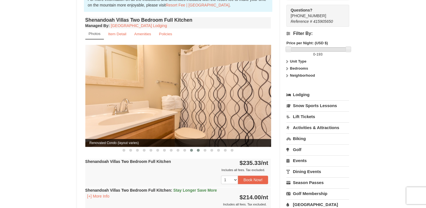
click at [197, 147] on button at bounding box center [198, 150] width 7 height 6
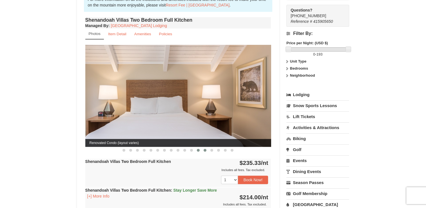
click at [203, 147] on button at bounding box center [205, 150] width 7 height 6
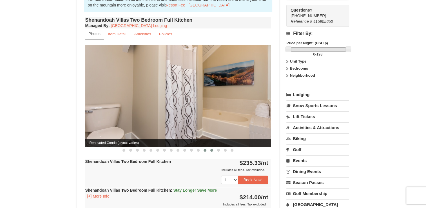
click at [213, 147] on button at bounding box center [211, 150] width 7 height 6
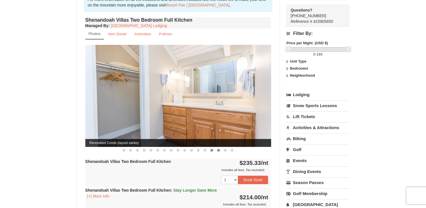
click at [219, 149] on span at bounding box center [218, 150] width 3 height 3
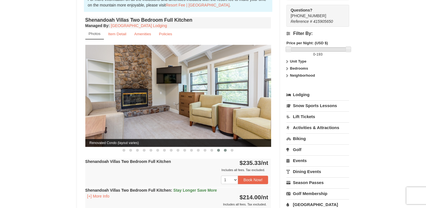
click at [224, 147] on button at bounding box center [225, 150] width 7 height 6
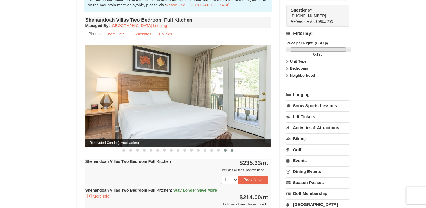
click at [231, 149] on span at bounding box center [232, 150] width 3 height 3
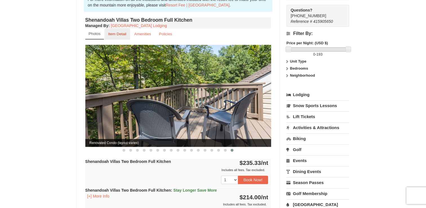
click at [115, 32] on small "Item Detail" at bounding box center [117, 34] width 18 height 4
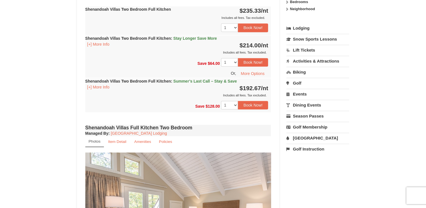
scroll to position [248, 0]
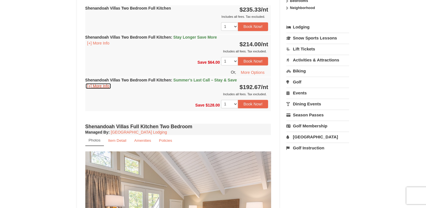
click at [99, 83] on button "[+] More Info" at bounding box center [98, 86] width 26 height 6
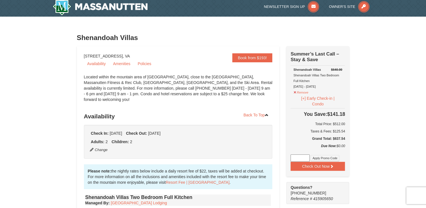
scroll to position [0, 0]
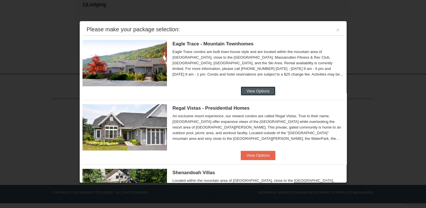
click at [260, 90] on button "View Options" at bounding box center [258, 90] width 34 height 9
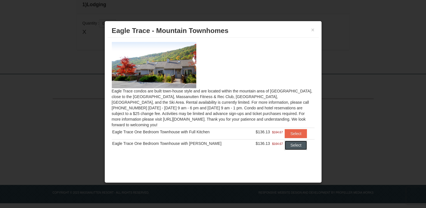
click at [295, 141] on button "Select" at bounding box center [296, 145] width 22 height 9
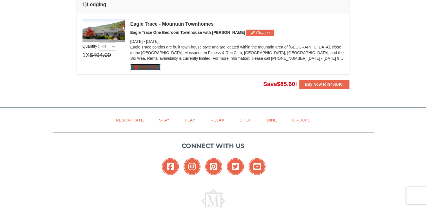
click at [144, 66] on button "More Info" at bounding box center [145, 67] width 30 height 6
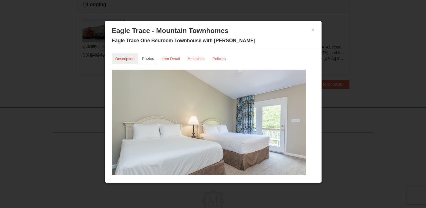
click at [122, 56] on link "Description" at bounding box center [125, 58] width 26 height 11
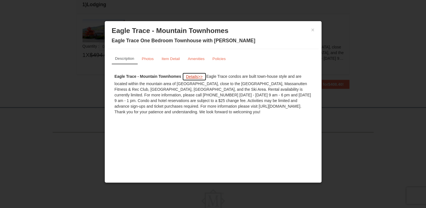
click at [191, 78] on button "Details >>" at bounding box center [194, 76] width 24 height 8
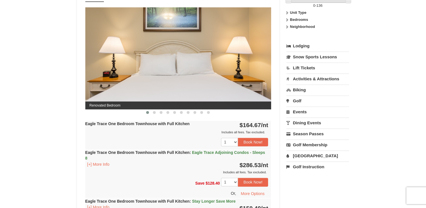
scroll to position [225, 0]
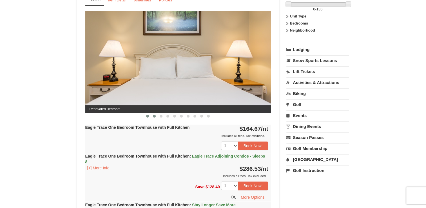
click at [155, 115] on span at bounding box center [154, 116] width 3 height 3
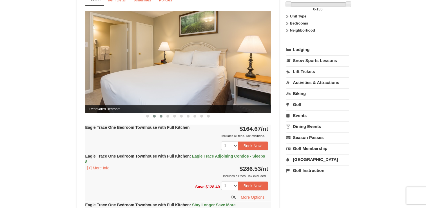
click at [162, 117] on button at bounding box center [161, 116] width 7 height 6
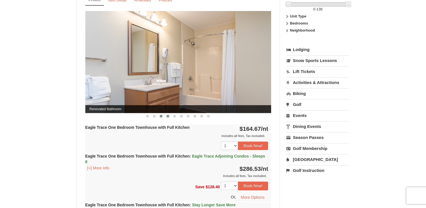
click at [169, 117] on button at bounding box center [167, 116] width 7 height 6
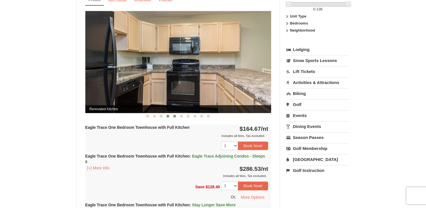
click at [175, 117] on span at bounding box center [174, 116] width 3 height 3
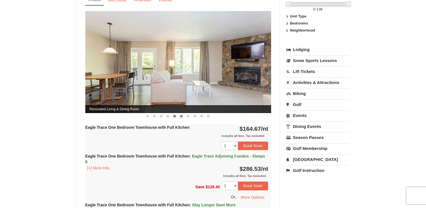
click at [181, 117] on span at bounding box center [181, 116] width 3 height 3
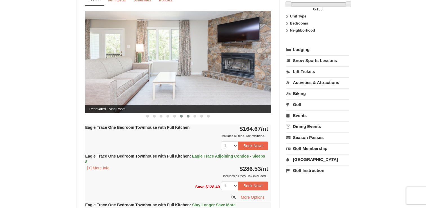
click at [188, 115] on span at bounding box center [188, 116] width 3 height 3
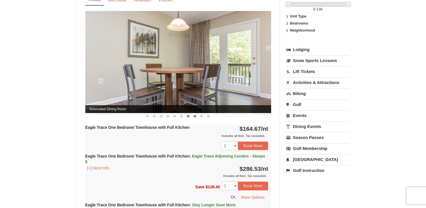
click at [195, 115] on span at bounding box center [194, 116] width 3 height 3
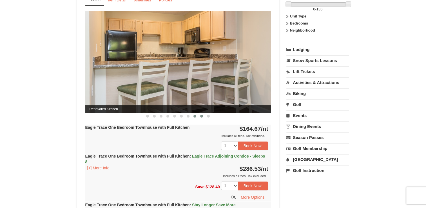
click at [202, 115] on span at bounding box center [201, 116] width 3 height 3
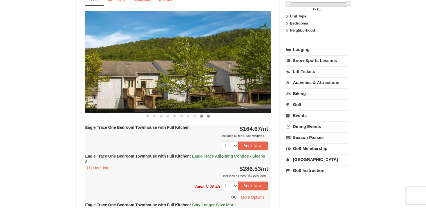
click at [206, 115] on button at bounding box center [208, 116] width 7 height 6
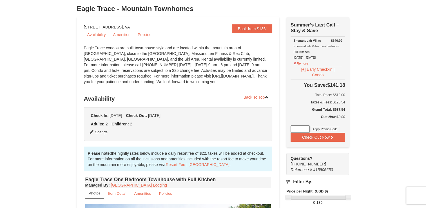
scroll to position [0, 0]
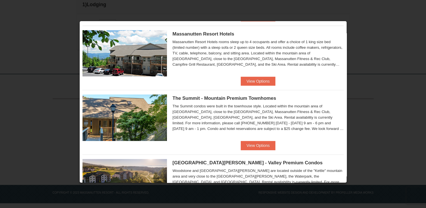
scroll to position [214, 0]
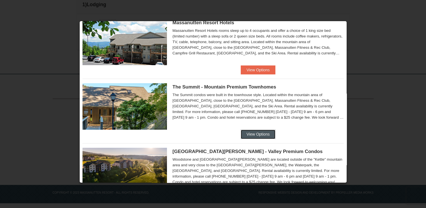
click at [261, 134] on button "View Options" at bounding box center [258, 134] width 34 height 9
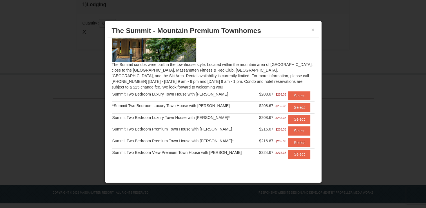
scroll to position [27, 0]
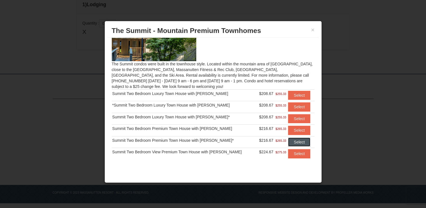
click at [292, 140] on button "Select" at bounding box center [299, 141] width 22 height 9
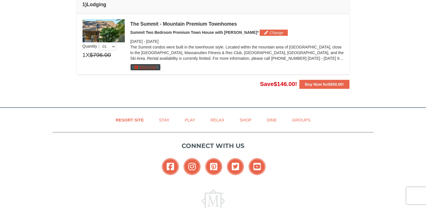
click at [157, 67] on button "More Info" at bounding box center [145, 67] width 30 height 6
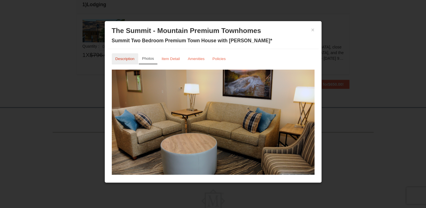
click at [123, 59] on small "Description" at bounding box center [124, 59] width 19 height 4
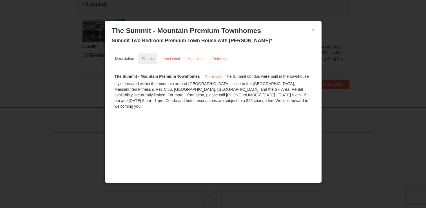
click at [150, 59] on small "Photos" at bounding box center [148, 59] width 12 height 4
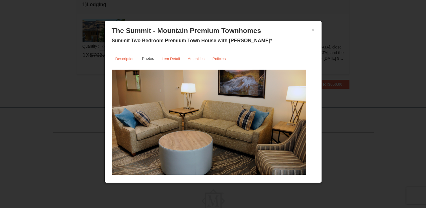
click at [198, 157] on img at bounding box center [209, 123] width 194 height 106
click at [128, 61] on link "Description" at bounding box center [125, 58] width 26 height 11
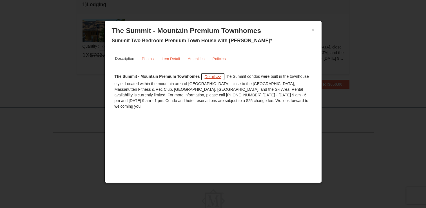
click at [213, 76] on span "Details" at bounding box center [210, 76] width 12 height 5
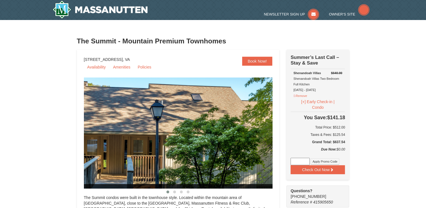
select select "9"
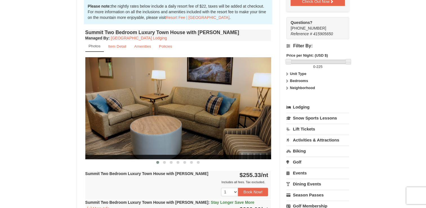
scroll to position [152, 0]
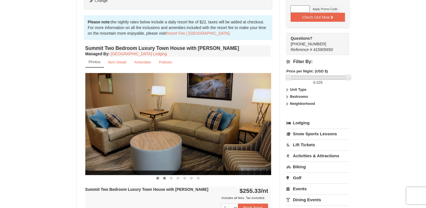
click at [167, 176] on button at bounding box center [164, 178] width 7 height 6
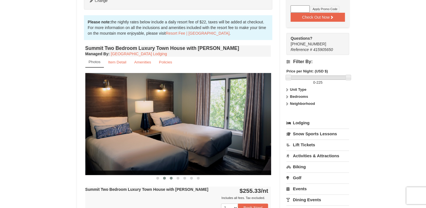
click at [172, 176] on button at bounding box center [171, 178] width 7 height 6
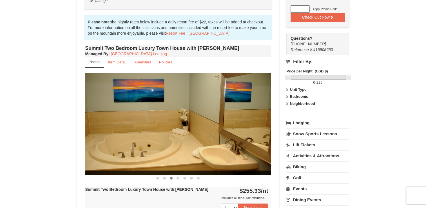
click at [172, 176] on button at bounding box center [171, 178] width 7 height 6
click at [178, 178] on span at bounding box center [178, 178] width 3 height 3
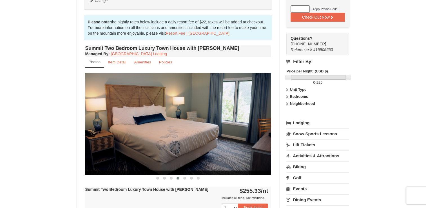
click at [178, 178] on span at bounding box center [178, 178] width 3 height 3
click at [186, 178] on button at bounding box center [184, 178] width 7 height 6
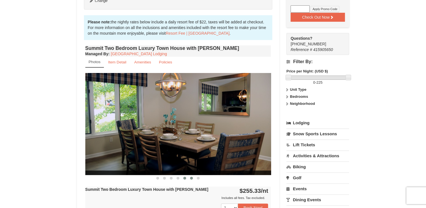
click at [192, 179] on button at bounding box center [191, 178] width 7 height 6
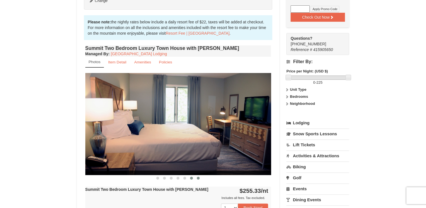
click at [198, 179] on button at bounding box center [198, 178] width 7 height 6
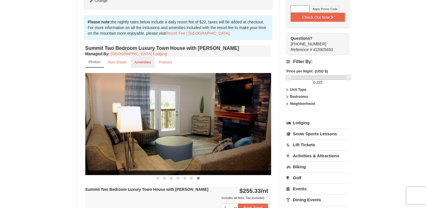
click at [140, 63] on small "Amenities" at bounding box center [142, 62] width 17 height 4
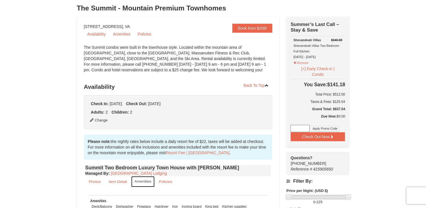
scroll to position [35, 0]
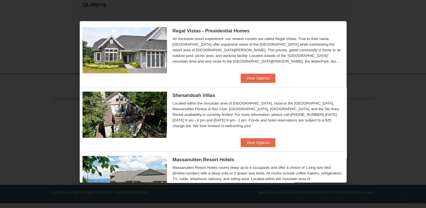
scroll to position [79, 0]
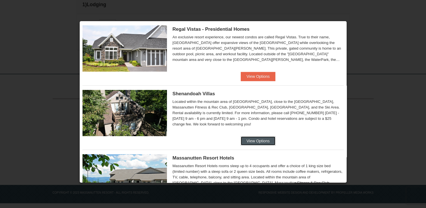
click at [254, 140] on button "View Options" at bounding box center [258, 140] width 34 height 9
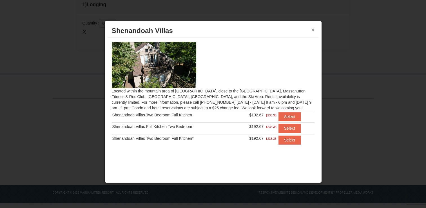
click at [312, 32] on button "×" at bounding box center [312, 30] width 3 height 6
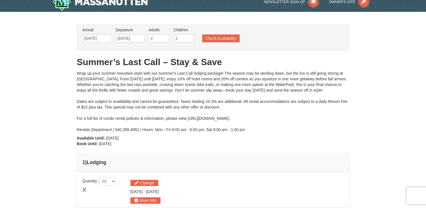
scroll to position [0, 0]
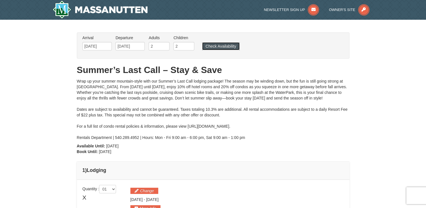
click at [230, 43] on button "Check Availability" at bounding box center [220, 46] width 37 height 8
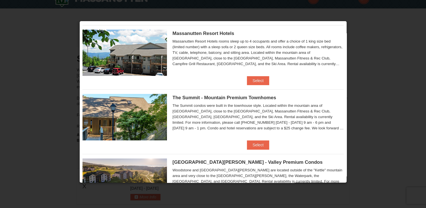
scroll to position [214, 0]
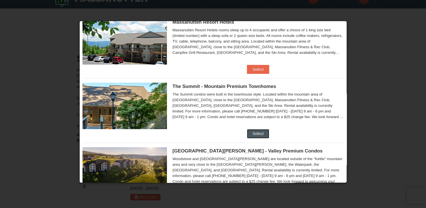
click at [259, 133] on button "Select" at bounding box center [258, 133] width 22 height 9
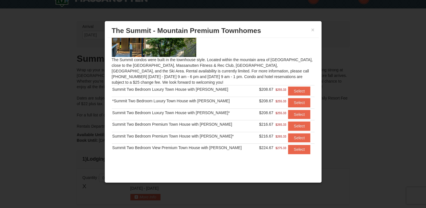
scroll to position [33, 0]
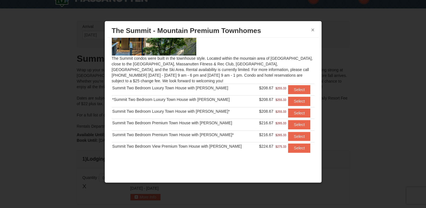
click at [313, 30] on button "×" at bounding box center [312, 30] width 3 height 6
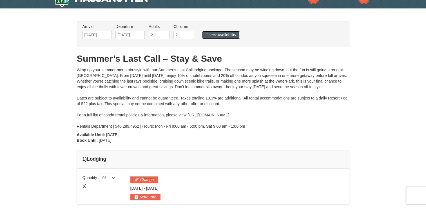
click at [231, 34] on button "Check Availability" at bounding box center [220, 35] width 37 height 8
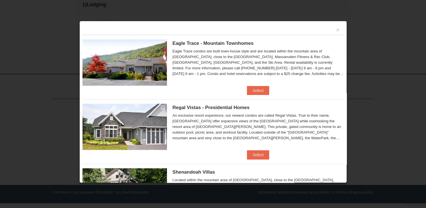
scroll to position [11, 0]
